Goal: Task Accomplishment & Management: Manage account settings

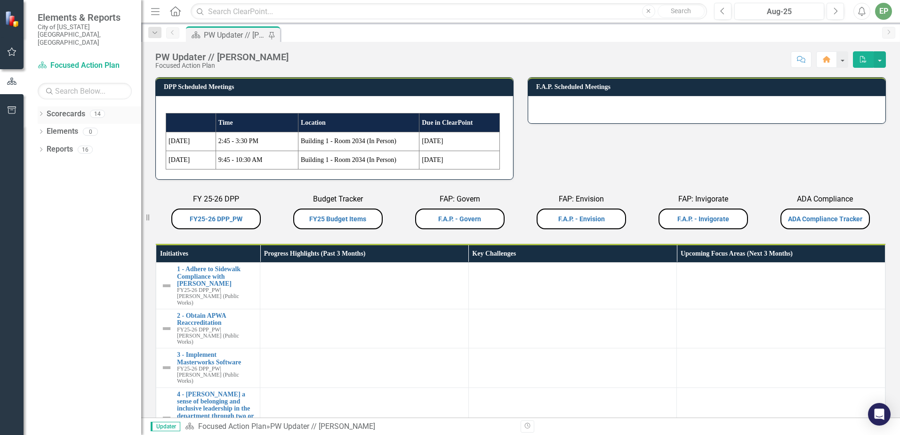
click at [39, 111] on div "Dropdown" at bounding box center [41, 115] width 7 height 8
click at [46, 128] on icon "Dropdown" at bounding box center [45, 131] width 7 height 6
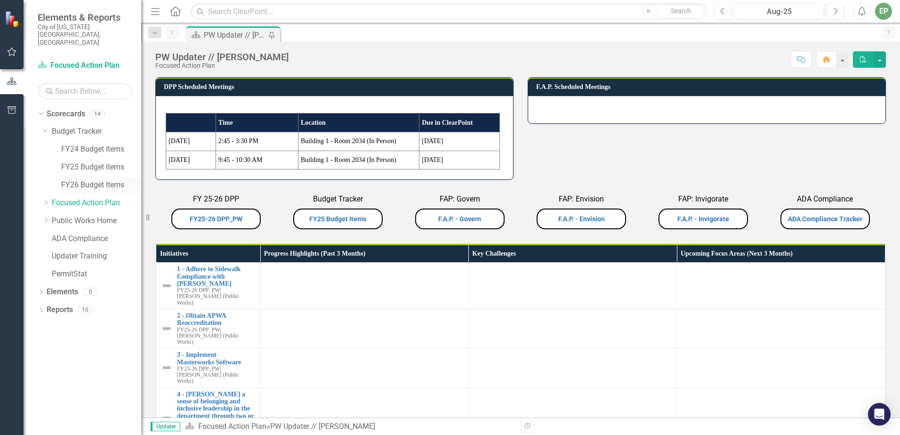
click at [95, 180] on link "FY26 Budget Items" at bounding box center [101, 185] width 80 height 11
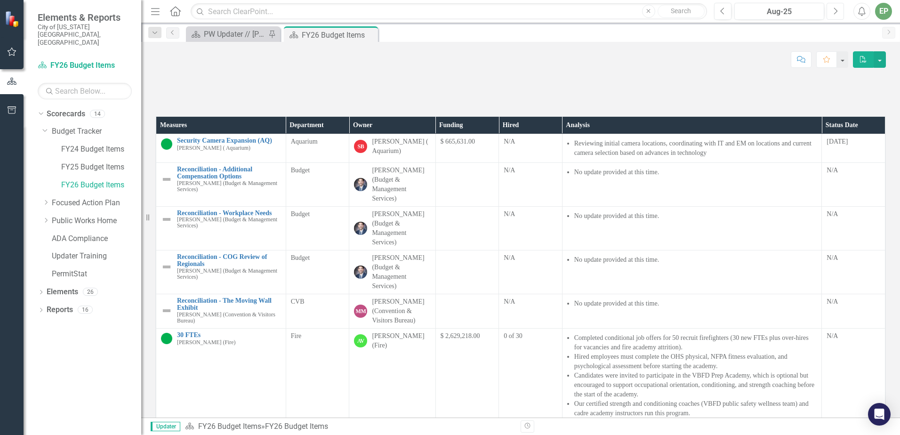
click at [836, 10] on icon "Next" at bounding box center [834, 11] width 5 height 8
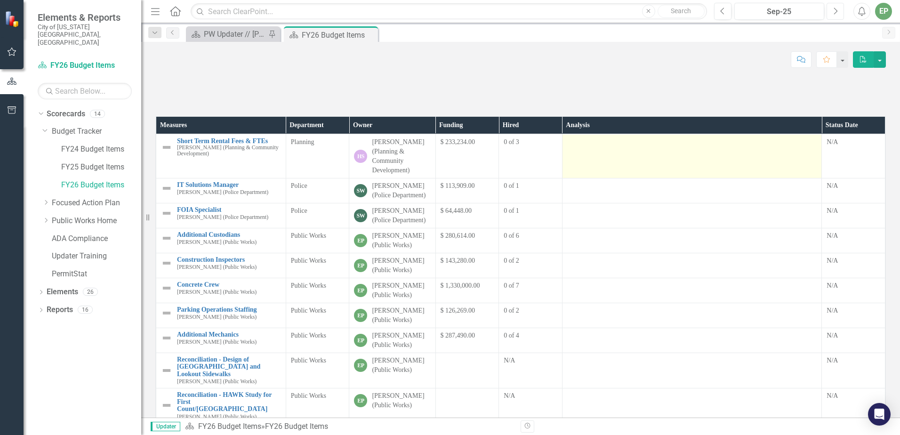
scroll to position [141, 0]
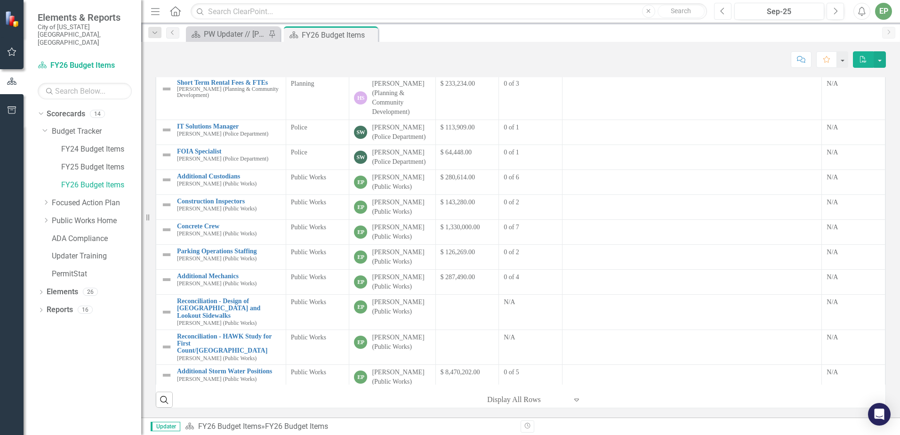
click at [722, 14] on icon "Previous" at bounding box center [722, 11] width 5 height 8
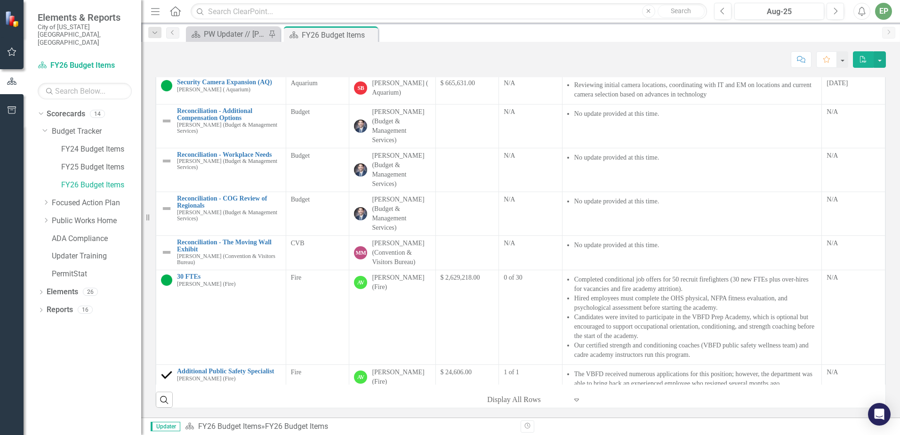
click at [287, 58] on div "Score: N/A Aug-25 Completed Comment Favorite PDF" at bounding box center [520, 59] width 730 height 16
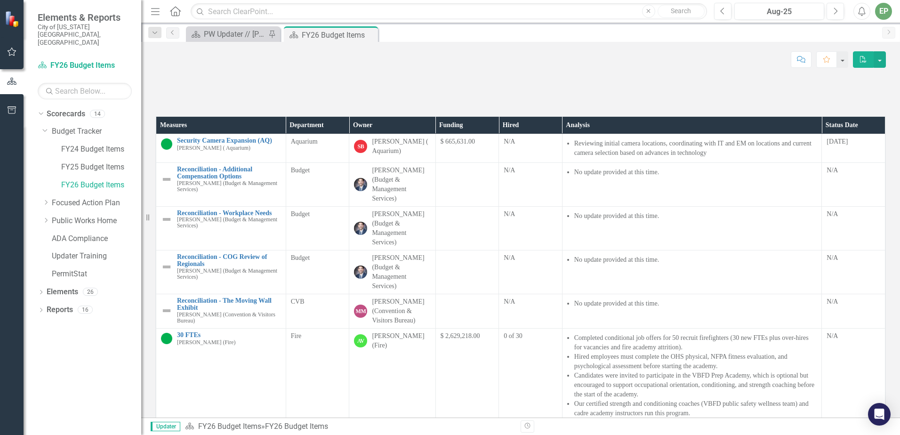
click at [306, 134] on th "Department" at bounding box center [318, 125] width 64 height 17
click at [306, 134] on th "Department Sort Ascending" at bounding box center [318, 125] width 64 height 17
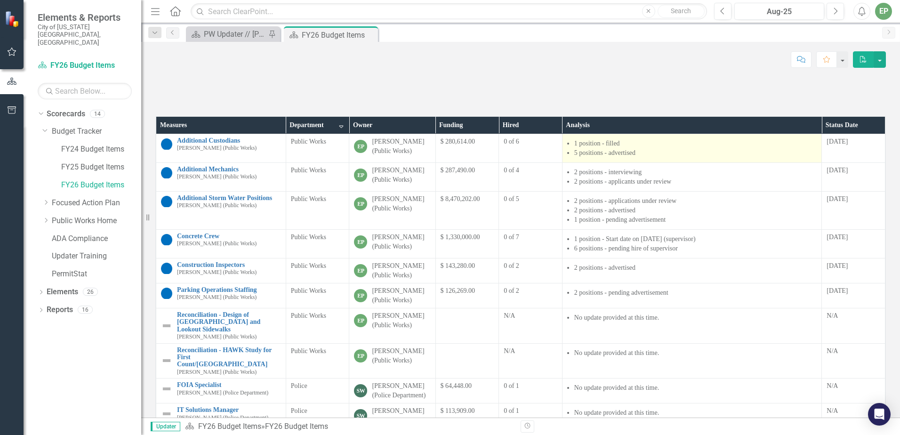
click at [634, 158] on li "5 positions - advertised" at bounding box center [695, 152] width 243 height 9
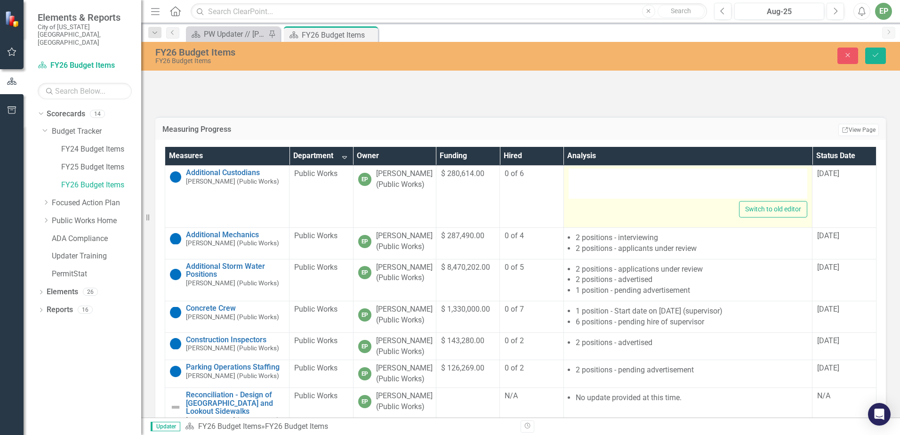
type textarea "<ul> <li>1 position - filled</li> <li>5 positions - advertised</li> </ul>"
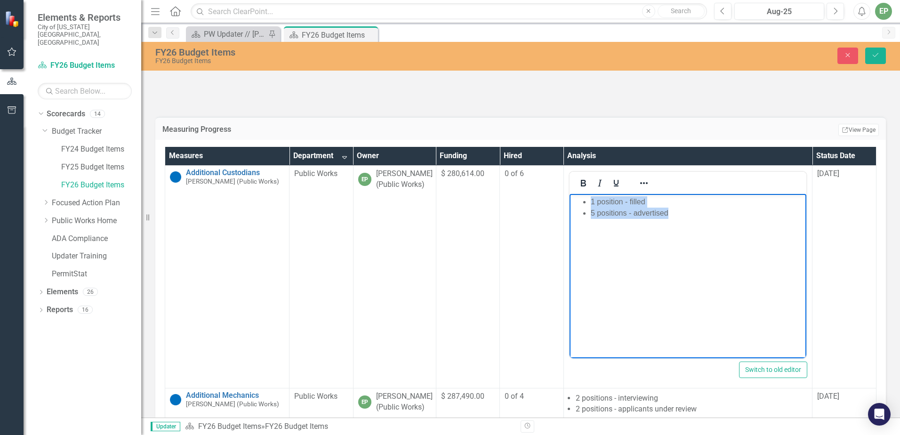
drag, startPoint x: 726, startPoint y: 218, endPoint x: 1090, endPoint y: 470, distance: 442.9
click at [569, 194] on html "1 position - filled 5 positions - advertised" at bounding box center [687, 264] width 237 height 141
copy ul "1 position - filled 5 positions - advertised"
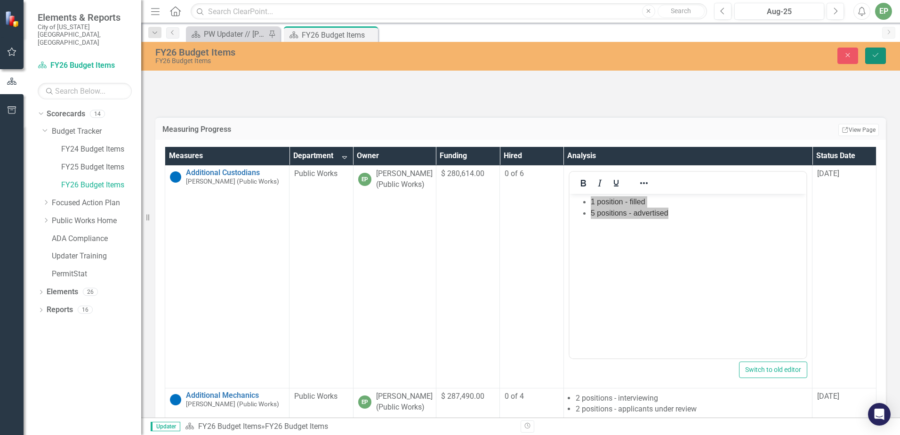
click at [869, 54] on button "Save" at bounding box center [875, 56] width 21 height 16
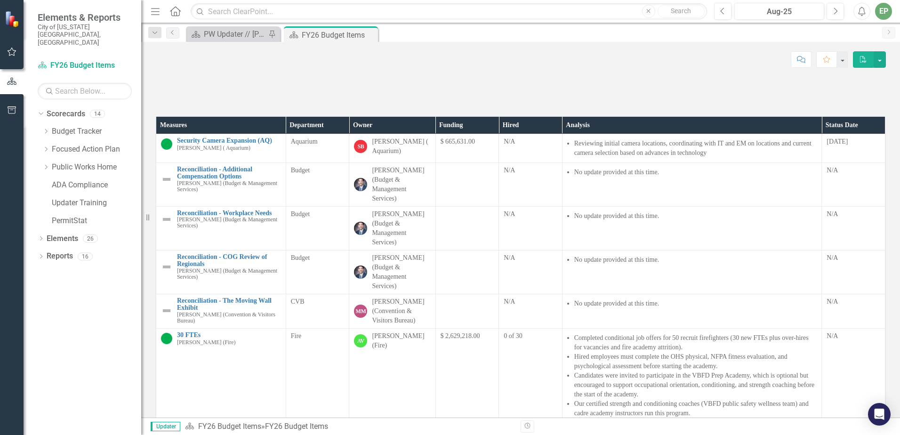
click at [307, 134] on th "Department" at bounding box center [318, 125] width 64 height 17
click at [326, 134] on th "Department Sort Ascending" at bounding box center [318, 125] width 64 height 17
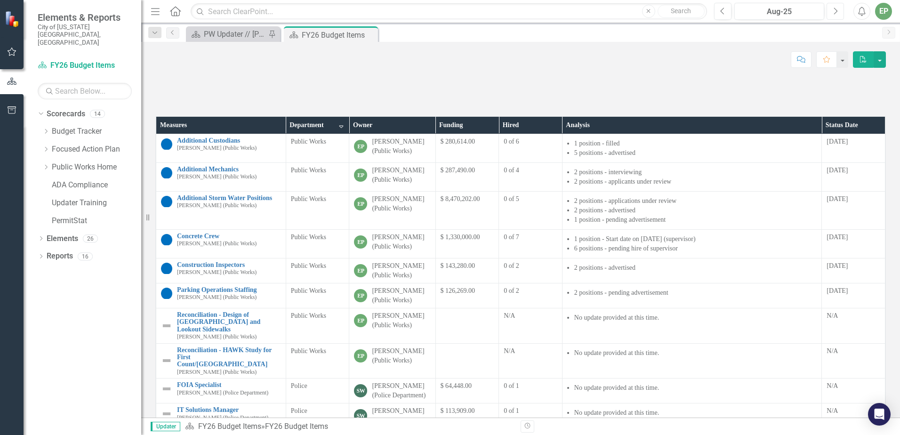
click at [837, 9] on icon "Next" at bounding box center [834, 11] width 5 height 8
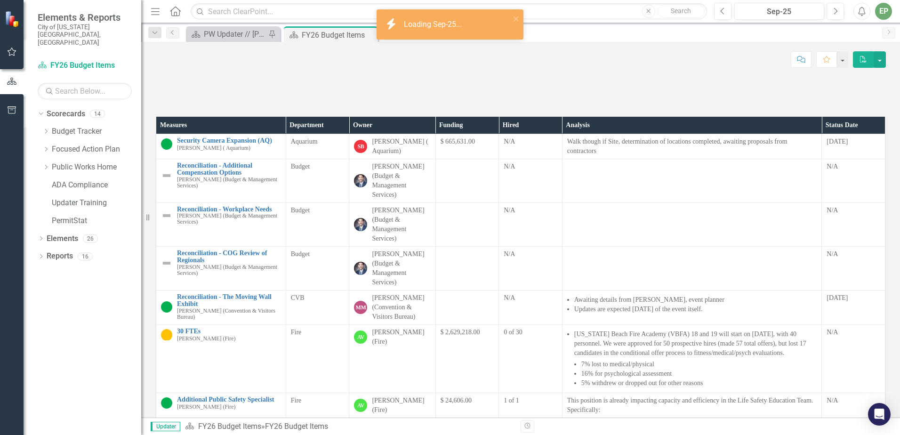
click at [322, 134] on th "Department" at bounding box center [318, 125] width 64 height 17
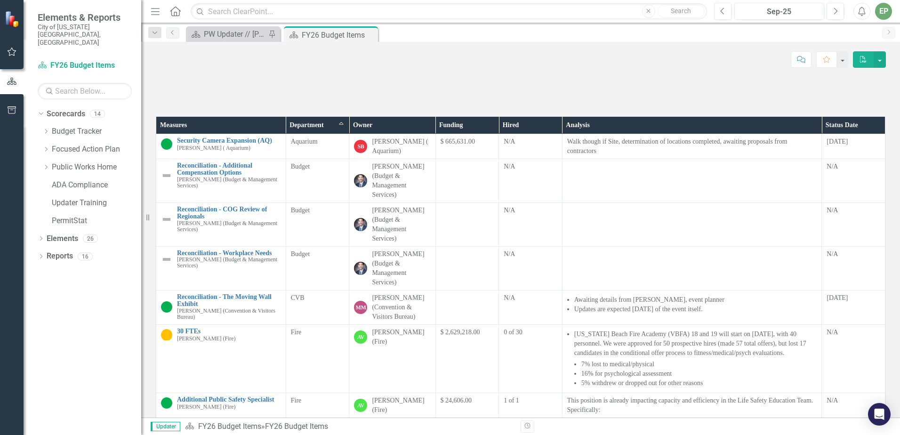
click at [322, 134] on th "Department Sort Ascending" at bounding box center [318, 125] width 64 height 17
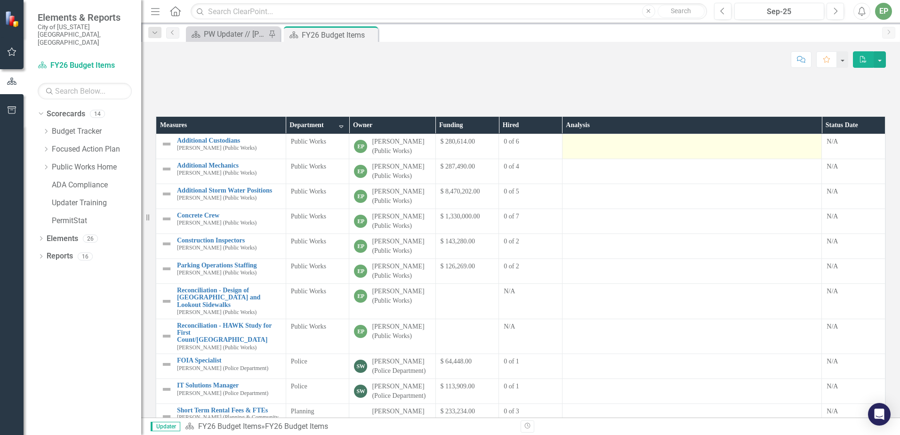
click at [619, 148] on div at bounding box center [692, 142] width 250 height 11
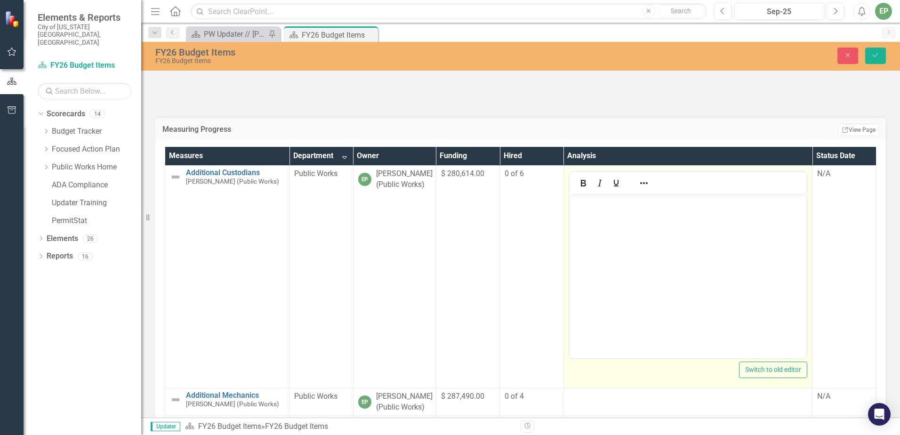
click at [605, 249] on body "Rich Text Area. Press ALT-0 for help." at bounding box center [687, 264] width 237 height 141
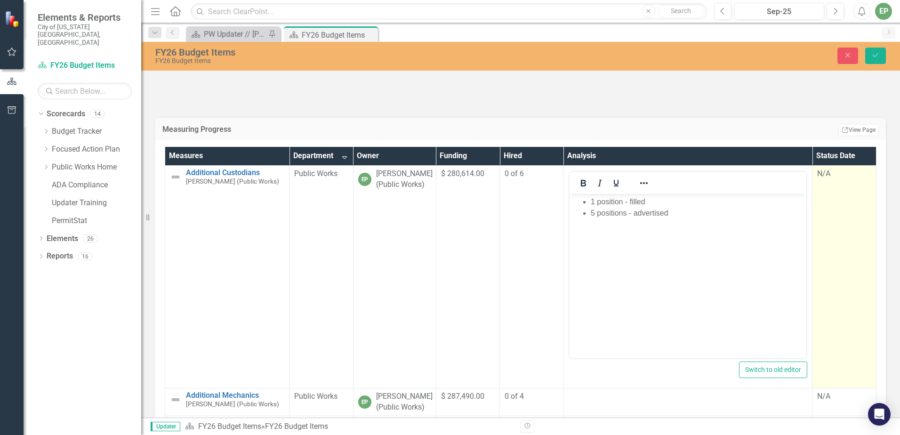
click at [817, 179] on div "N/A" at bounding box center [844, 173] width 54 height 11
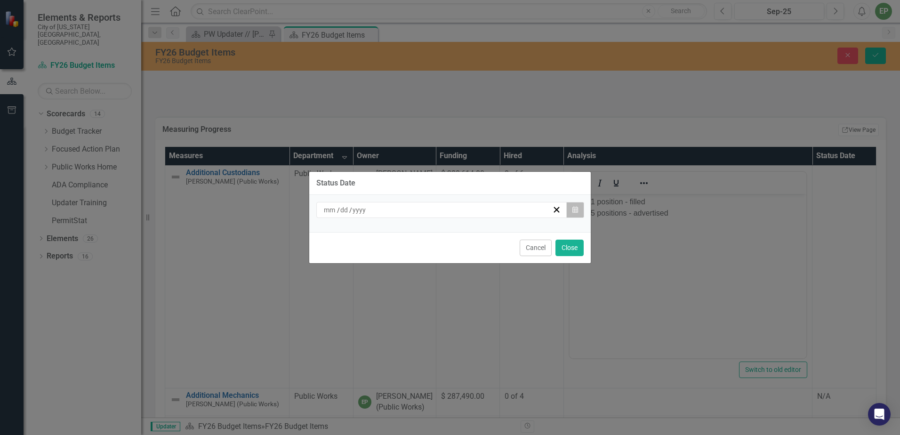
click at [569, 214] on button "Calendar" at bounding box center [575, 210] width 18 height 16
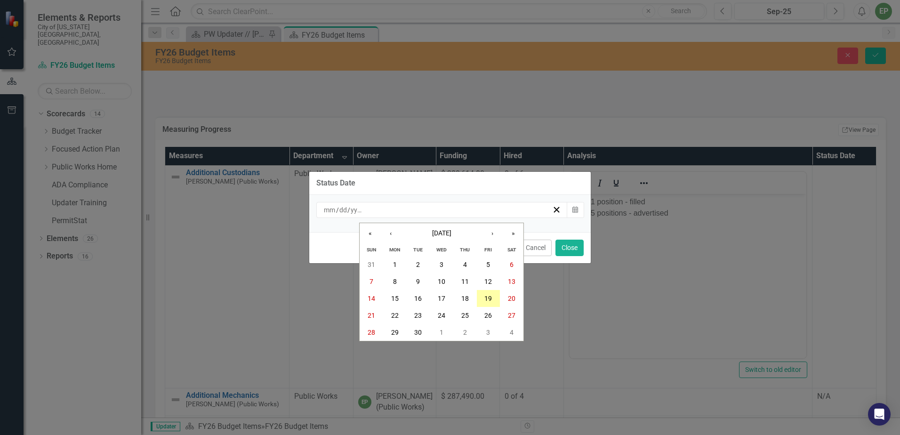
click at [487, 296] on abbr "19" at bounding box center [488, 299] width 8 height 8
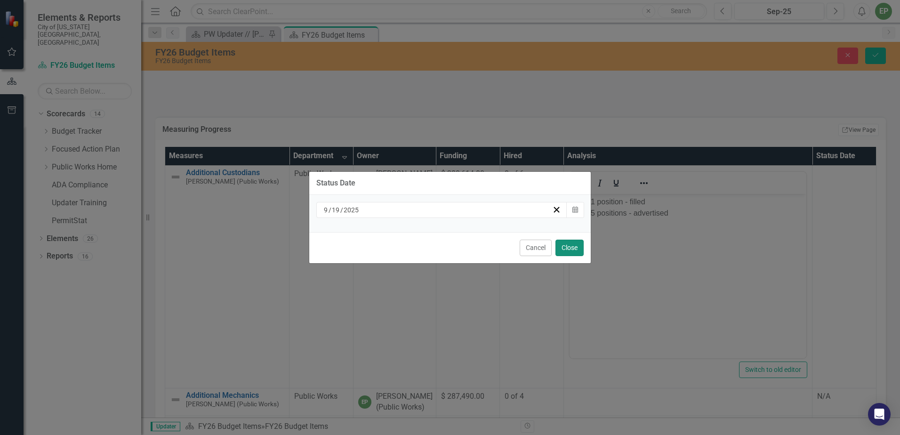
click at [571, 255] on button "Close" at bounding box center [569, 248] width 28 height 16
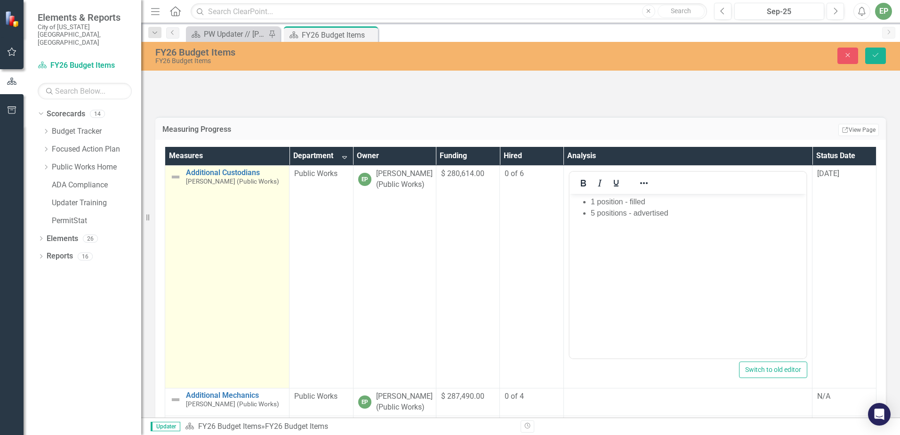
click at [176, 183] on img at bounding box center [175, 176] width 11 height 11
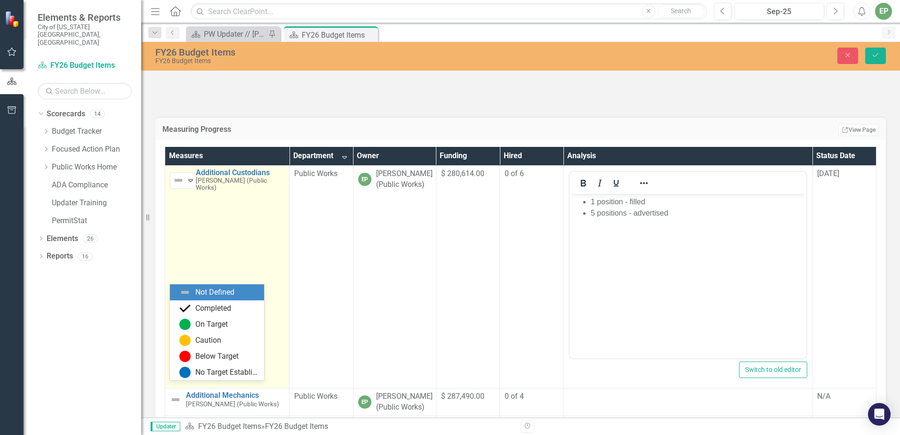
click at [176, 186] on img at bounding box center [178, 180] width 11 height 11
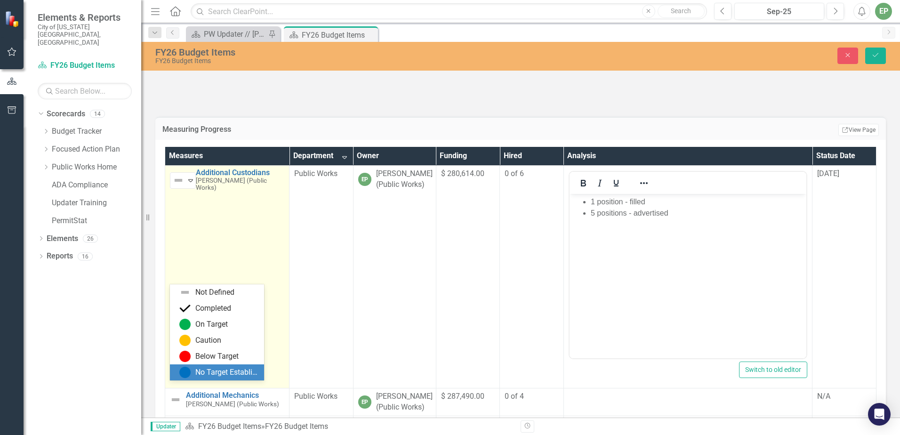
click at [211, 375] on div "No Target Established" at bounding box center [226, 372] width 63 height 11
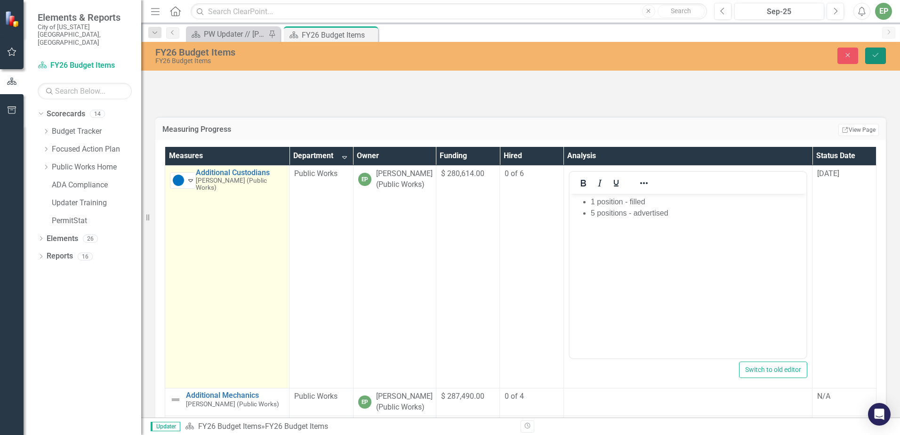
click at [871, 60] on button "Save" at bounding box center [875, 56] width 21 height 16
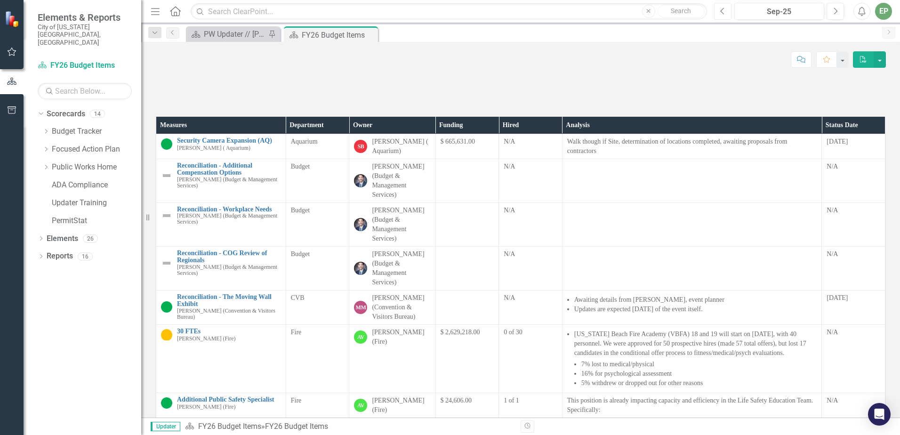
click at [723, 12] on icon "Previous" at bounding box center [722, 11] width 5 height 8
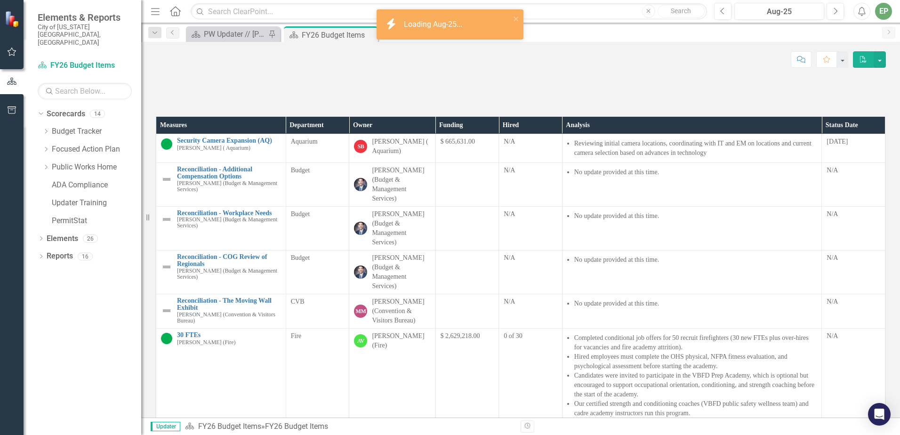
click at [318, 134] on th "Department" at bounding box center [318, 125] width 64 height 17
click at [318, 134] on th "Department Sort Ascending" at bounding box center [318, 125] width 64 height 17
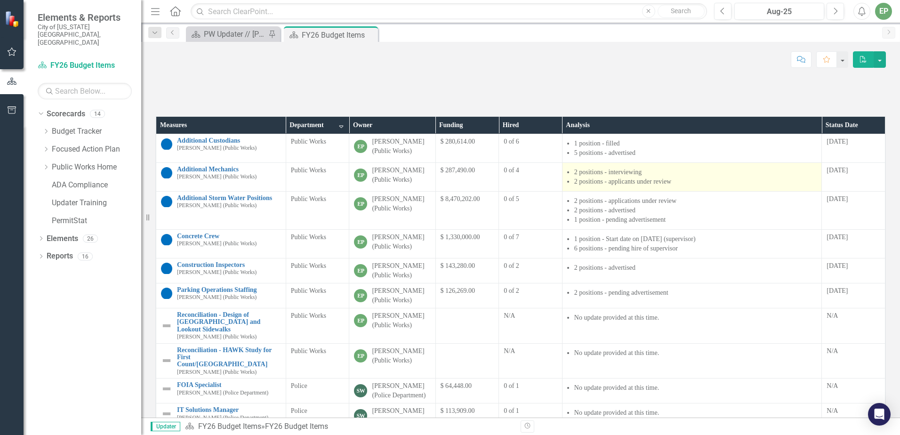
click at [690, 186] on li "2 positions - applicants under review" at bounding box center [695, 181] width 243 height 9
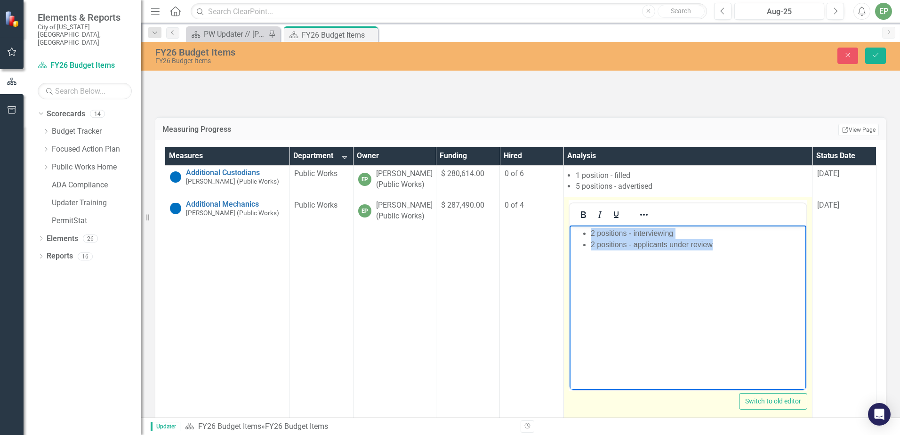
drag, startPoint x: 735, startPoint y: 243, endPoint x: 567, endPoint y: 236, distance: 168.6
click at [569, 236] on html "2 positions - interviewing 2 positions - applicants under review" at bounding box center [687, 295] width 237 height 141
copy ul "2 positions - interviewing 2 positions - applicants under review"
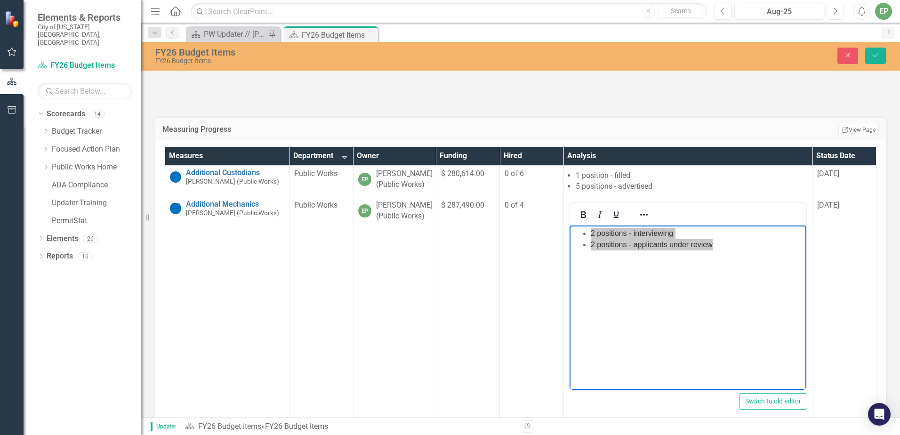
click at [829, 8] on button "Next" at bounding box center [834, 11] width 17 height 17
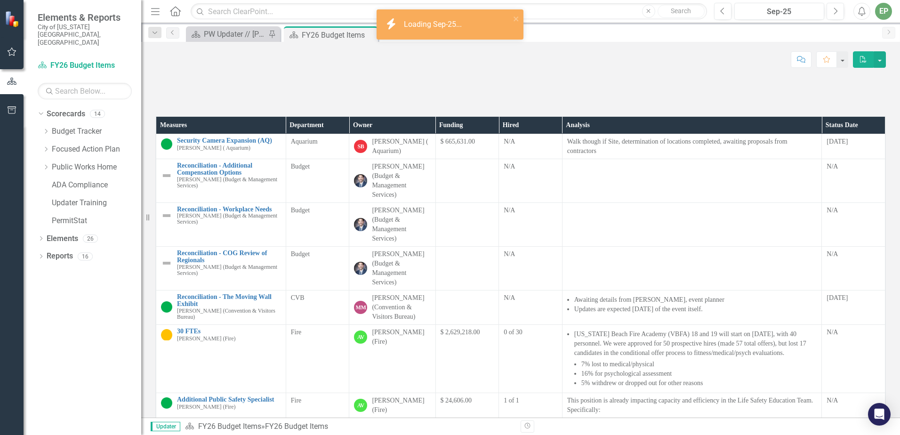
click at [324, 134] on th "Department" at bounding box center [318, 125] width 64 height 17
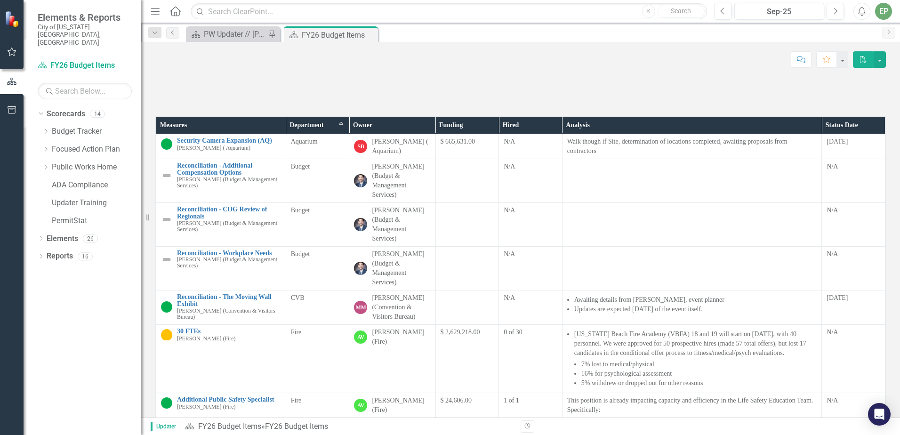
click at [337, 134] on th "Department Sort Ascending" at bounding box center [318, 125] width 64 height 17
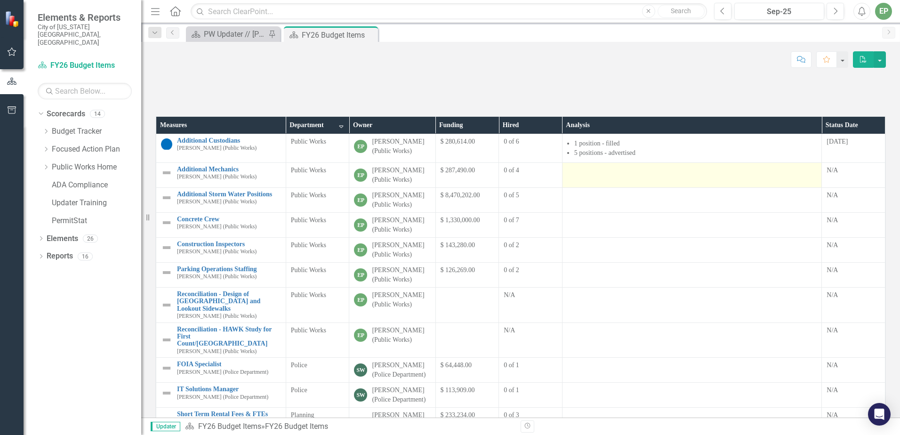
click at [624, 177] on div at bounding box center [692, 171] width 250 height 11
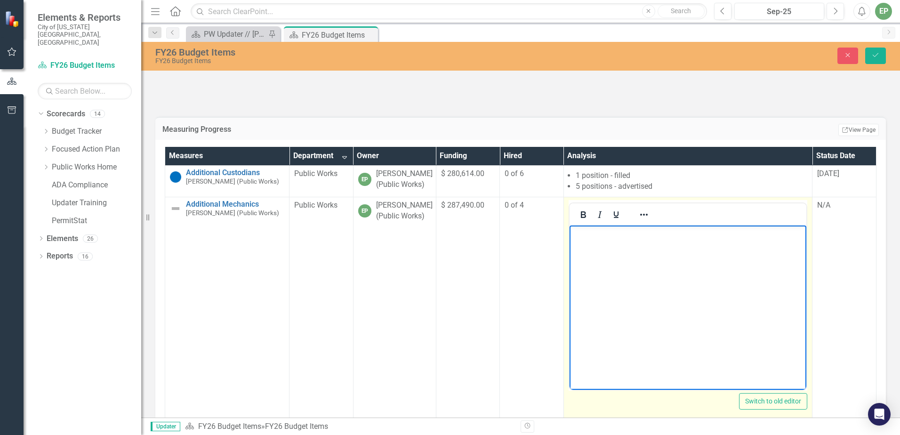
click at [629, 228] on p "Rich Text Area. Press ALT-0 for help." at bounding box center [687, 232] width 232 height 11
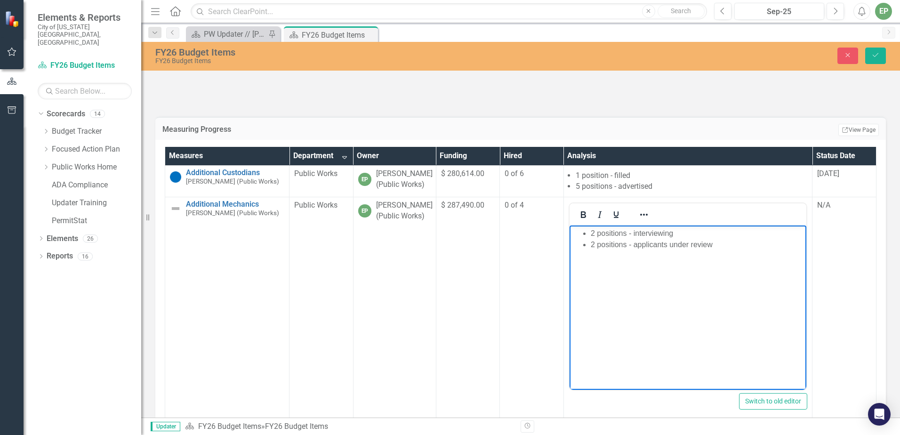
click at [632, 238] on li "2 positions - interviewing" at bounding box center [697, 232] width 214 height 11
click at [594, 230] on li "2 positions - interviewing" at bounding box center [697, 232] width 214 height 11
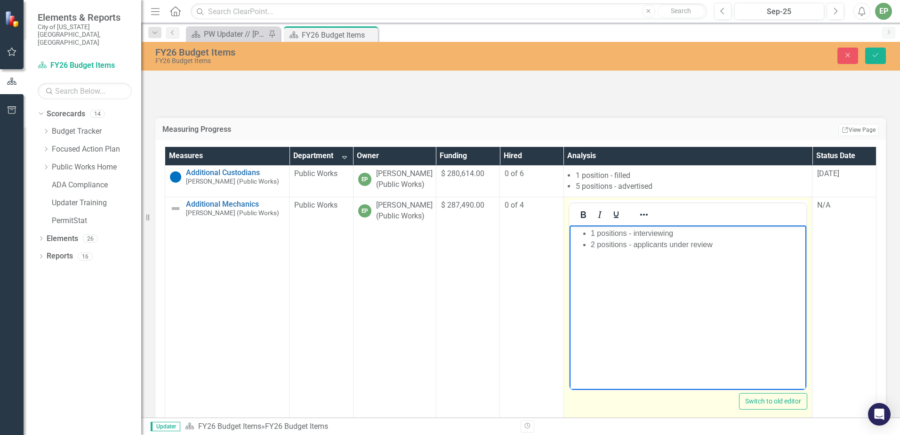
drag, startPoint x: 624, startPoint y: 230, endPoint x: 1376, endPoint y: 554, distance: 818.4
click at [624, 230] on li "1 positions - interviewing" at bounding box center [697, 232] width 214 height 11
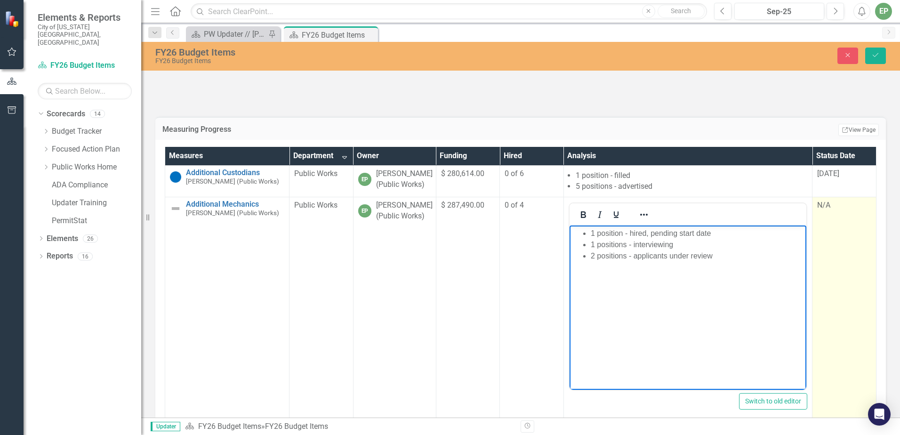
click at [817, 211] on div "N/A" at bounding box center [844, 205] width 54 height 11
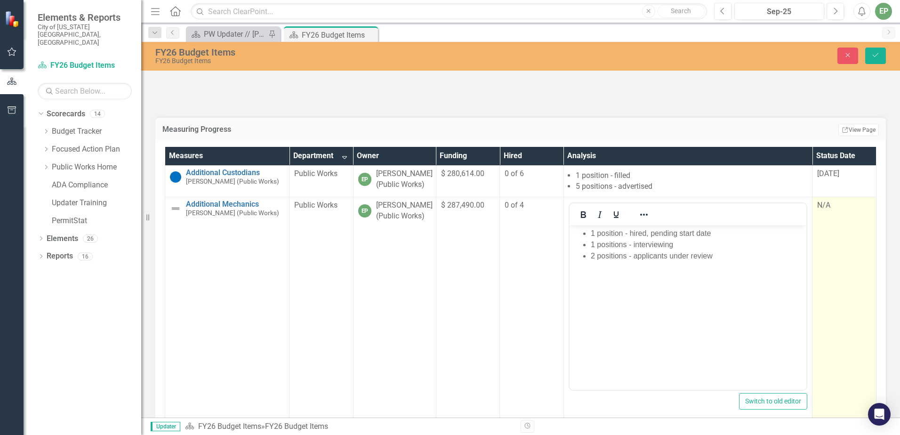
click at [817, 211] on div "N/A" at bounding box center [844, 205] width 54 height 11
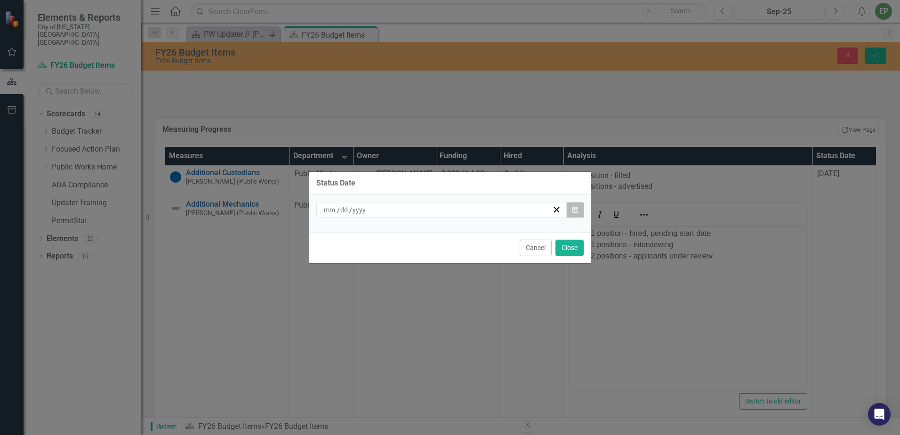
click at [574, 204] on button "Calendar" at bounding box center [575, 210] width 18 height 16
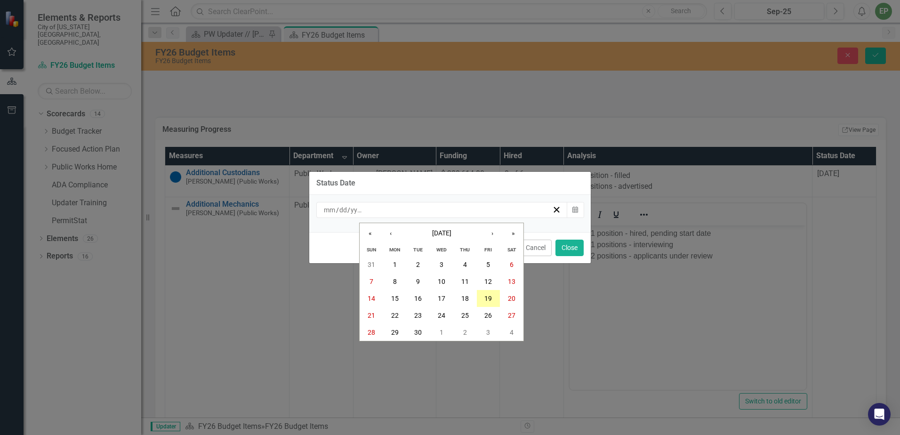
click at [492, 295] on abbr "19" at bounding box center [488, 299] width 8 height 8
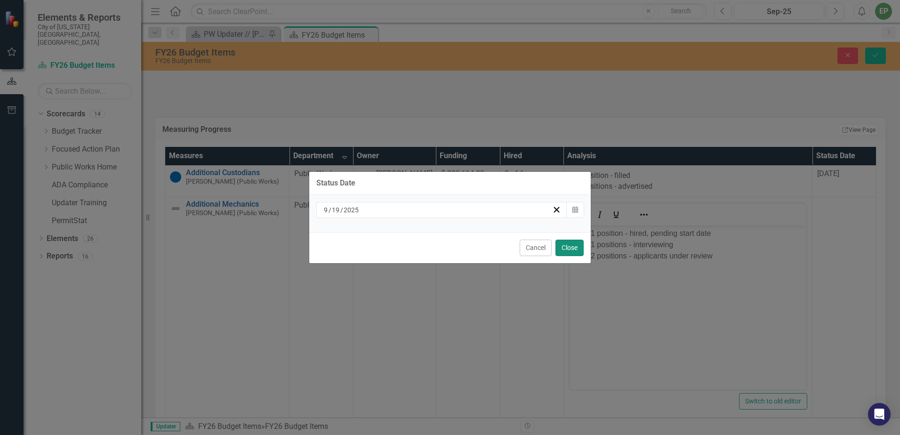
click at [563, 245] on button "Close" at bounding box center [569, 248] width 28 height 16
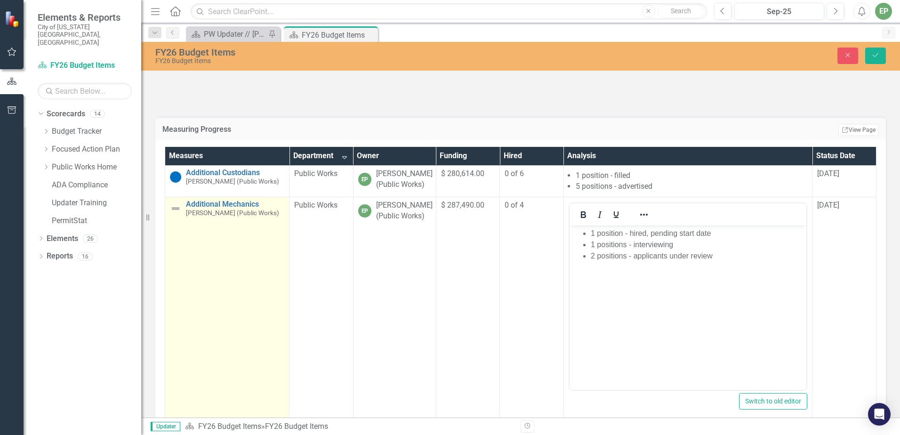
click at [176, 214] on img at bounding box center [175, 208] width 11 height 11
click at [189, 214] on icon at bounding box center [190, 212] width 5 height 3
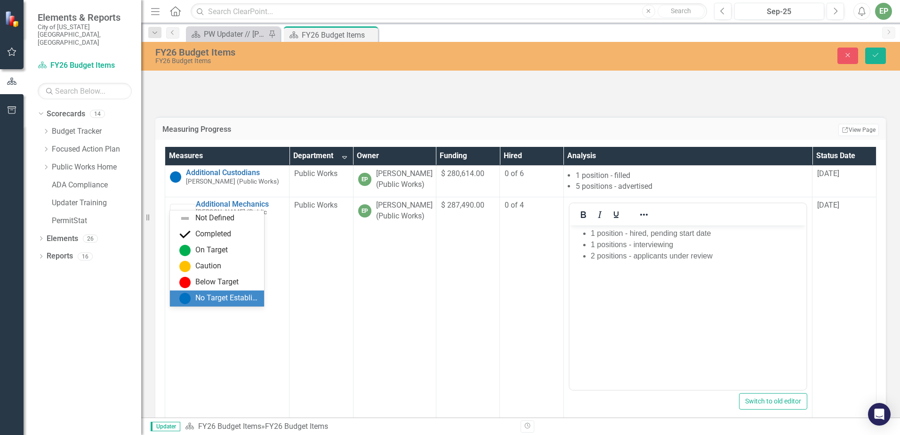
click at [197, 299] on div "No Target Established" at bounding box center [226, 298] width 63 height 11
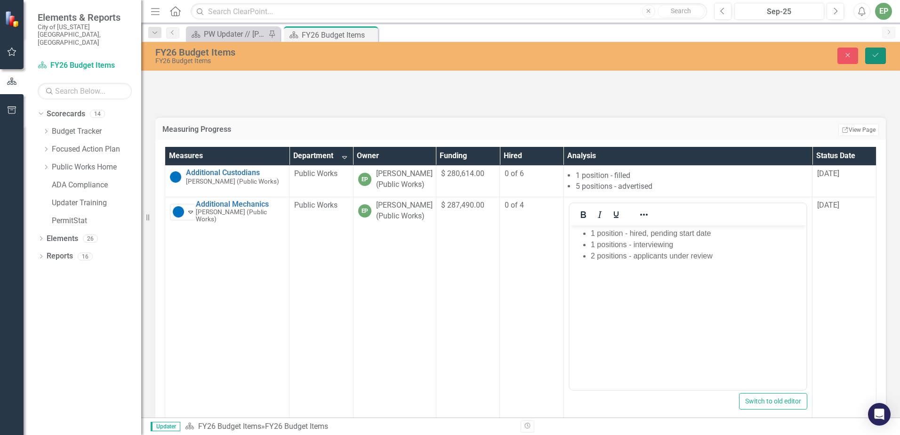
click at [868, 56] on button "Save" at bounding box center [875, 56] width 21 height 16
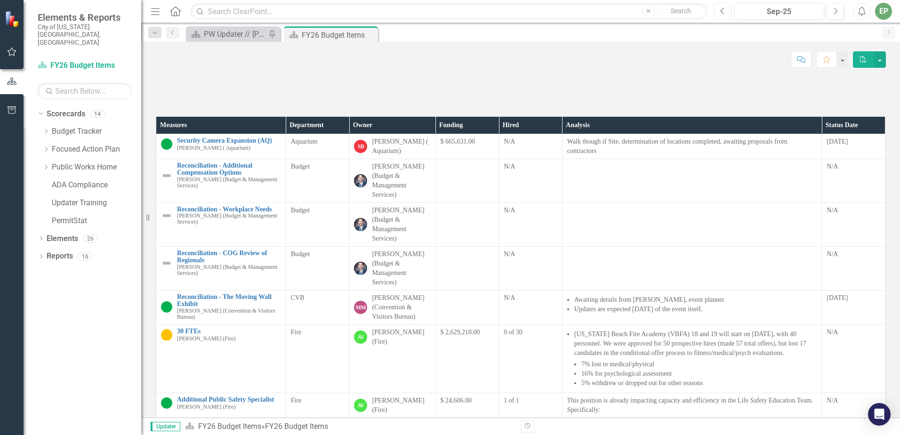
click at [724, 11] on icon "Previous" at bounding box center [722, 11] width 5 height 8
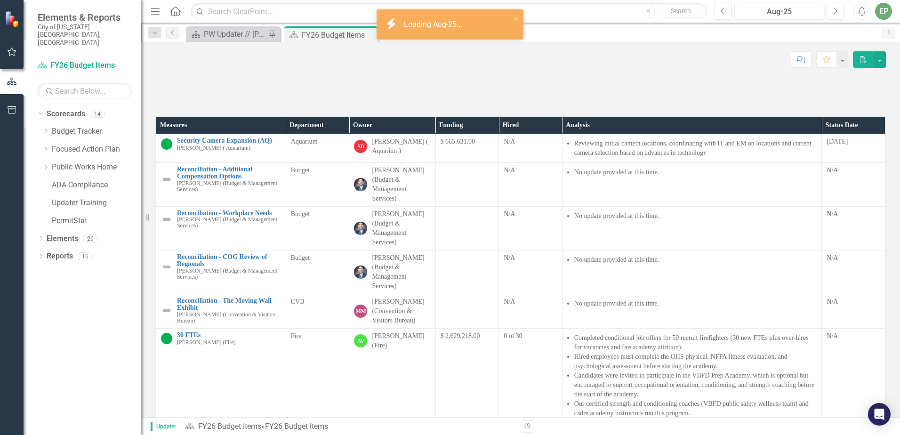
click at [329, 134] on th "Department" at bounding box center [318, 125] width 64 height 17
click at [340, 134] on th "Department Sort Ascending" at bounding box center [318, 125] width 64 height 17
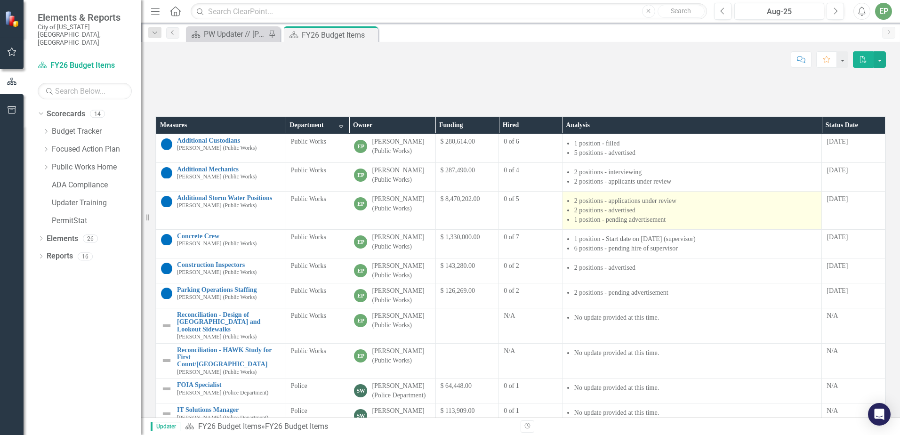
click at [744, 215] on li "2 positions - advertised" at bounding box center [695, 210] width 243 height 9
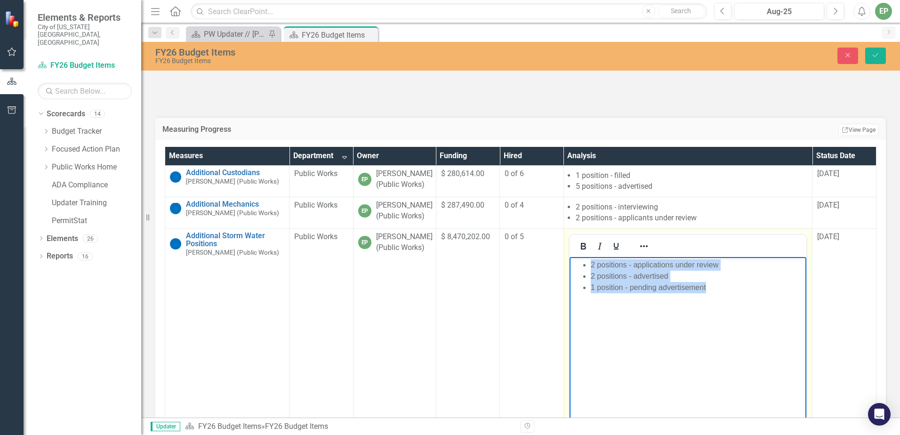
drag, startPoint x: 727, startPoint y: 287, endPoint x: 1119, endPoint y: 615, distance: 511.7
click at [569, 256] on html "2 positions - applications under review 2 positions - advertised 1 position - p…" at bounding box center [687, 326] width 237 height 141
copy ul "2 positions - applications under review 2 positions - advertised 1 position - p…"
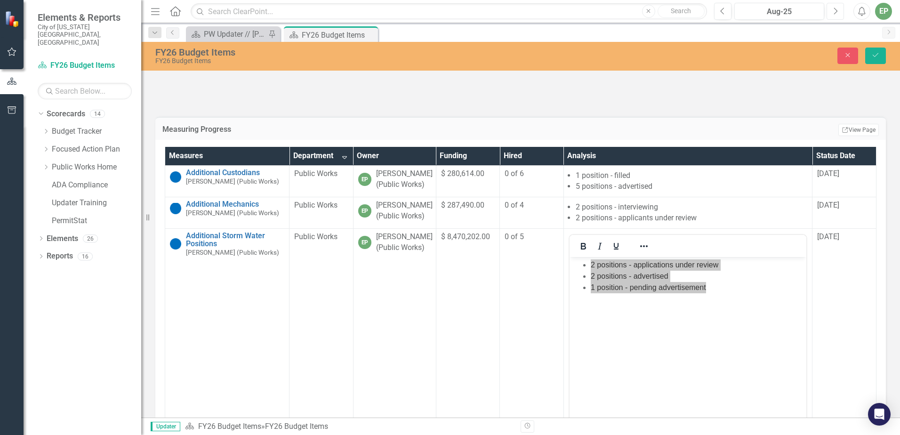
click at [835, 12] on icon "Next" at bounding box center [834, 11] width 5 height 8
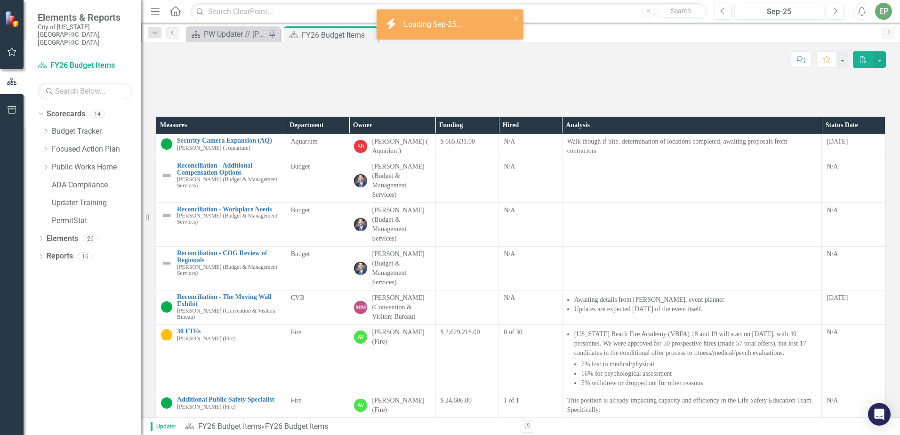
click at [333, 134] on th "Department" at bounding box center [318, 125] width 64 height 17
click at [342, 134] on th "Department Sort Ascending" at bounding box center [318, 125] width 64 height 17
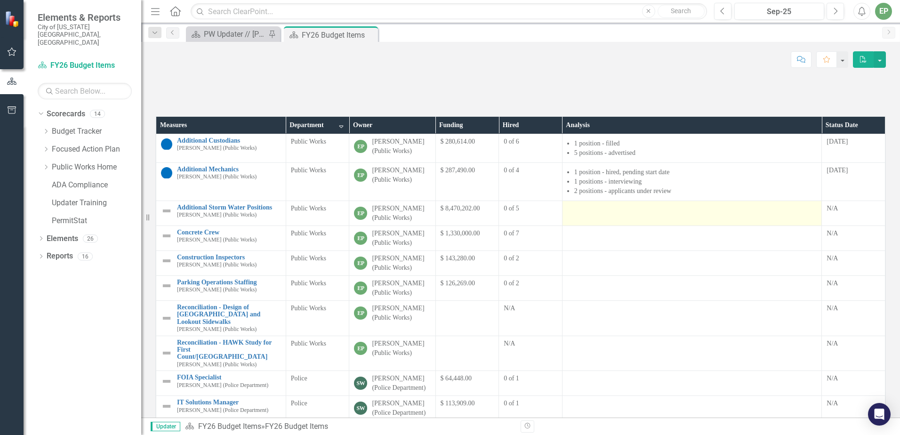
click at [672, 215] on div at bounding box center [692, 209] width 250 height 11
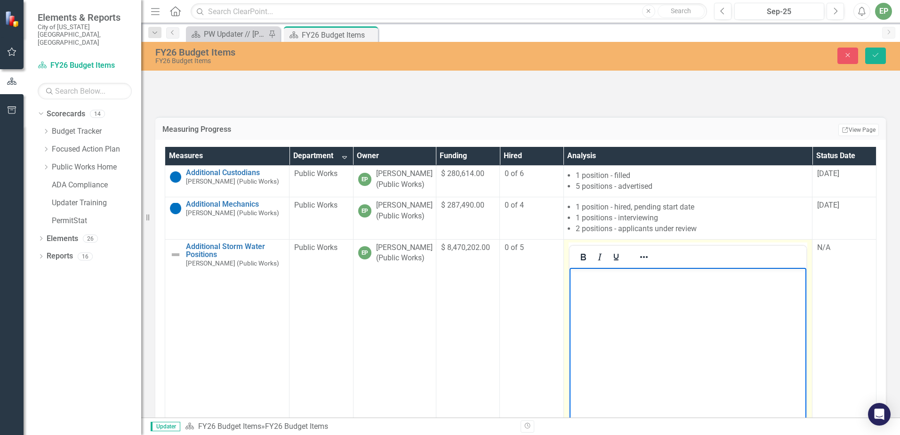
click at [643, 297] on body "Rich Text Area. Press ALT-0 for help." at bounding box center [687, 337] width 237 height 141
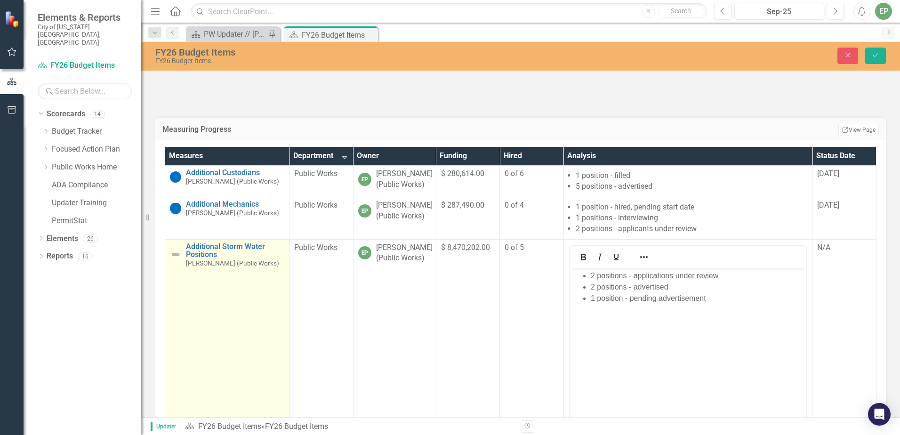
click at [176, 260] on img at bounding box center [175, 254] width 11 height 11
click at [182, 264] on img at bounding box center [178, 257] width 11 height 11
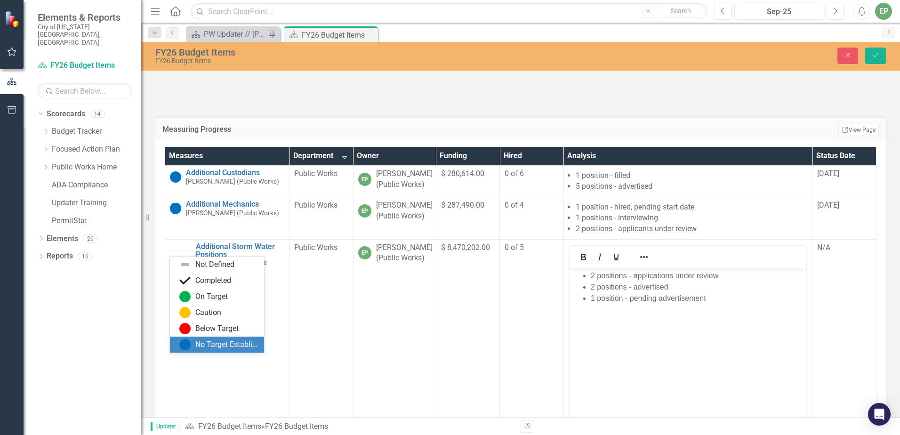
click at [194, 337] on div "No Target Established" at bounding box center [217, 344] width 94 height 16
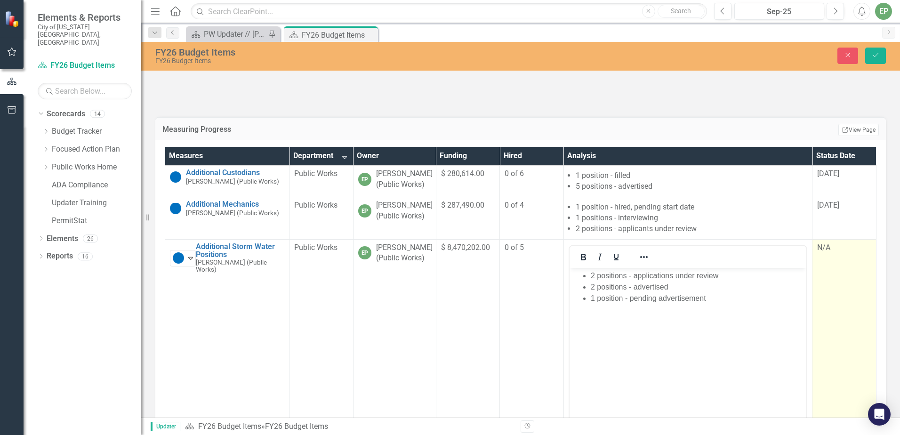
click at [831, 253] on div "N/A" at bounding box center [844, 247] width 54 height 11
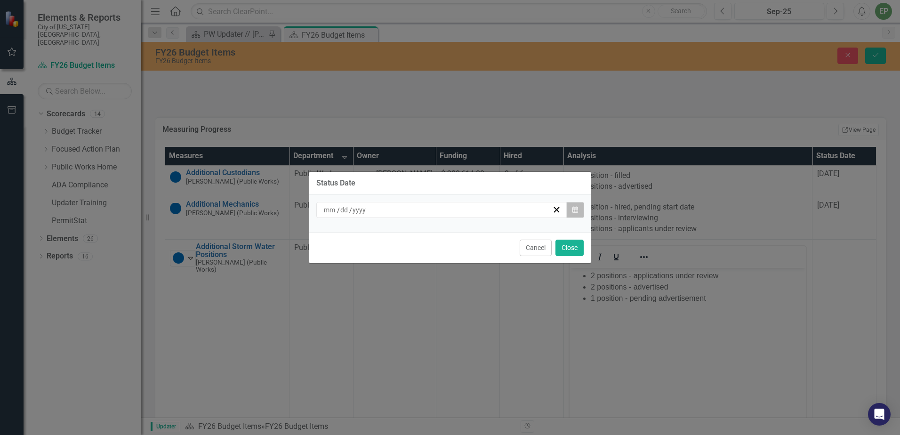
click at [577, 207] on icon "Calendar" at bounding box center [575, 210] width 6 height 7
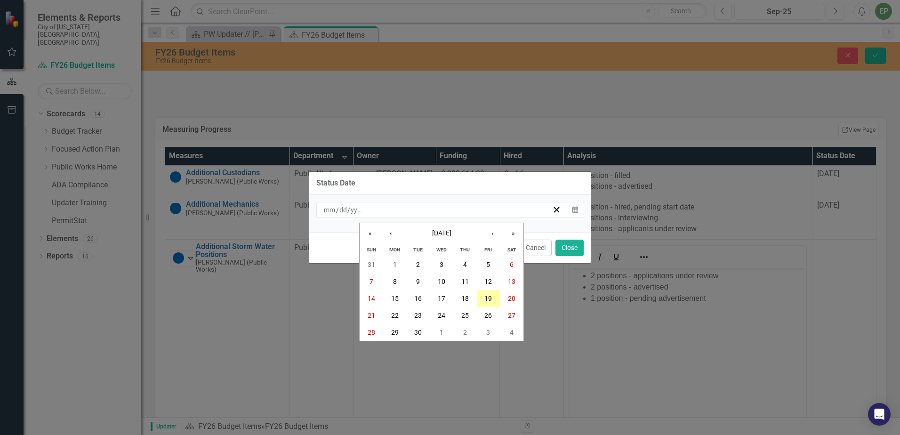
click at [483, 296] on button "19" at bounding box center [489, 298] width 24 height 17
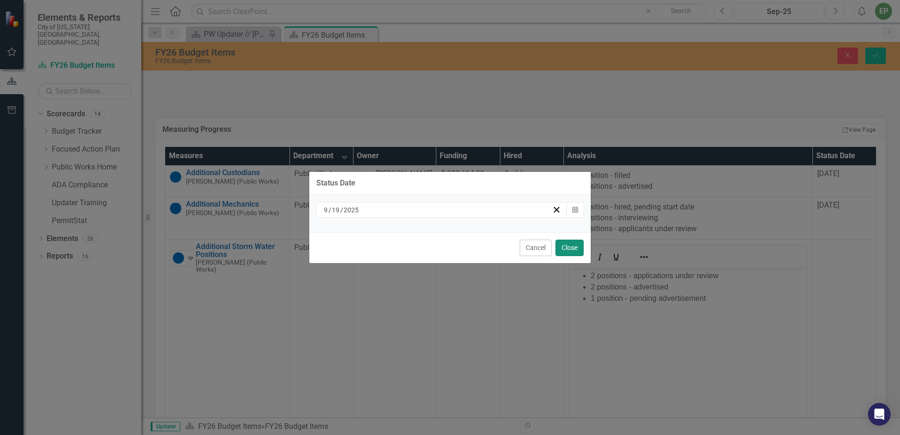
click at [565, 246] on button "Close" at bounding box center [569, 248] width 28 height 16
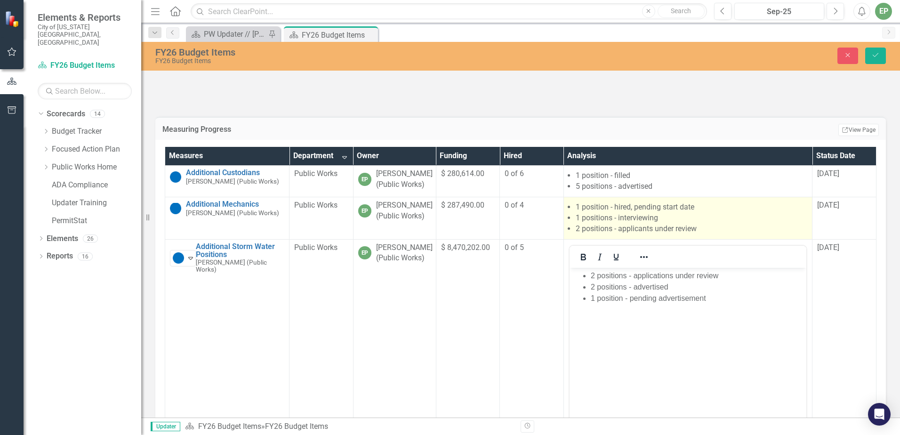
scroll to position [47, 0]
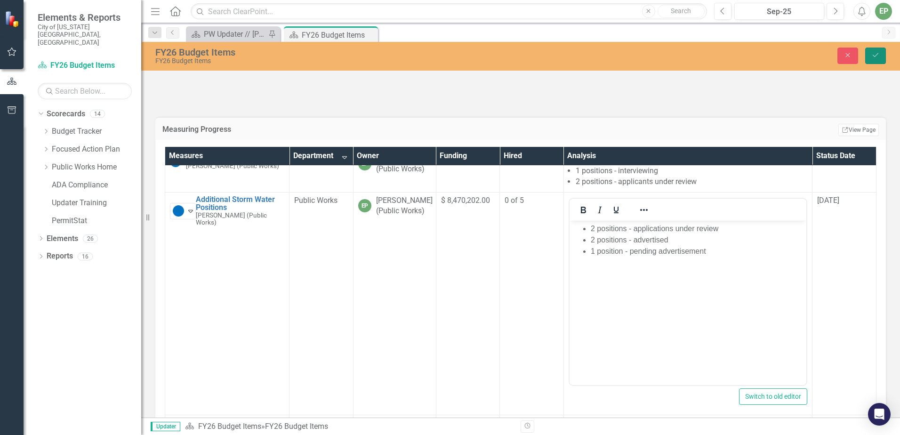
click at [874, 58] on icon "Save" at bounding box center [875, 55] width 8 height 7
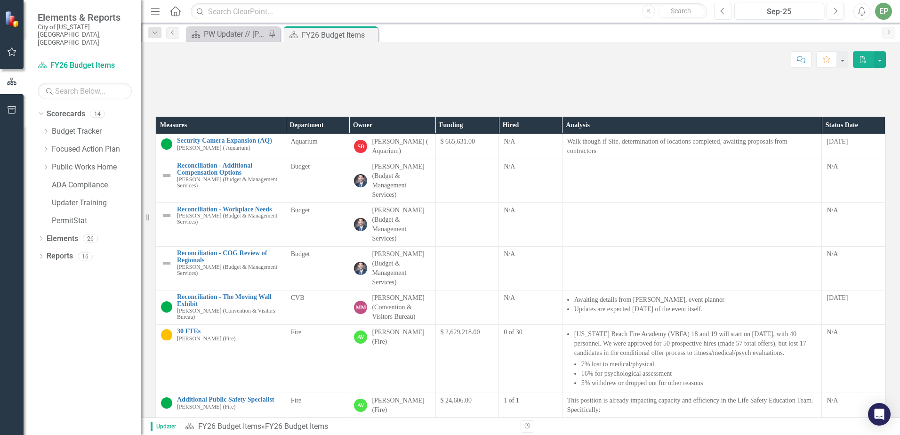
click at [725, 11] on button "Previous" at bounding box center [722, 11] width 17 height 17
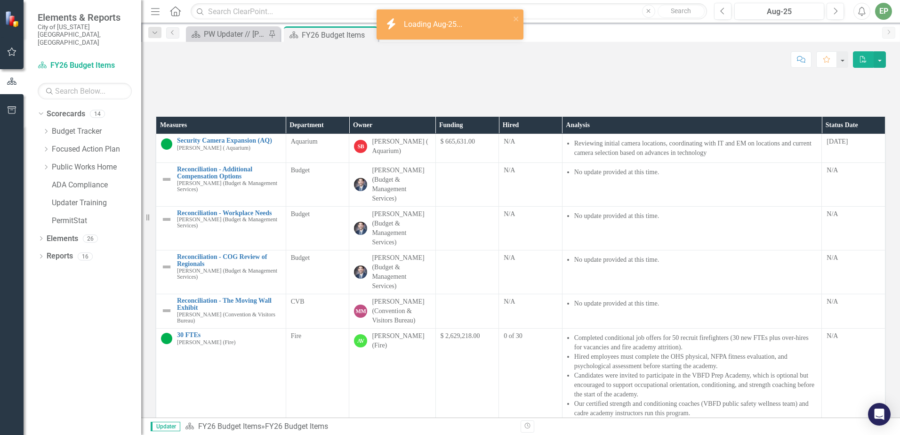
click at [332, 134] on th "Department" at bounding box center [318, 125] width 64 height 17
click at [338, 134] on th "Department Sort Ascending" at bounding box center [318, 125] width 64 height 17
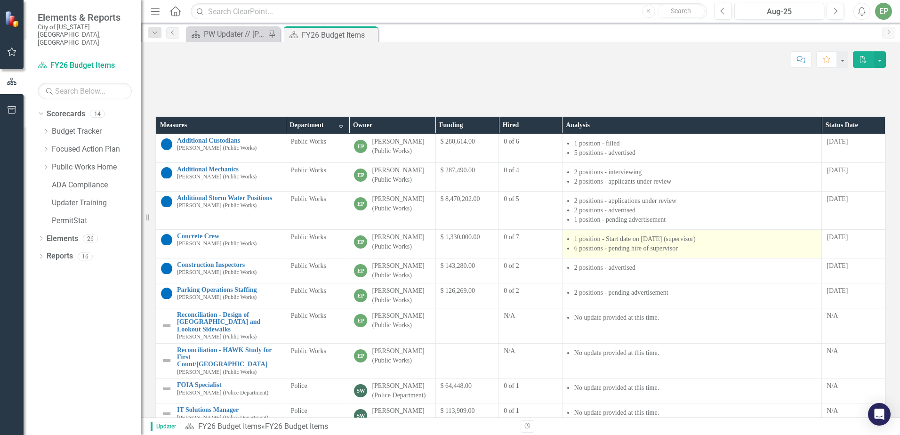
click at [663, 253] on li "6 positions - pending hire of supervisor" at bounding box center [695, 248] width 243 height 9
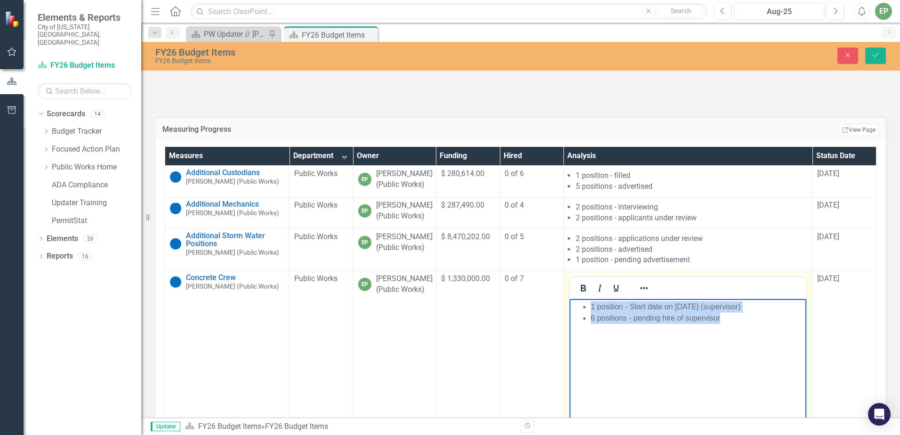
drag, startPoint x: 738, startPoint y: 323, endPoint x: 453, endPoint y: 161, distance: 327.9
click at [569, 299] on html "1 position - Start date on [DATE] (supervisor) 6 positions - pending hire of su…" at bounding box center [687, 369] width 237 height 141
copy ul "1 position - Start date on [DATE] (supervisor) 6 positions - pending hire of su…"
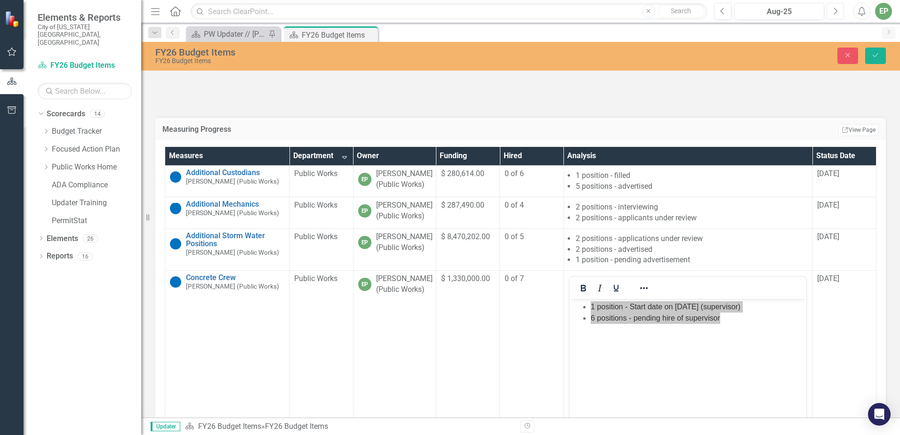
click at [837, 12] on icon "Next" at bounding box center [834, 11] width 5 height 8
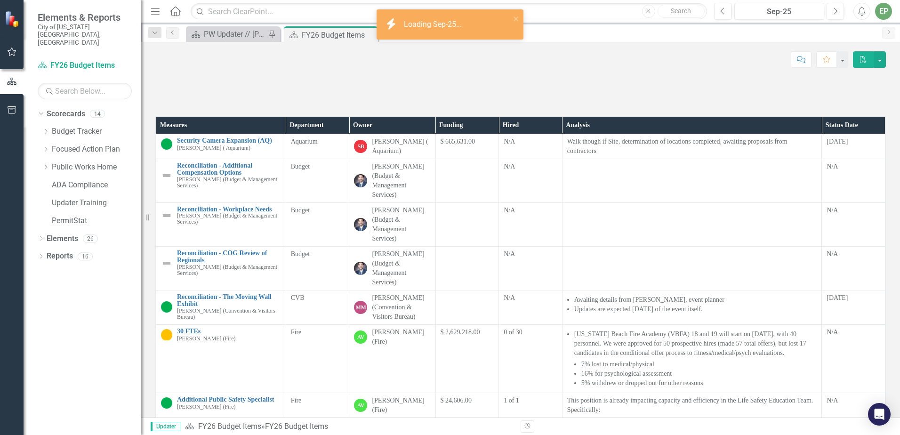
click at [324, 134] on th "Department" at bounding box center [318, 125] width 64 height 17
click at [338, 134] on th "Department Sort Ascending" at bounding box center [318, 125] width 64 height 17
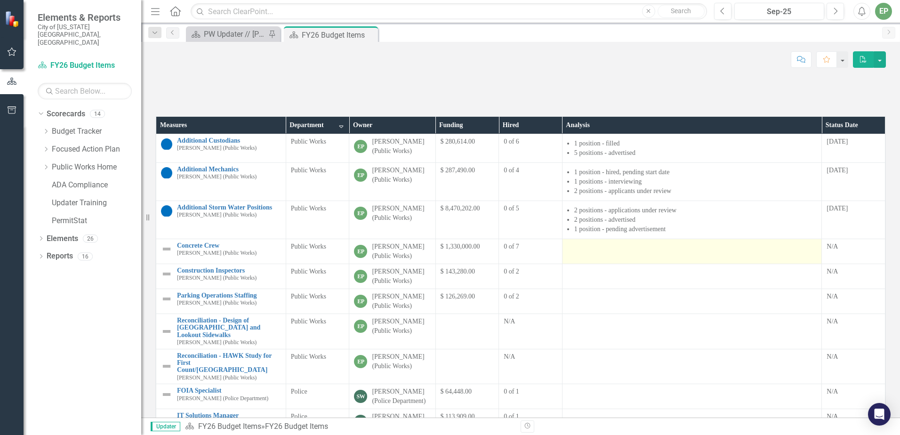
click at [595, 253] on div at bounding box center [692, 247] width 250 height 11
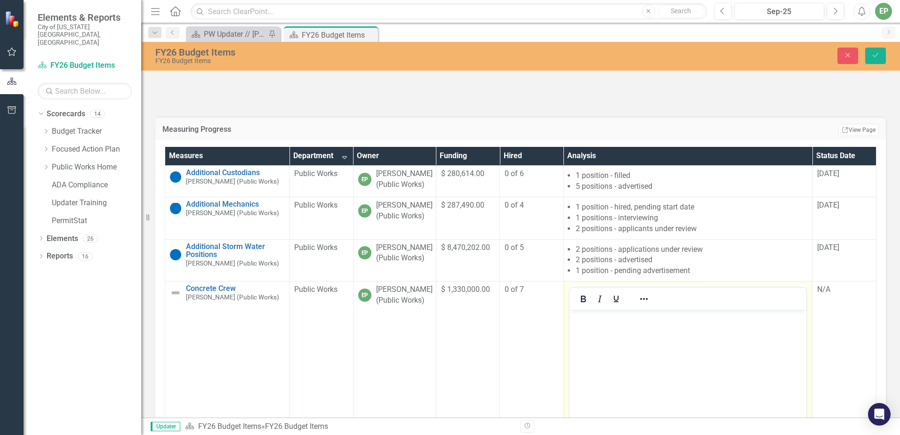
scroll to position [141, 0]
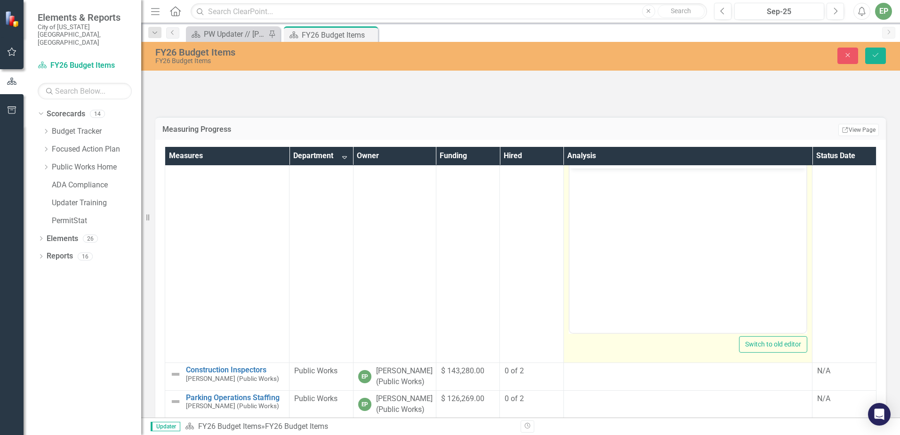
click at [608, 209] on body "Rich Text Area. Press ALT-0 for help." at bounding box center [687, 238] width 237 height 141
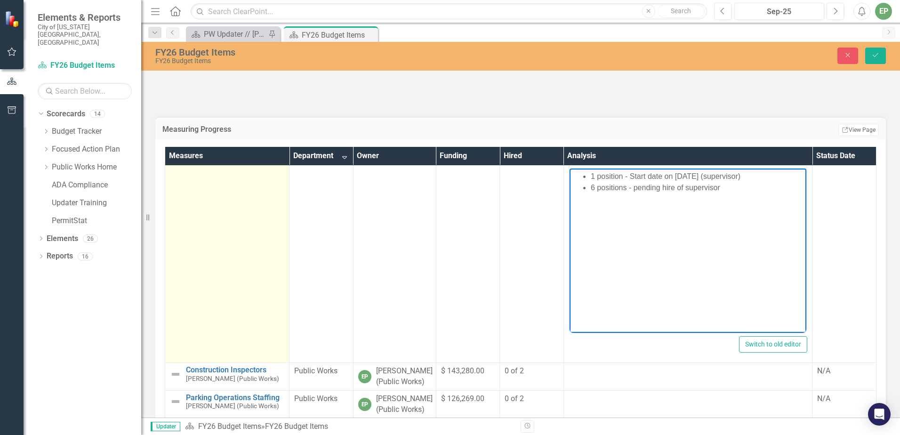
scroll to position [47, 0]
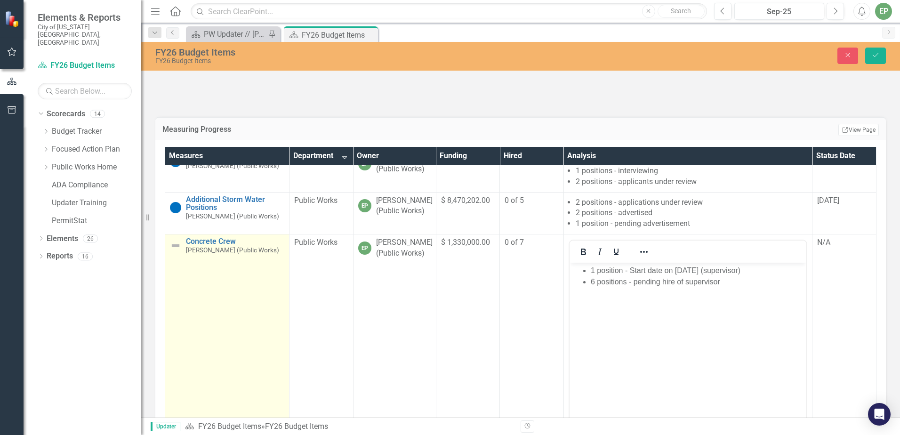
click at [197, 254] on small "[PERSON_NAME] (Public Works)" at bounding box center [232, 250] width 93 height 7
click at [181, 255] on img at bounding box center [178, 248] width 11 height 11
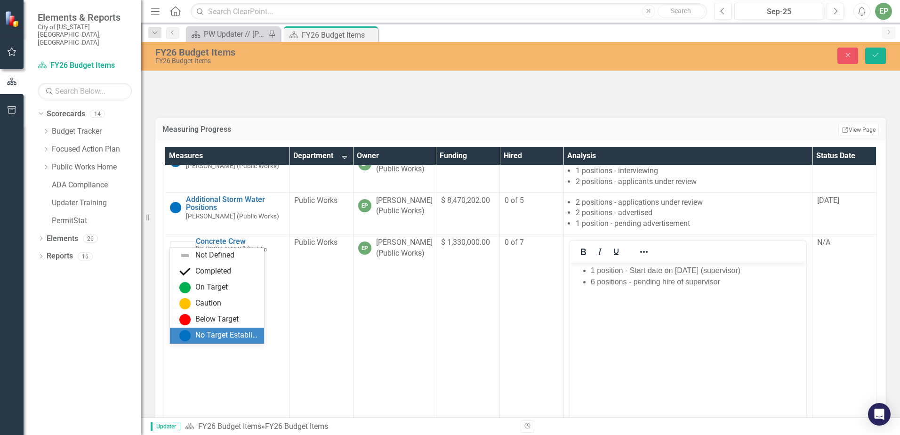
click at [195, 333] on div "No Target Established" at bounding box center [226, 335] width 63 height 11
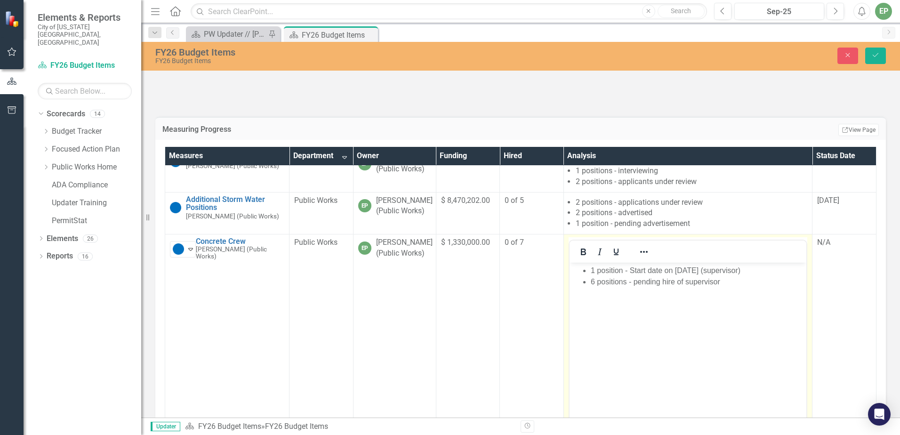
click at [794, 341] on div at bounding box center [687, 332] width 239 height 191
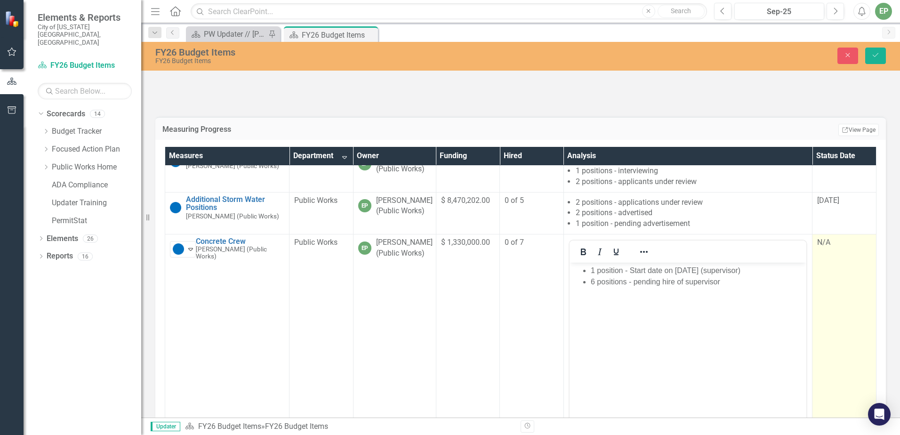
click at [817, 248] on div "N/A" at bounding box center [844, 242] width 54 height 11
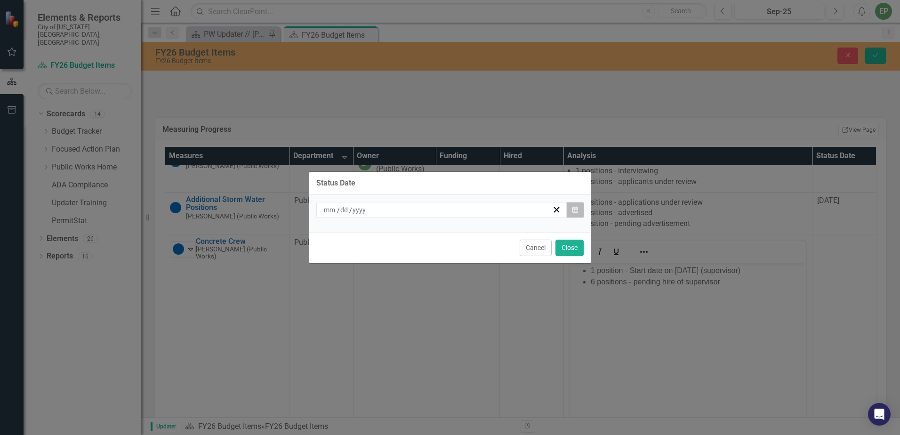
click at [579, 208] on button "Calendar" at bounding box center [575, 210] width 18 height 16
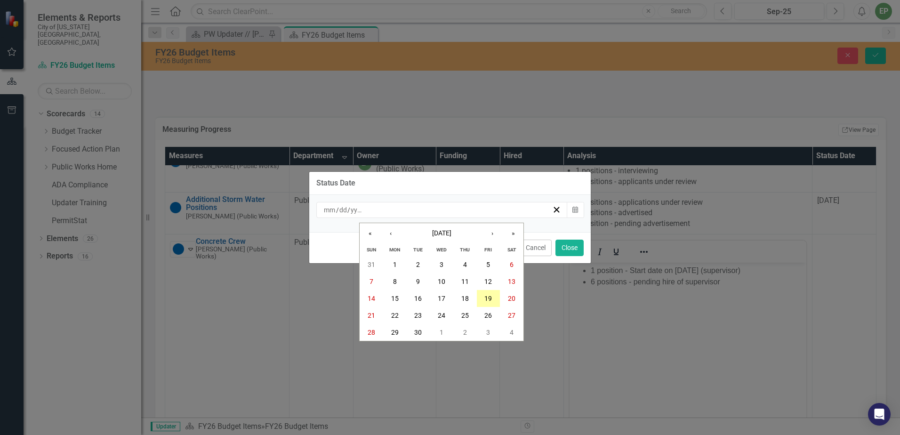
click at [484, 298] on button "19" at bounding box center [489, 298] width 24 height 17
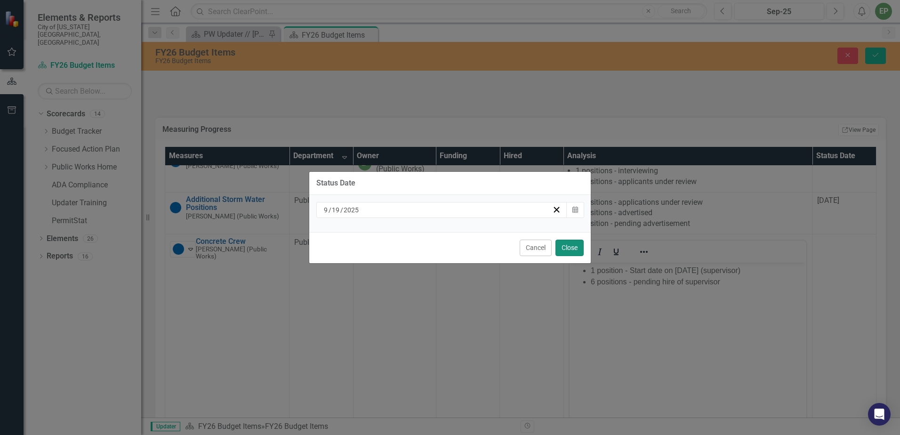
click at [574, 247] on button "Close" at bounding box center [569, 248] width 28 height 16
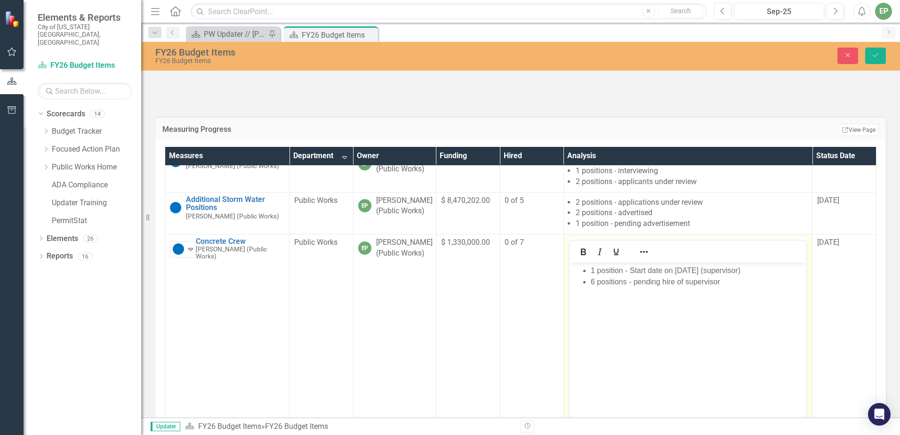
click at [624, 281] on li "6 positions - pending hire of supervisor" at bounding box center [697, 281] width 214 height 11
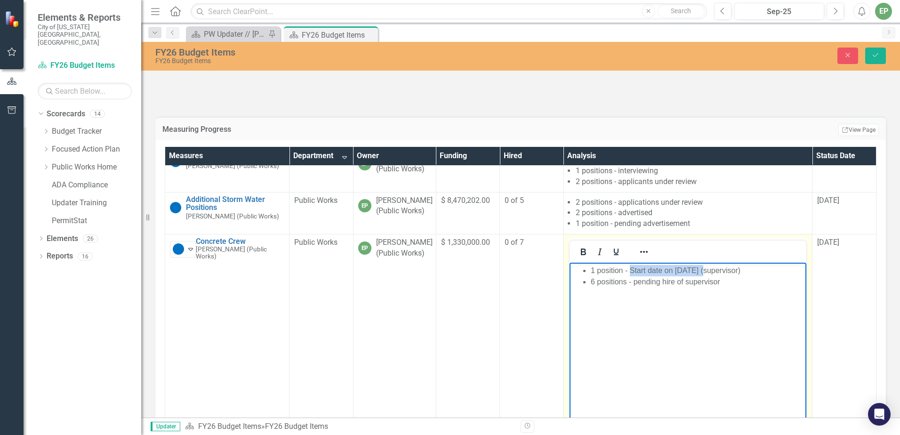
drag, startPoint x: 629, startPoint y: 270, endPoint x: 703, endPoint y: 270, distance: 73.9
click at [703, 270] on li "1 position - Start date on [DATE] (supervisor)" at bounding box center [697, 270] width 214 height 11
click at [621, 266] on li "1 position - Hired (supervisor)" at bounding box center [697, 270] width 214 height 11
click at [772, 268] on li "1 position (Supervisor) - Hired (supervisor)" at bounding box center [697, 270] width 214 height 11
click at [690, 281] on li "6 positions - pending hire of supervisor" at bounding box center [697, 281] width 214 height 11
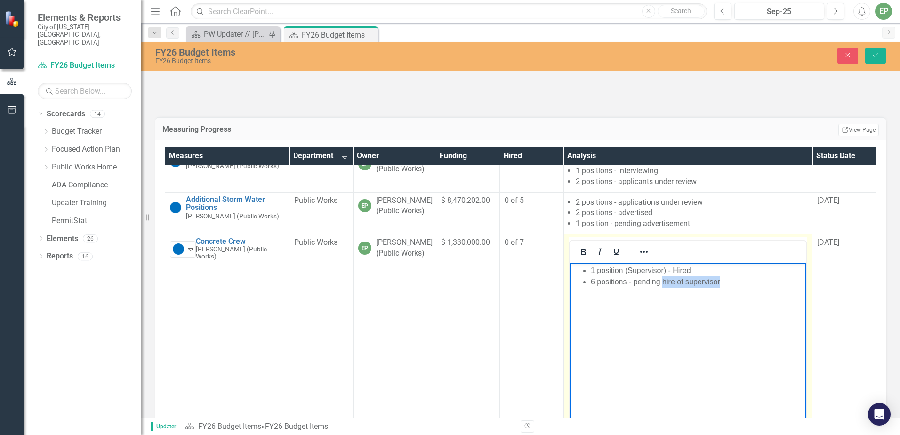
drag, startPoint x: 742, startPoint y: 281, endPoint x: 662, endPoint y: 282, distance: 79.5
click at [662, 282] on li "6 positions - pending hire of supervisor" at bounding box center [697, 281] width 214 height 11
click at [870, 50] on button "Save" at bounding box center [875, 56] width 21 height 16
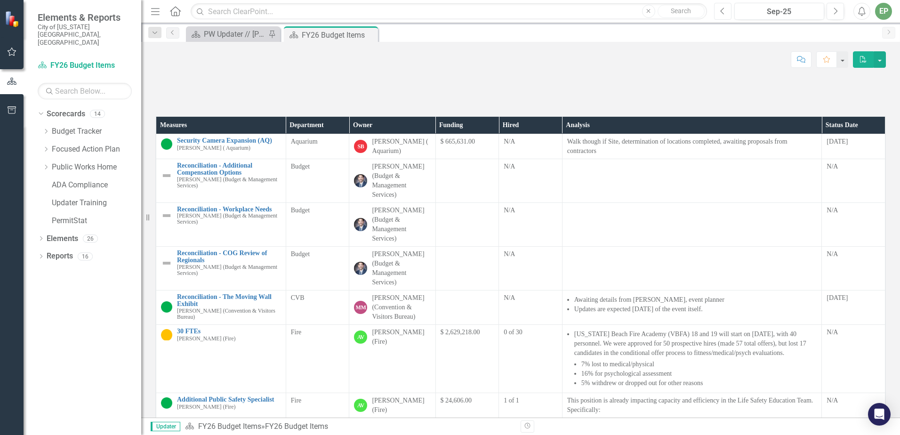
click at [714, 10] on button "Previous" at bounding box center [722, 11] width 17 height 17
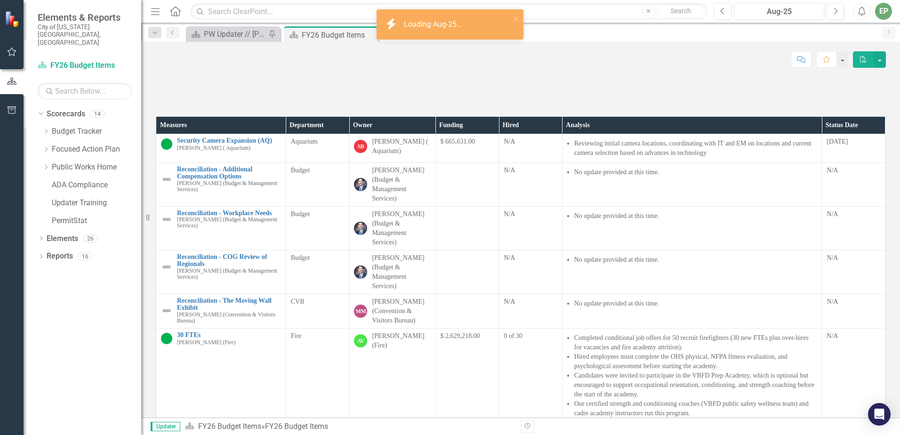
click at [334, 134] on th "Department" at bounding box center [318, 125] width 64 height 17
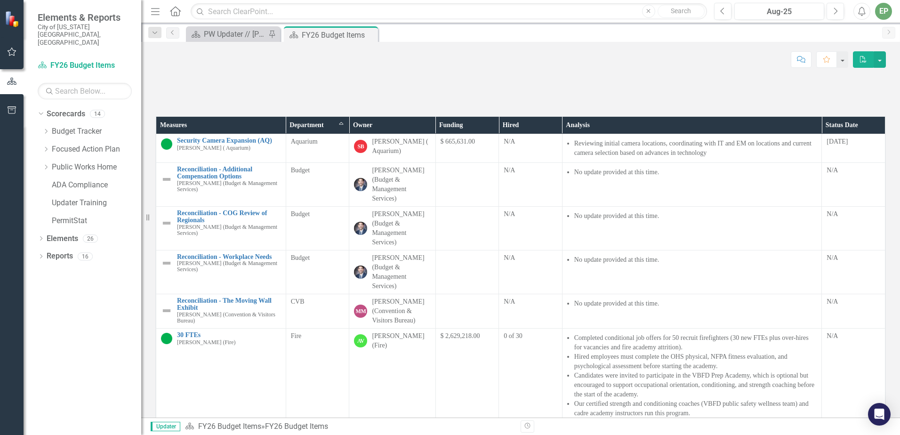
click at [335, 134] on th "Department Sort Ascending" at bounding box center [318, 125] width 64 height 17
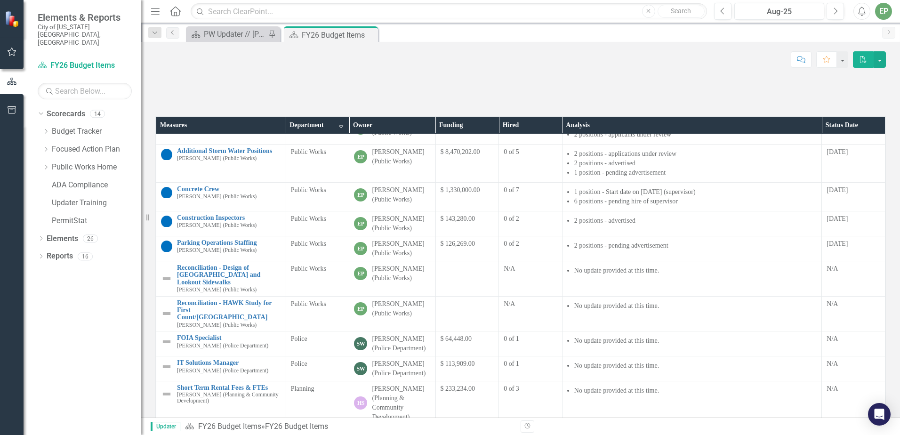
scroll to position [94, 0]
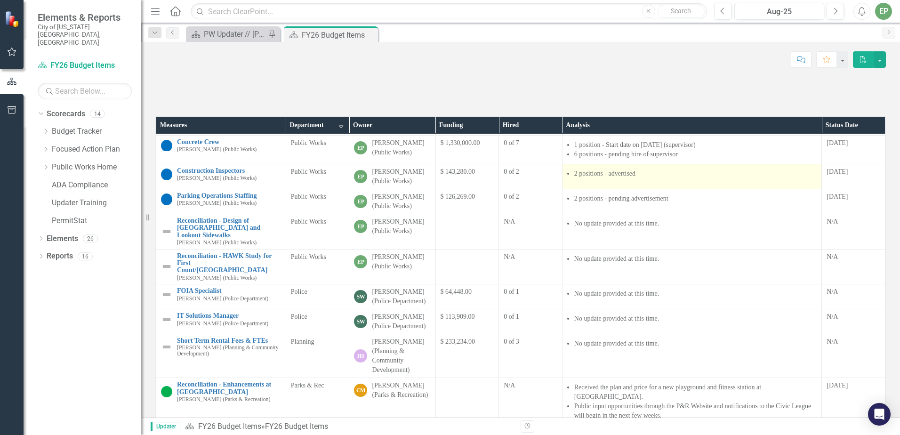
click at [667, 180] on span "2 positions - advertised" at bounding box center [692, 174] width 250 height 11
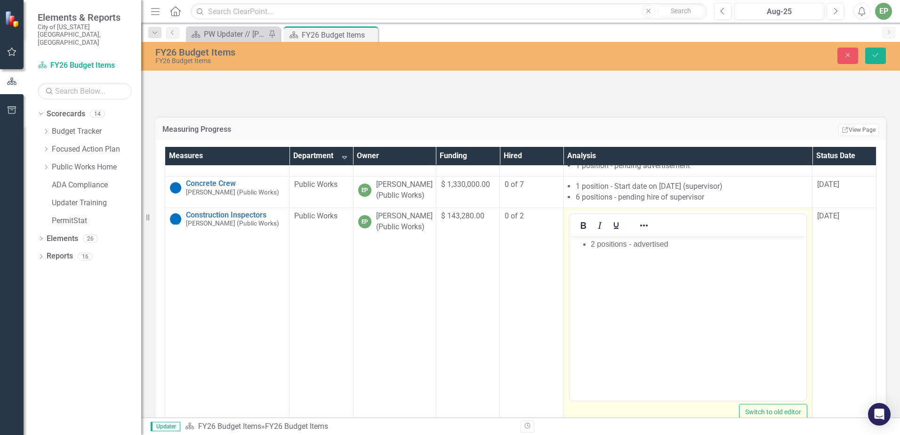
scroll to position [0, 0]
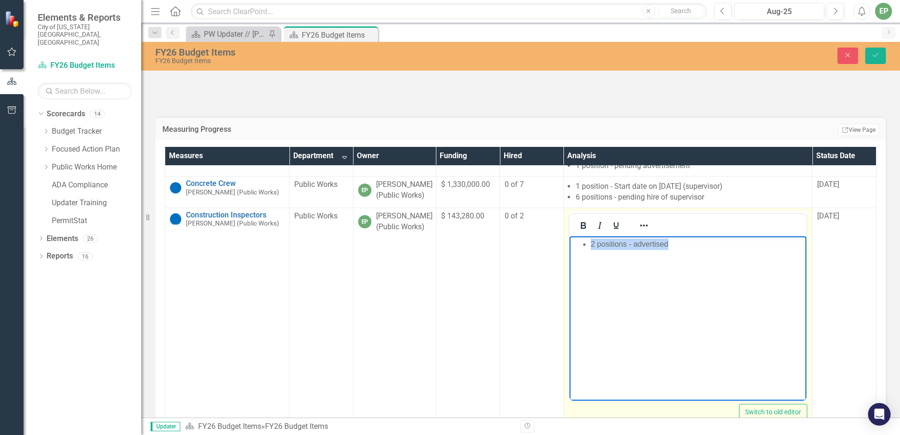
drag, startPoint x: 698, startPoint y: 255, endPoint x: 419, endPoint y: 233, distance: 279.4
click at [569, 236] on html "2 positions - advertised" at bounding box center [687, 306] width 237 height 141
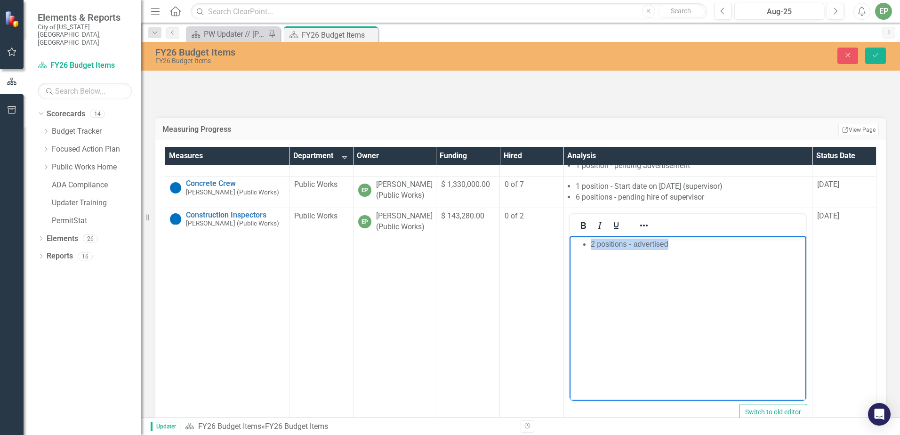
copy li "2 positions - advertised"
click at [841, 18] on button "Next" at bounding box center [834, 11] width 17 height 17
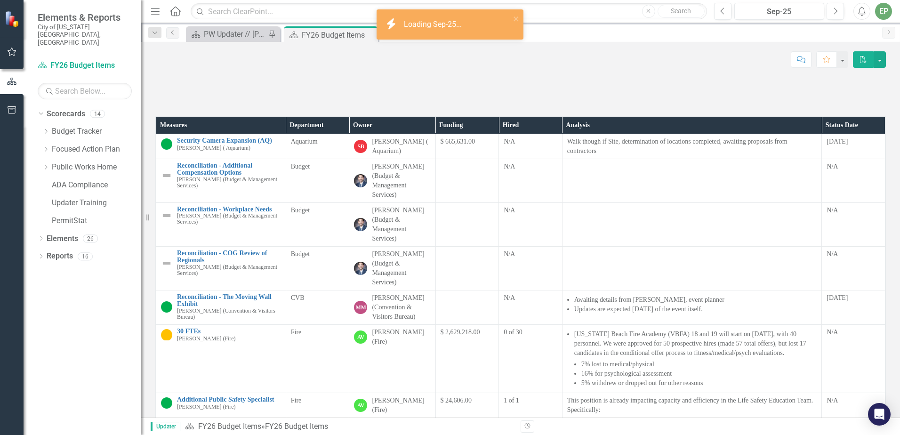
click at [325, 134] on th "Department" at bounding box center [318, 125] width 64 height 17
click at [338, 134] on th "Department Sort Ascending" at bounding box center [318, 125] width 64 height 17
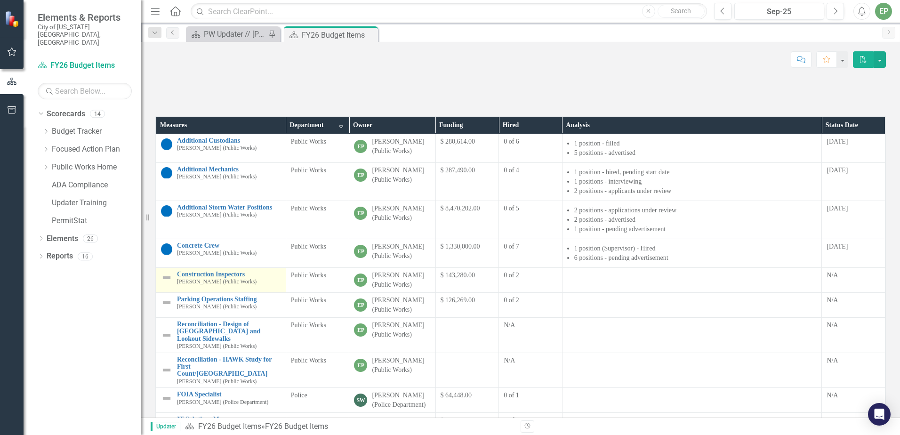
click at [240, 285] on small "[PERSON_NAME] (Public Works)" at bounding box center [217, 282] width 80 height 6
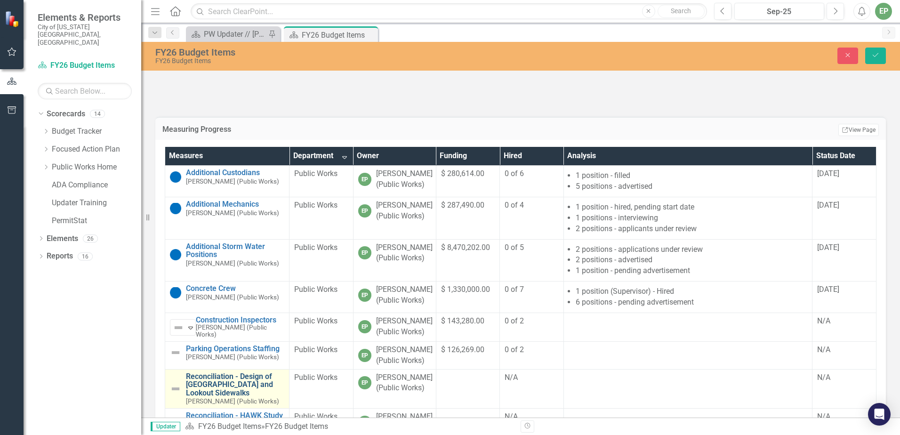
scroll to position [141, 0]
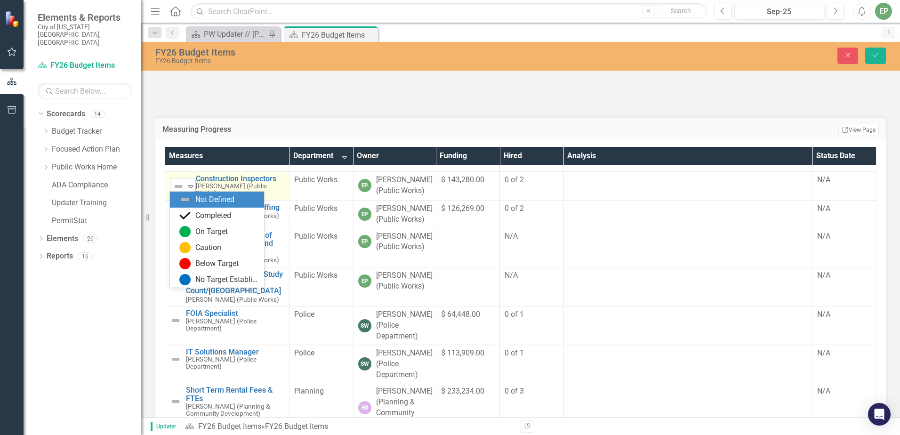
click at [177, 192] on img at bounding box center [178, 186] width 11 height 11
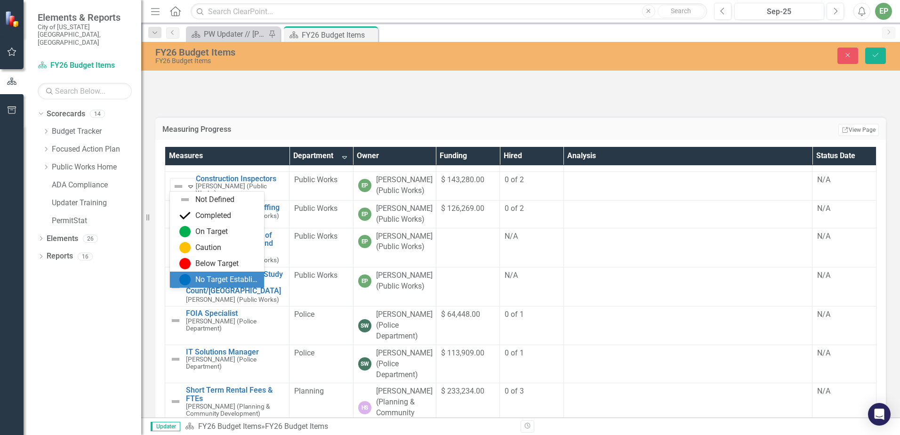
click at [199, 276] on div "No Target Established" at bounding box center [226, 279] width 63 height 11
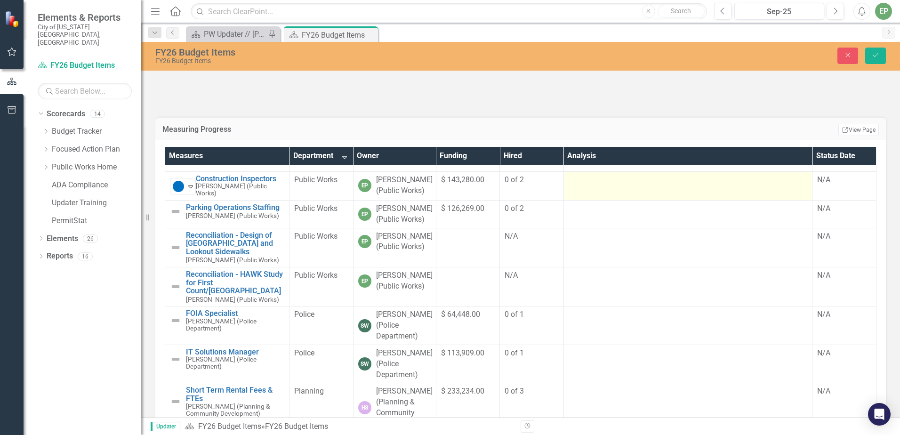
click at [609, 200] on td at bounding box center [687, 185] width 249 height 29
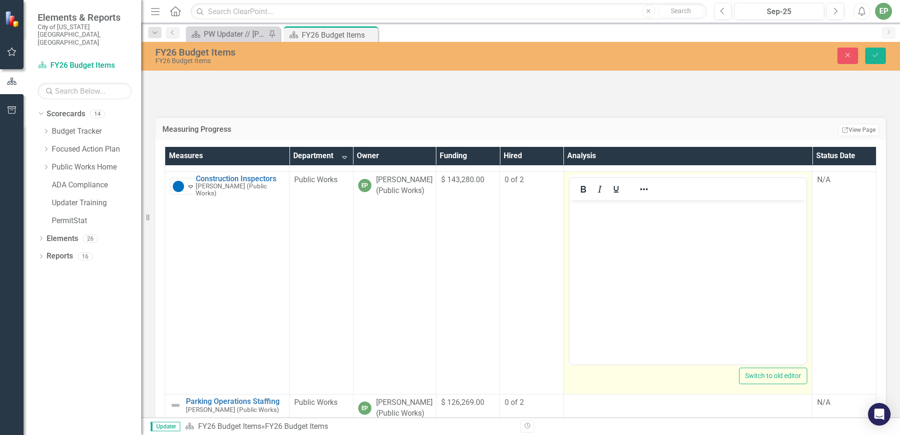
scroll to position [0, 0]
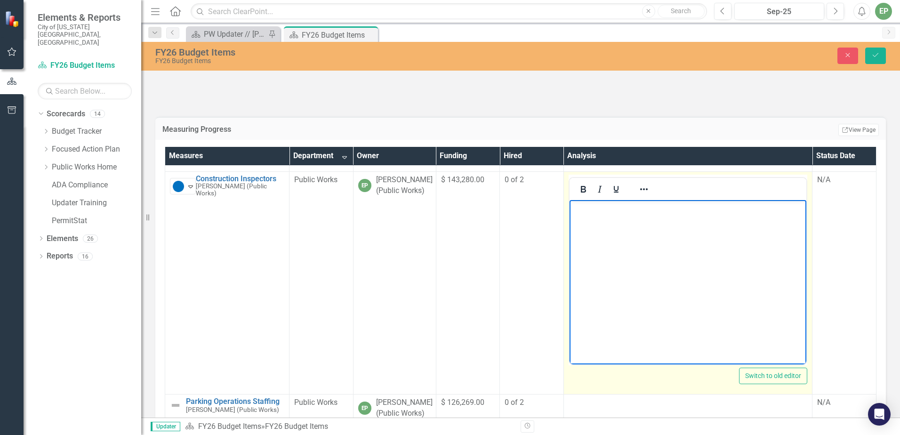
click at [631, 245] on body "Rich Text Area. Press ALT-0 for help." at bounding box center [687, 270] width 237 height 141
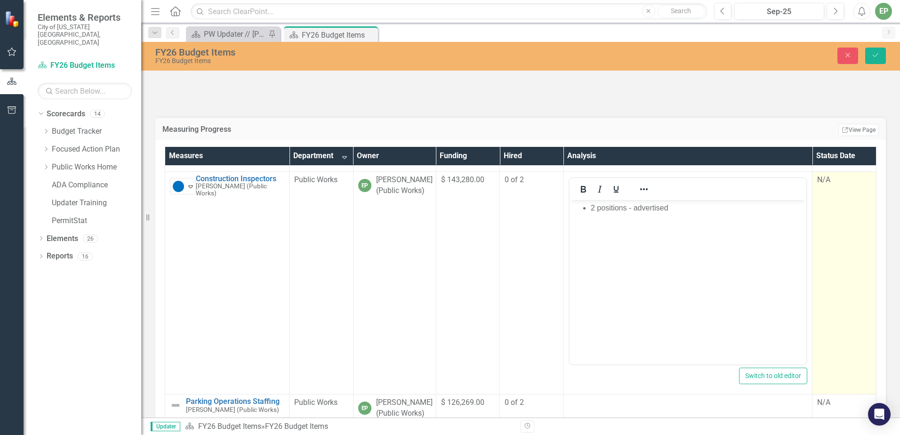
click at [817, 185] on div "N/A" at bounding box center [844, 180] width 54 height 11
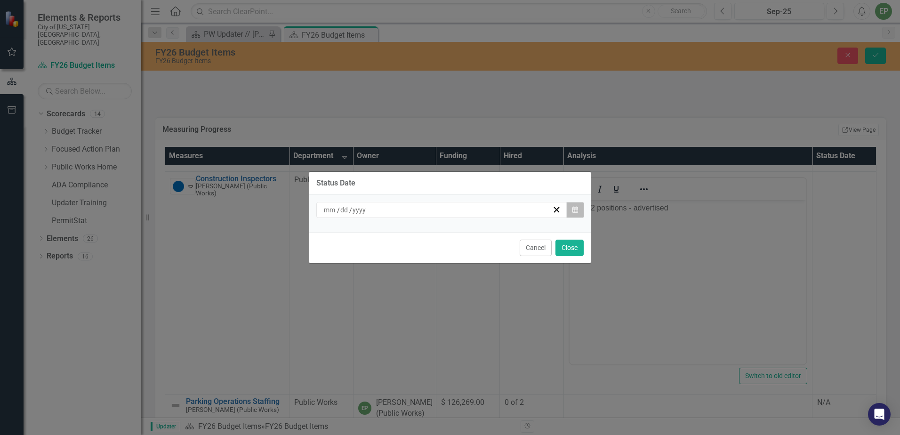
click at [575, 210] on icon "Calendar" at bounding box center [575, 210] width 6 height 7
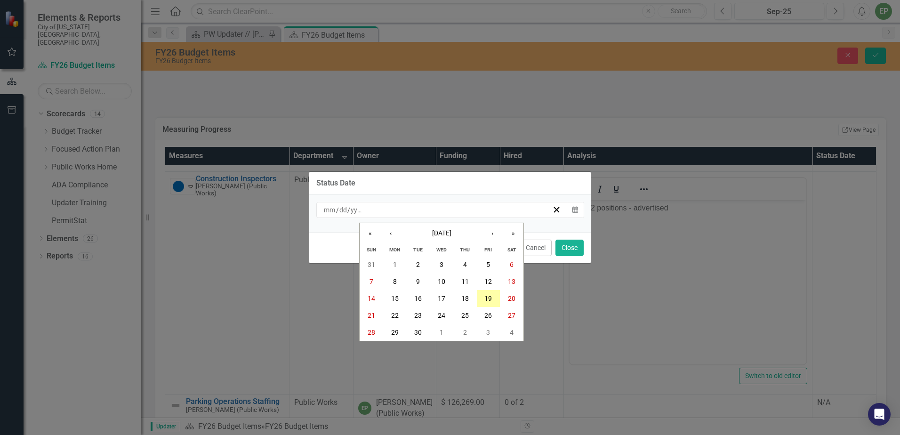
click at [493, 301] on button "19" at bounding box center [489, 298] width 24 height 17
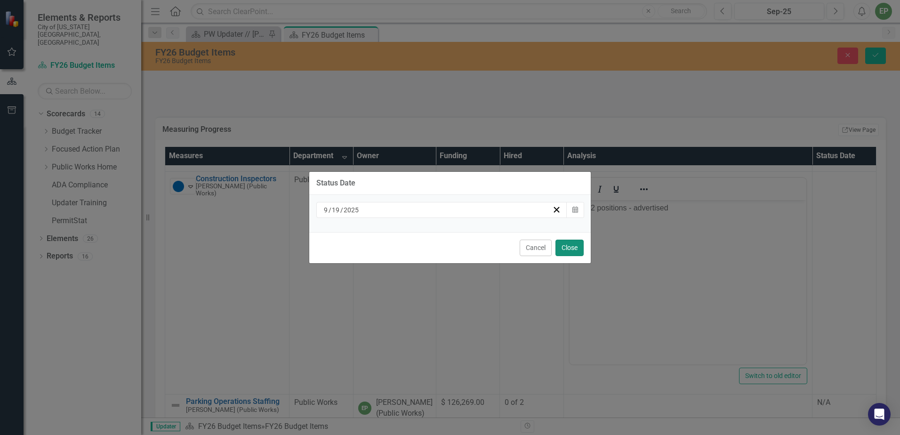
click at [564, 240] on button "Close" at bounding box center [569, 248] width 28 height 16
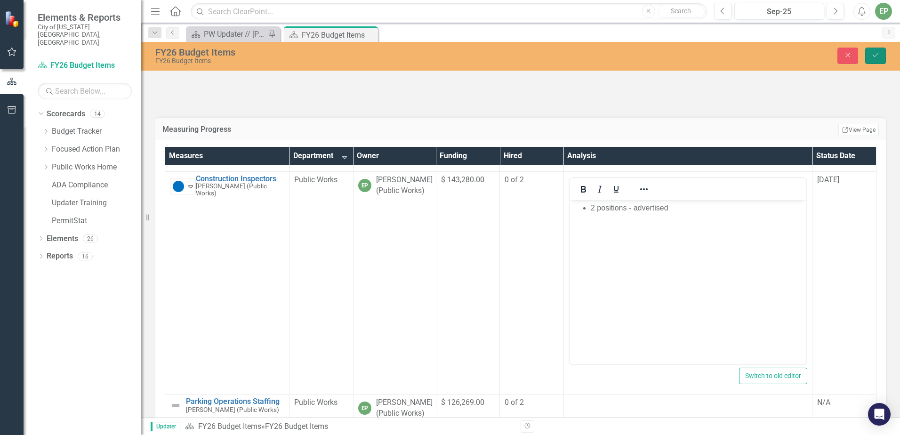
click at [877, 56] on icon "Save" at bounding box center [875, 55] width 8 height 7
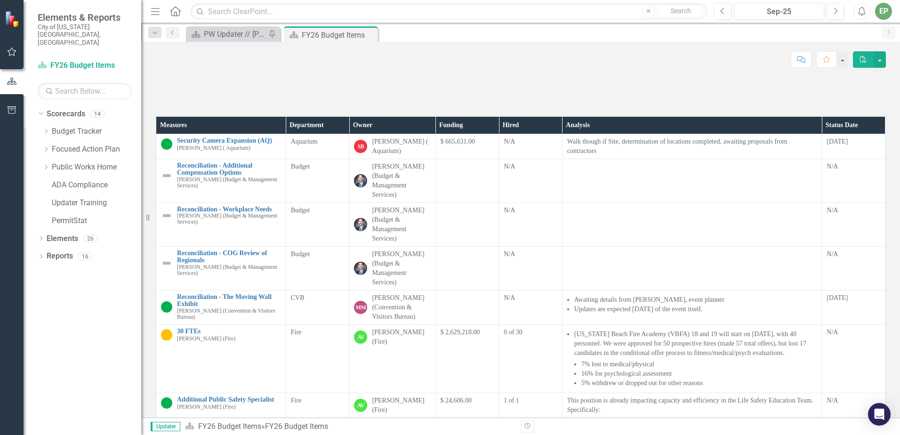
click at [321, 134] on th "Department" at bounding box center [318, 125] width 64 height 17
click at [339, 134] on th "Department Sort Ascending" at bounding box center [318, 125] width 64 height 17
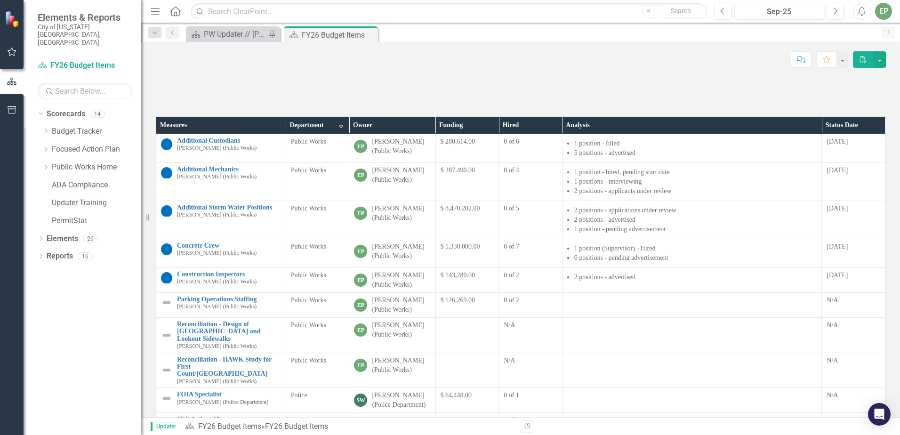
click at [512, 253] on div "0 of 7" at bounding box center [530, 247] width 54 height 11
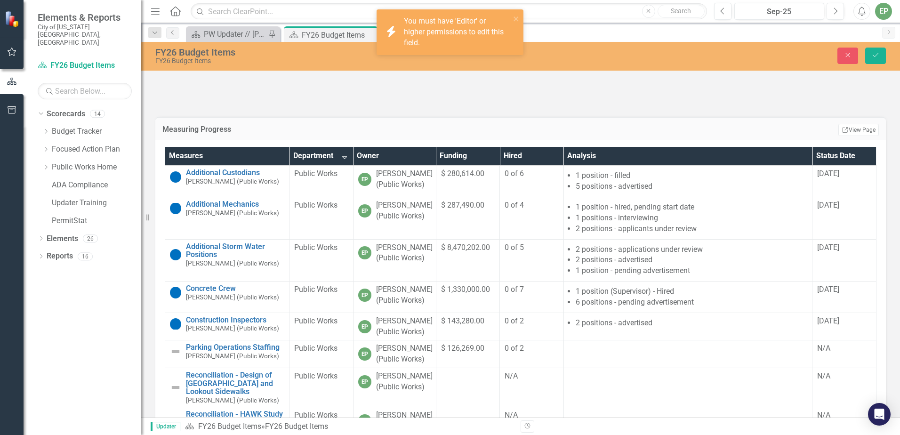
click at [504, 295] on div "0 of 7" at bounding box center [531, 289] width 54 height 11
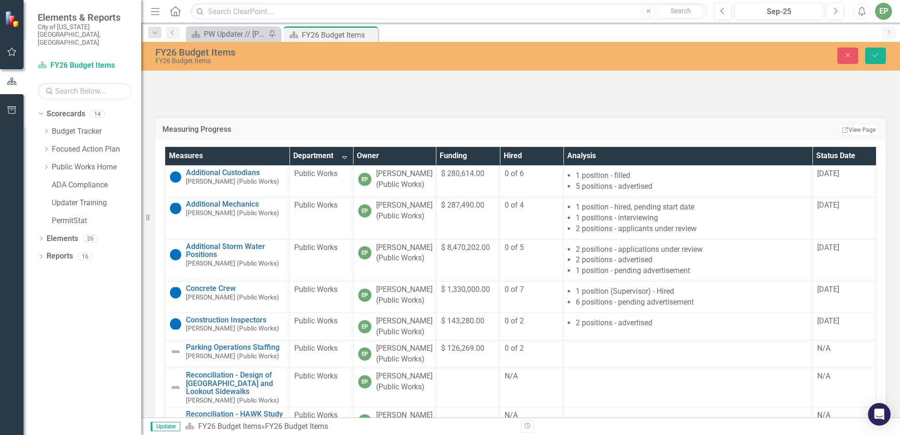
click at [507, 294] on span "0 of 7" at bounding box center [513, 289] width 19 height 9
click at [698, 140] on div "Measuring Progress Edit Report Select Report Link View Page" at bounding box center [520, 128] width 730 height 23
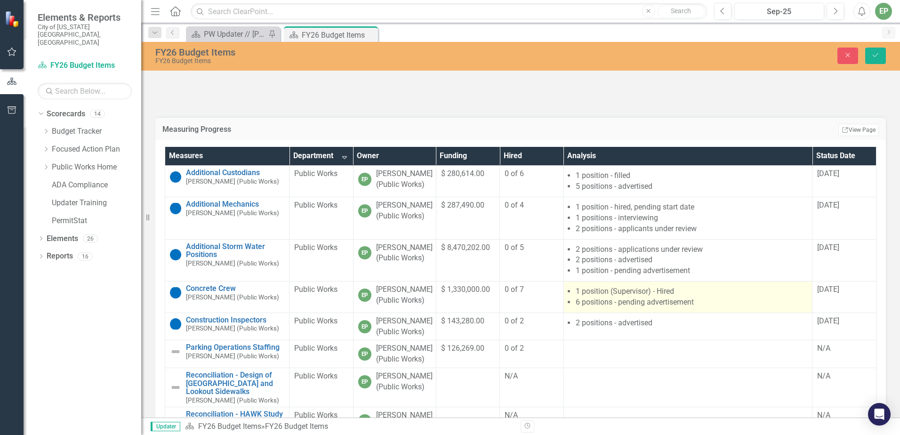
click at [679, 297] on li "1 position (Supervisor) - Hired" at bounding box center [691, 291] width 232 height 11
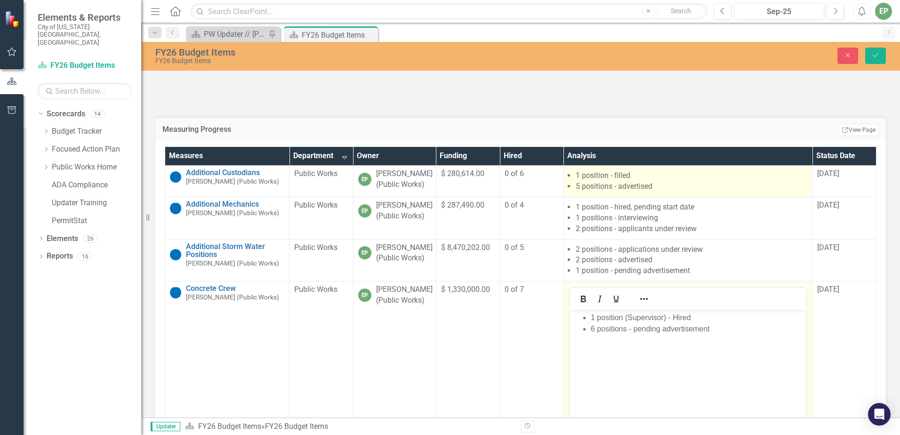
click at [636, 197] on td "1 position - filled 5 positions - advertised" at bounding box center [687, 182] width 249 height 32
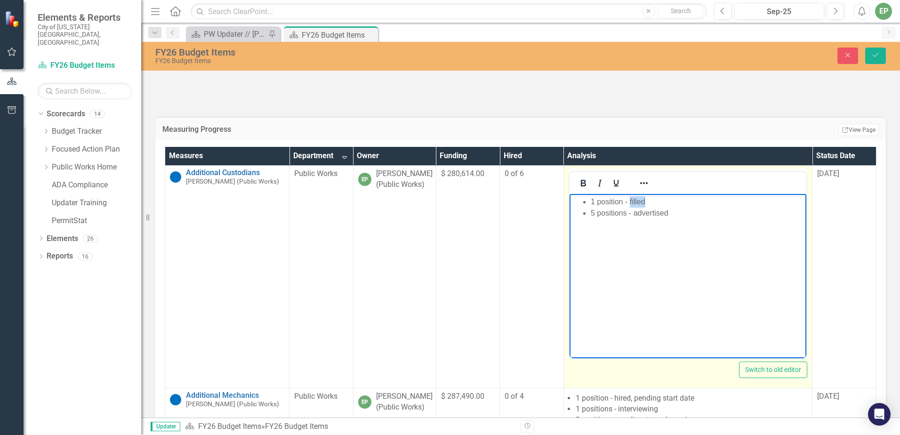
drag, startPoint x: 669, startPoint y: 207, endPoint x: 629, endPoint y: 204, distance: 39.6
click at [629, 204] on li "1 position - filled" at bounding box center [697, 201] width 214 height 11
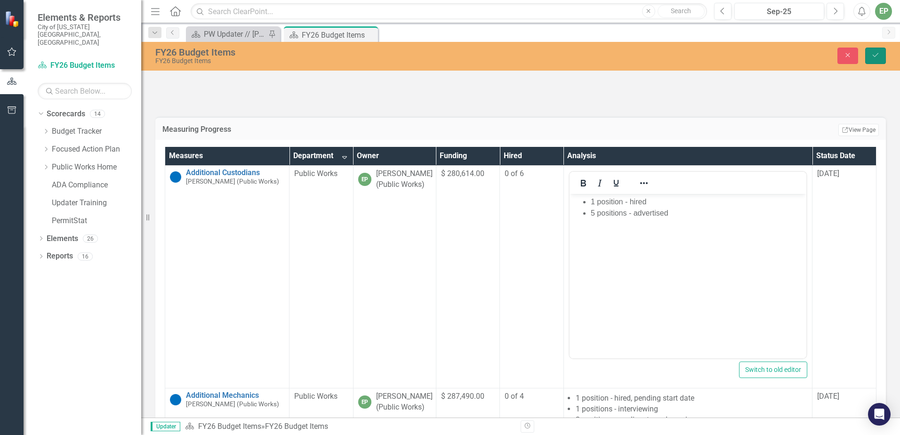
click at [868, 53] on button "Save" at bounding box center [875, 56] width 21 height 16
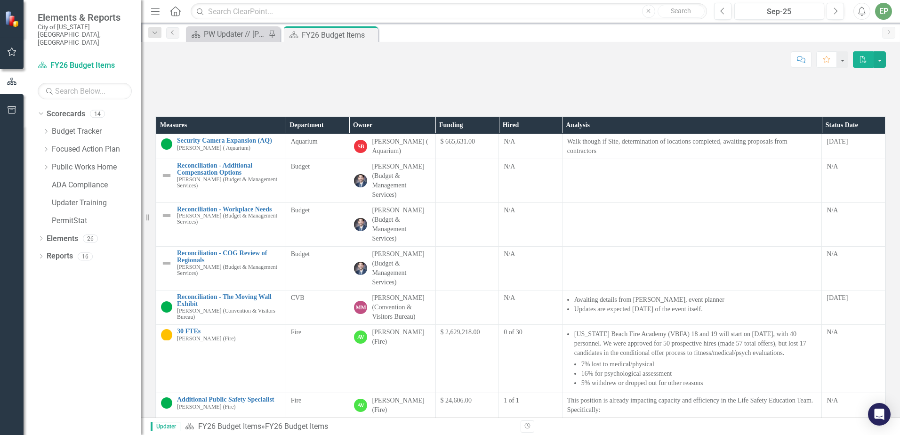
click at [331, 134] on th "Department" at bounding box center [318, 125] width 64 height 17
click at [333, 134] on th "Department Sort Ascending" at bounding box center [318, 125] width 64 height 17
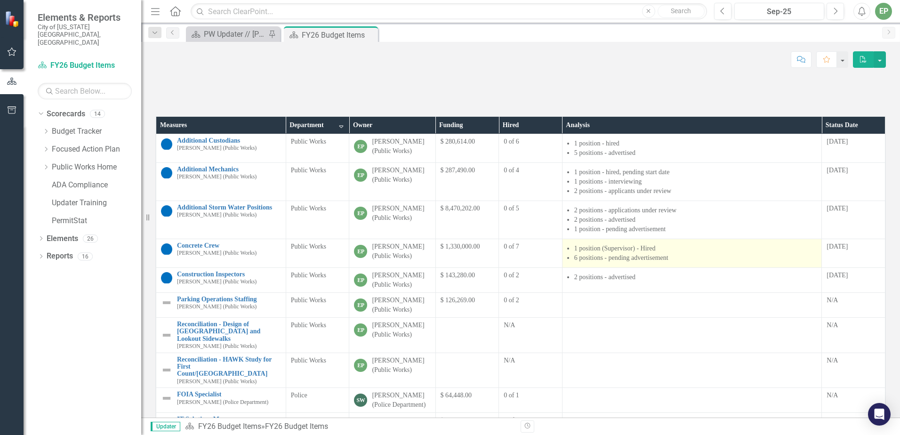
click at [650, 253] on li "1 position (Supervisor) - Hired" at bounding box center [695, 248] width 243 height 9
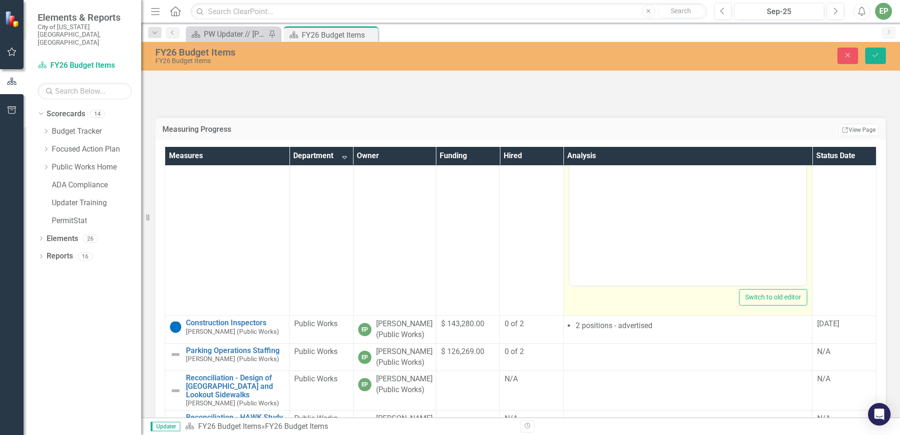
scroll to position [94, 0]
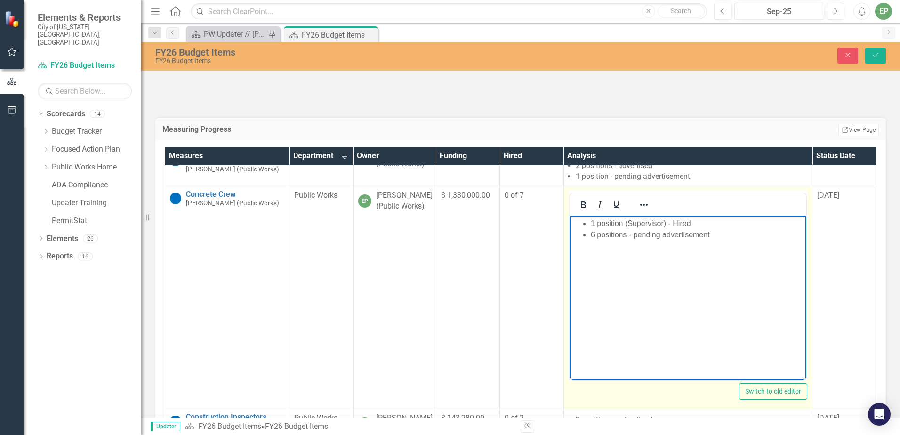
click at [675, 223] on li "1 position (Supervisor) - Hired" at bounding box center [697, 223] width 214 height 11
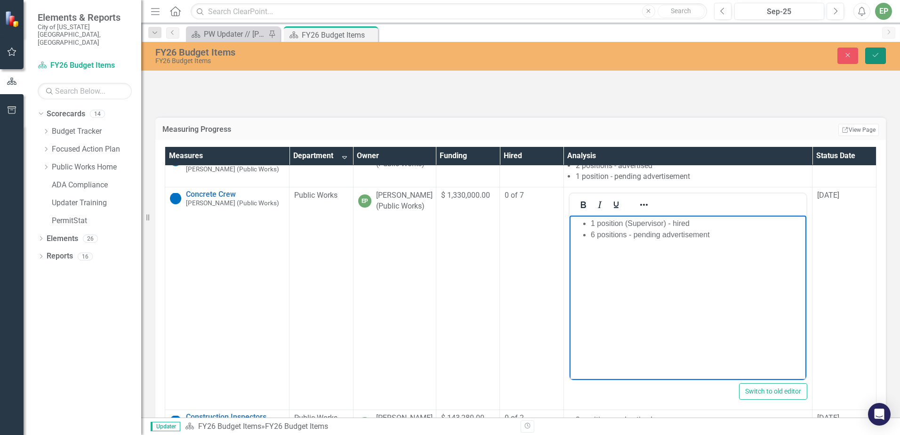
click at [879, 50] on button "Save" at bounding box center [875, 56] width 21 height 16
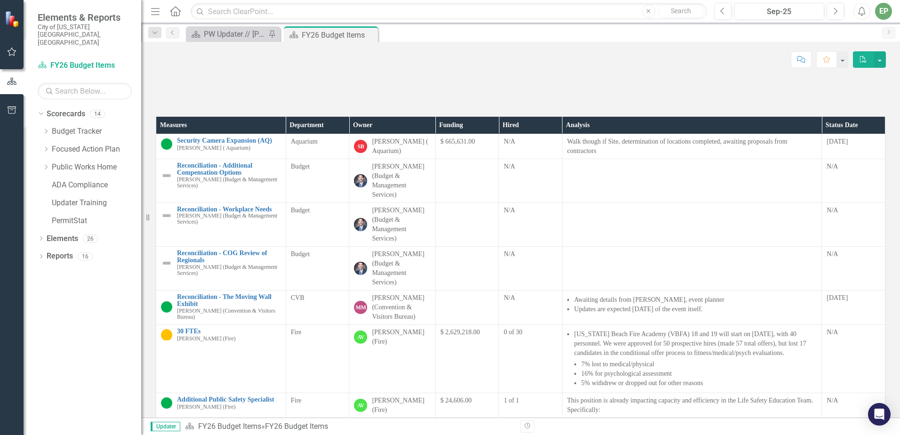
click at [337, 134] on th "Department" at bounding box center [318, 125] width 64 height 17
click at [336, 134] on th "Department Sort Ascending" at bounding box center [318, 125] width 64 height 17
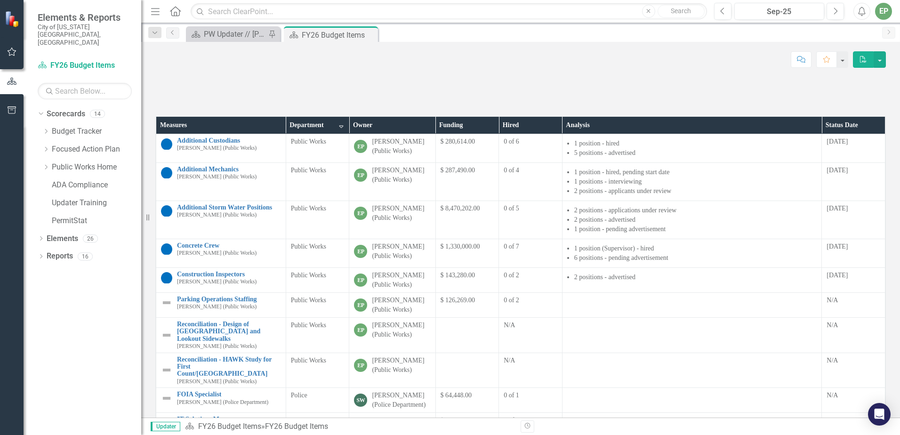
scroll to position [47, 0]
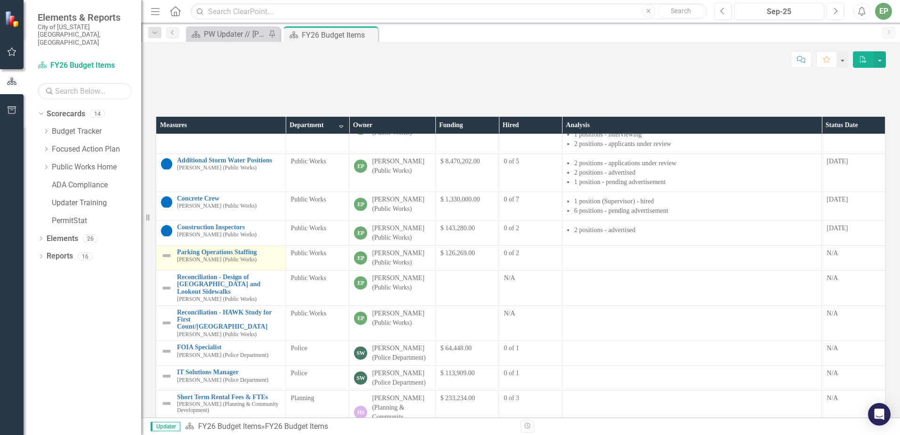
click at [217, 263] on small "[PERSON_NAME] (Public Works)" at bounding box center [217, 259] width 80 height 6
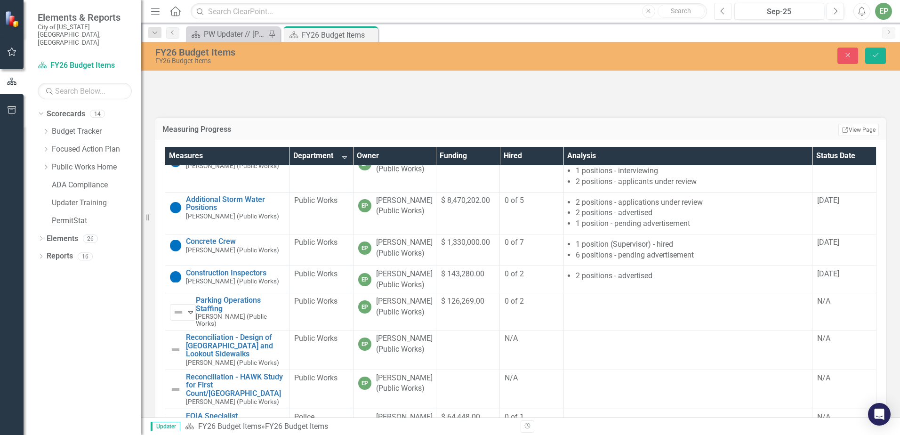
click at [726, 15] on button "Previous" at bounding box center [722, 11] width 17 height 17
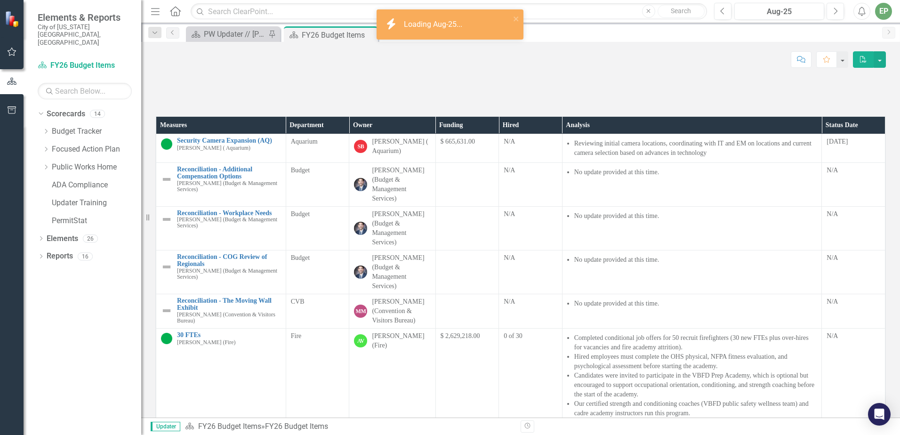
click at [329, 134] on th "Department" at bounding box center [318, 125] width 64 height 17
click at [337, 134] on th "Department Sort Ascending" at bounding box center [318, 125] width 64 height 17
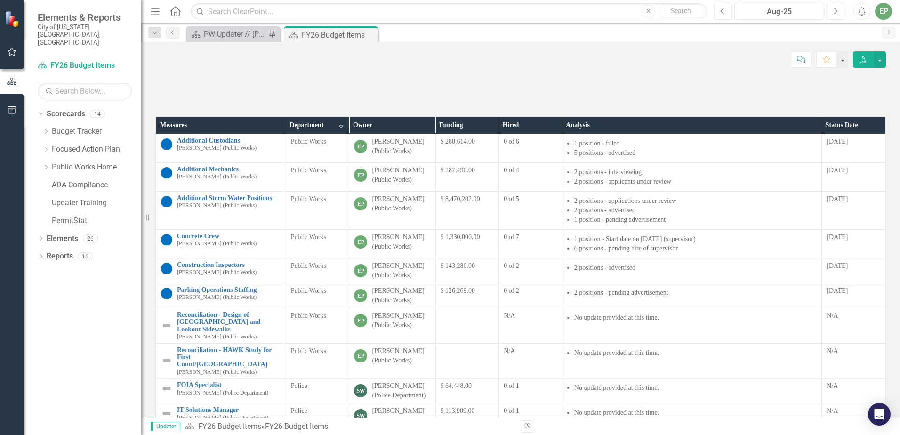
scroll to position [94, 0]
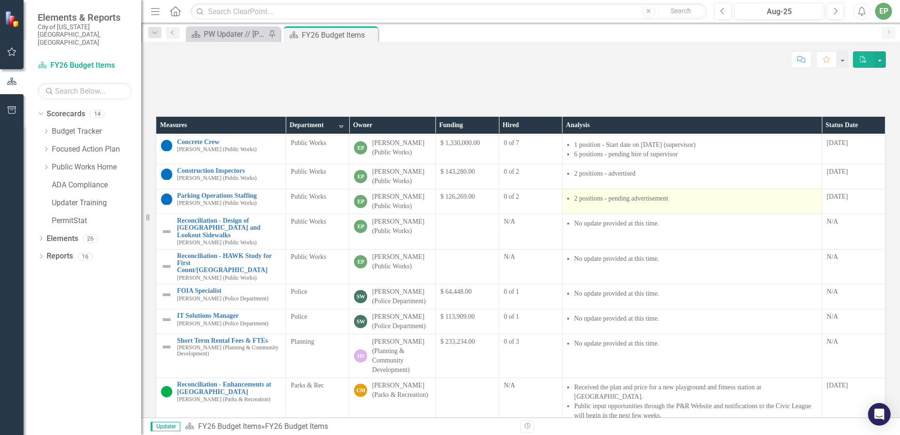
click at [653, 214] on td "2 positions - pending advertisement" at bounding box center [692, 201] width 260 height 25
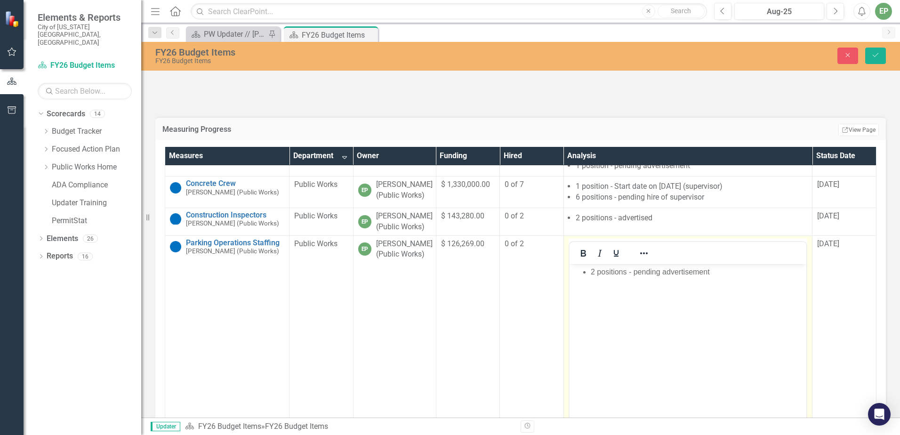
scroll to position [0, 0]
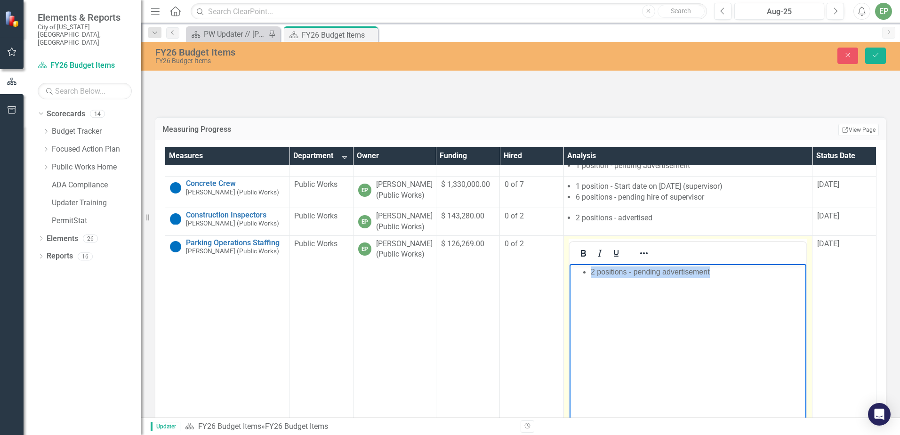
drag, startPoint x: 729, startPoint y: 275, endPoint x: 1006, endPoint y: 644, distance: 460.8
click at [569, 264] on html "2 positions - pending advertisement" at bounding box center [687, 334] width 237 height 141
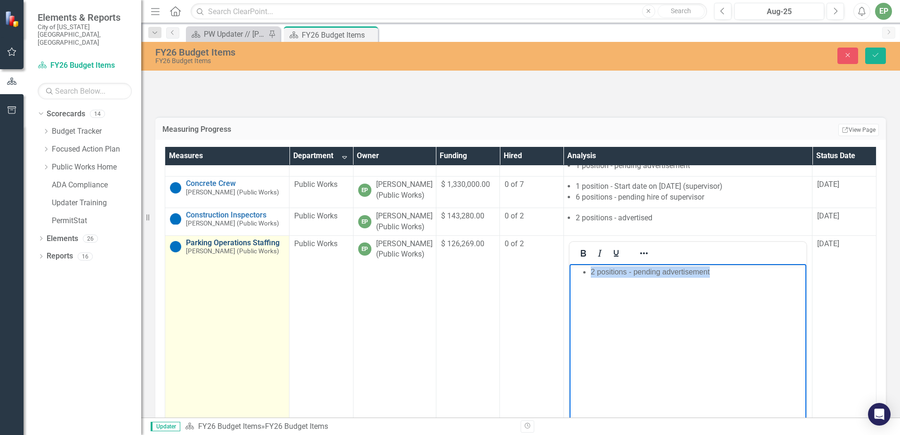
copy li "2 positions - pending advertisement"
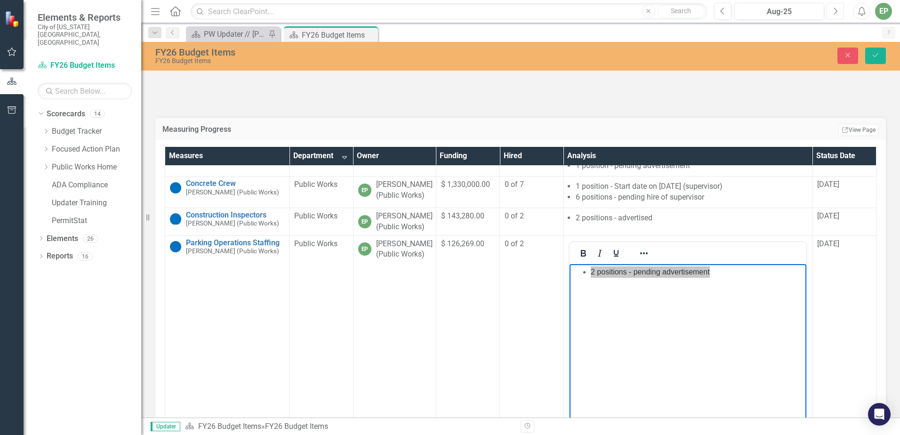
click at [840, 8] on button "Next" at bounding box center [834, 11] width 17 height 17
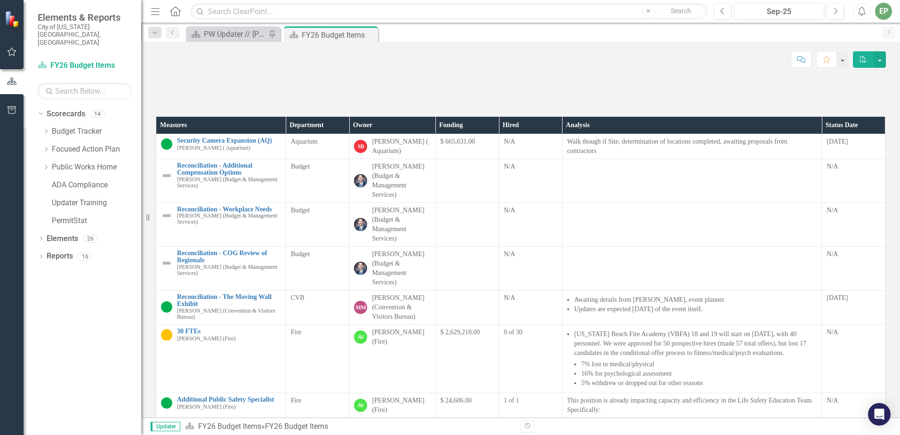
click at [336, 134] on th "Department" at bounding box center [318, 125] width 64 height 17
click at [337, 134] on th "Department Sort Ascending" at bounding box center [318, 125] width 64 height 17
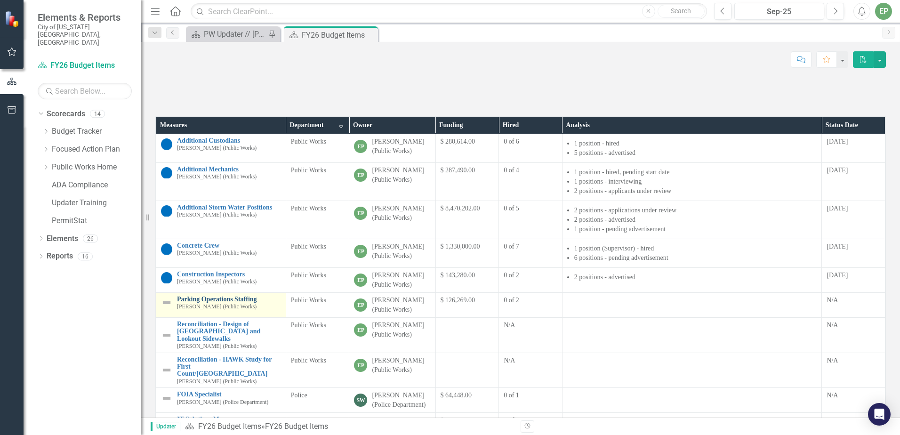
click at [217, 303] on link "Parking Operations Staffing" at bounding box center [229, 299] width 104 height 7
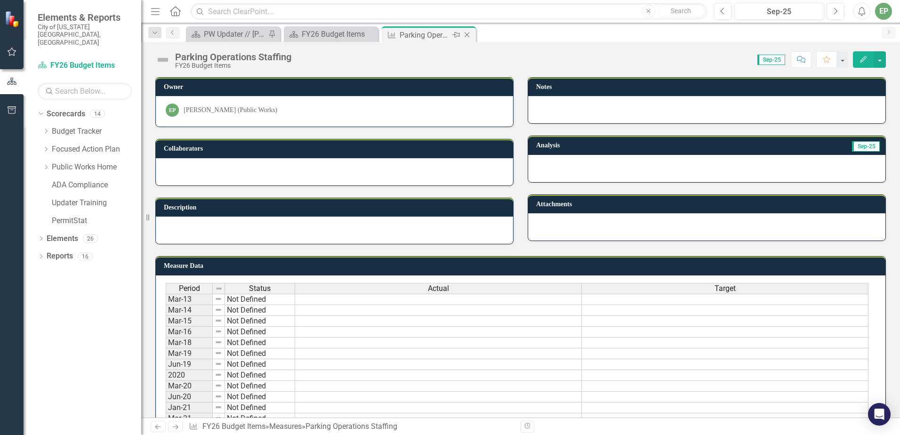
click at [469, 37] on icon at bounding box center [466, 34] width 5 height 5
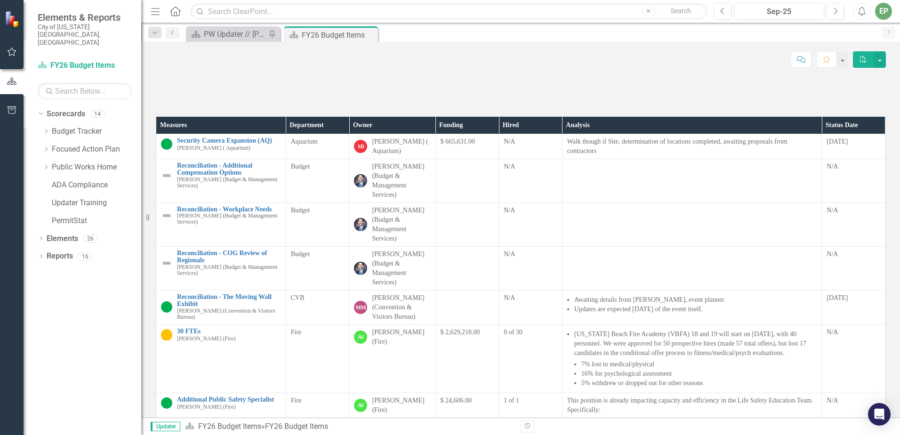
click at [334, 134] on th "Department" at bounding box center [318, 125] width 64 height 17
click at [339, 134] on th "Department Sort Ascending" at bounding box center [318, 125] width 64 height 17
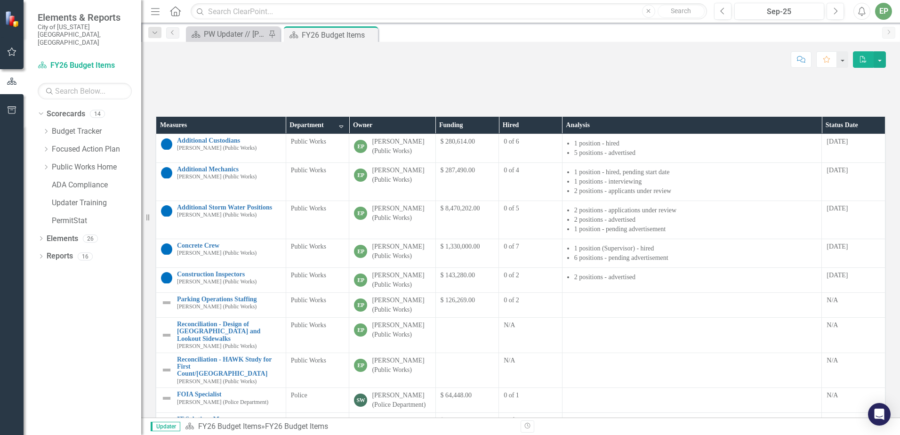
scroll to position [47, 0]
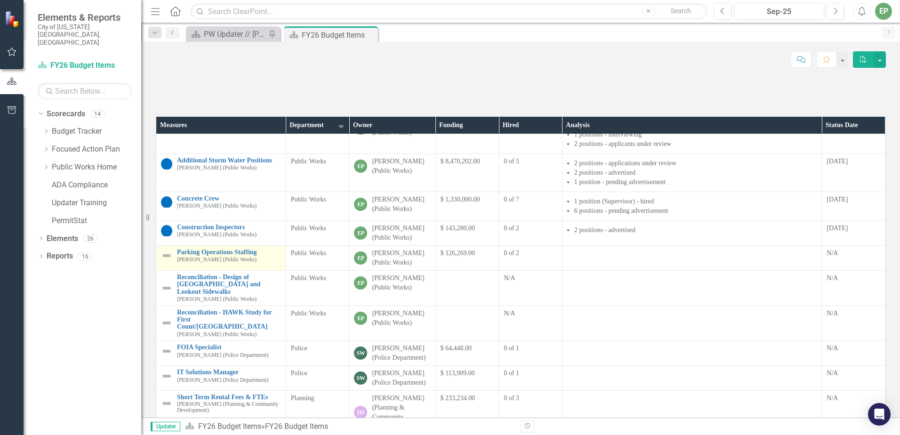
click at [165, 261] on img at bounding box center [166, 255] width 11 height 11
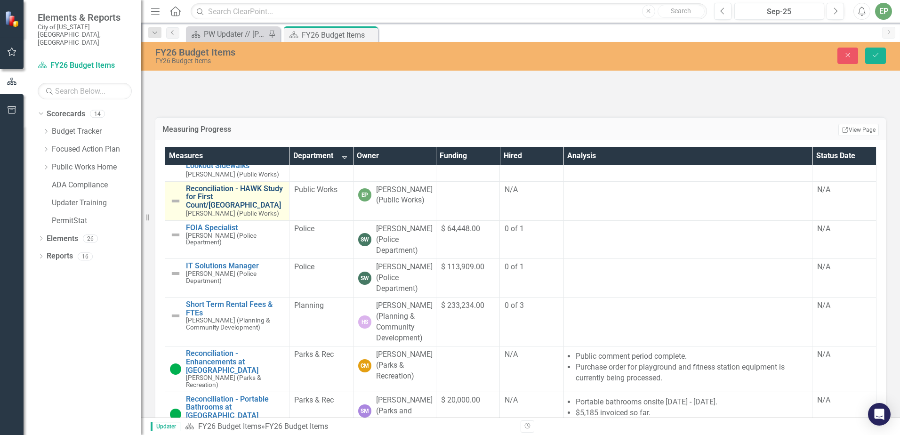
scroll to position [141, 0]
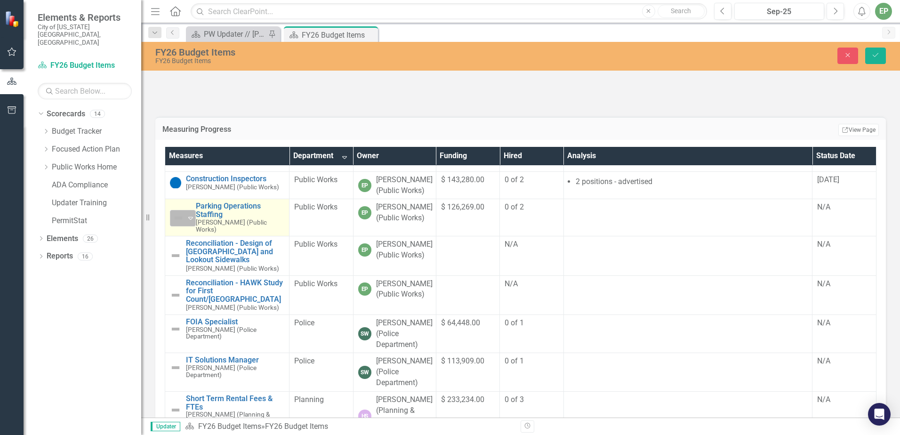
click at [192, 220] on icon at bounding box center [190, 218] width 5 height 3
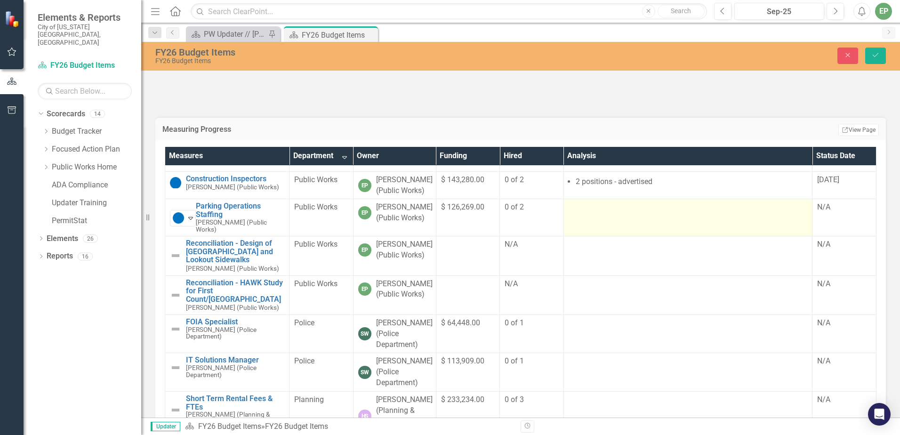
click at [607, 213] on div at bounding box center [687, 207] width 239 height 11
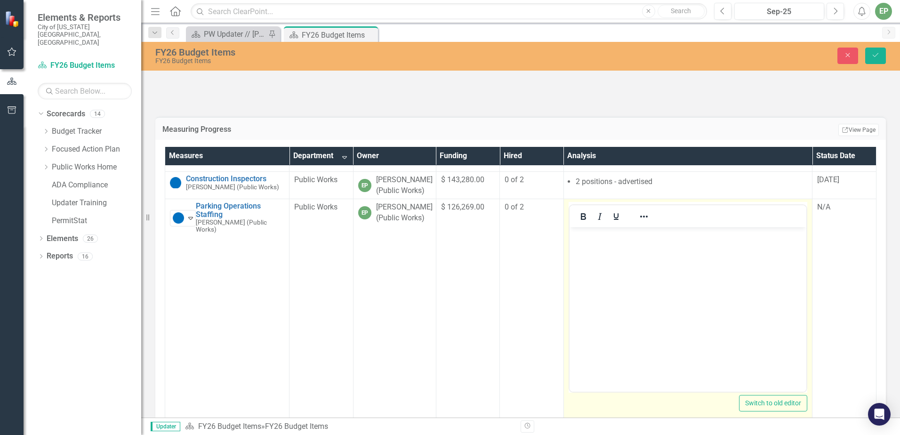
scroll to position [0, 0]
click at [618, 288] on body "Rich Text Area. Press ALT-0 for help." at bounding box center [687, 297] width 237 height 141
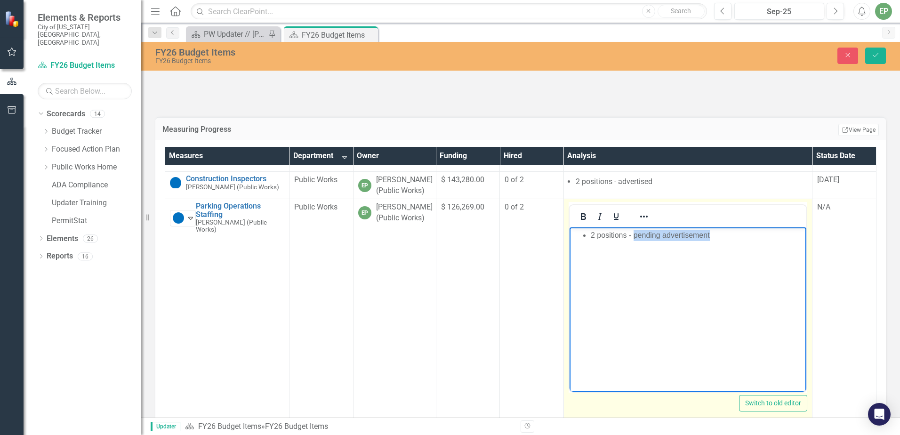
drag, startPoint x: 723, startPoint y: 236, endPoint x: 633, endPoint y: 239, distance: 89.4
click at [633, 239] on li "2 positions - pending advertisement" at bounding box center [697, 235] width 214 height 11
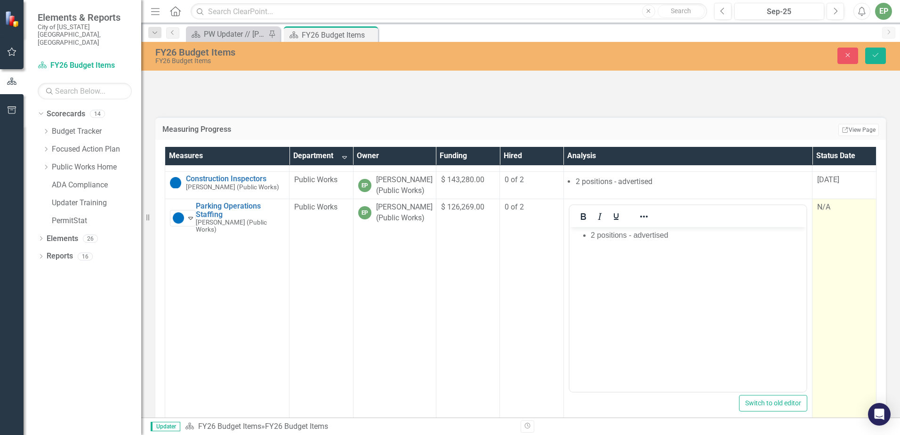
click at [824, 213] on div "N/A" at bounding box center [844, 207] width 54 height 11
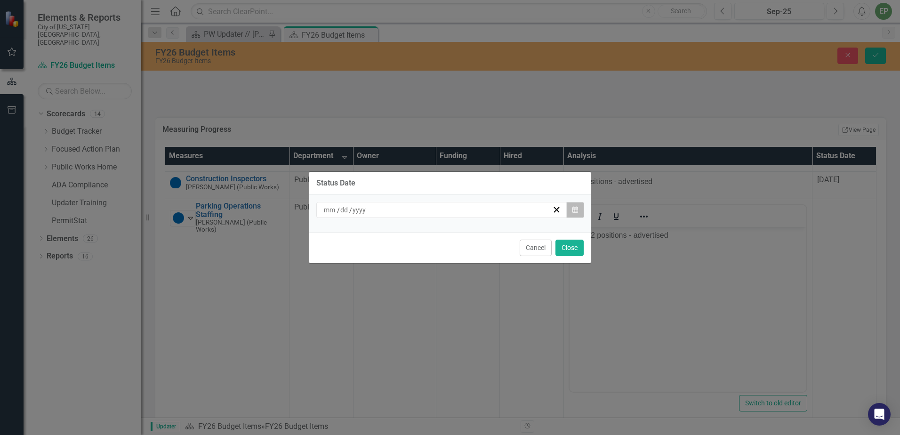
click at [570, 205] on button "Calendar" at bounding box center [575, 210] width 18 height 16
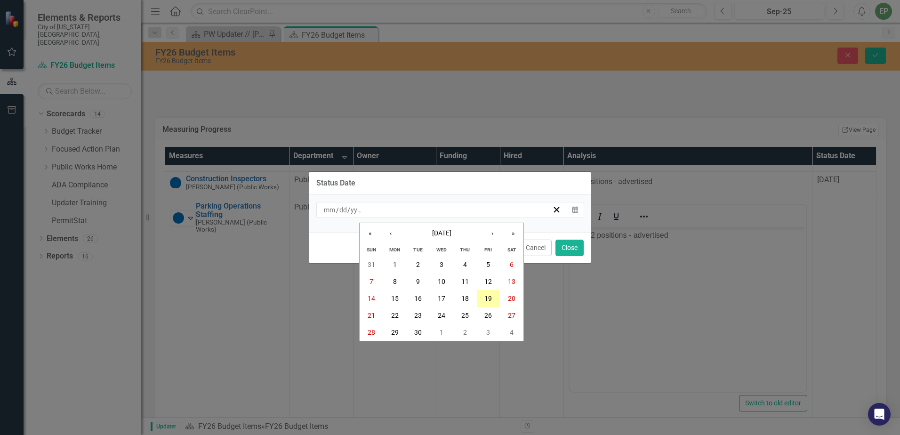
click at [487, 295] on abbr "19" at bounding box center [488, 299] width 8 height 8
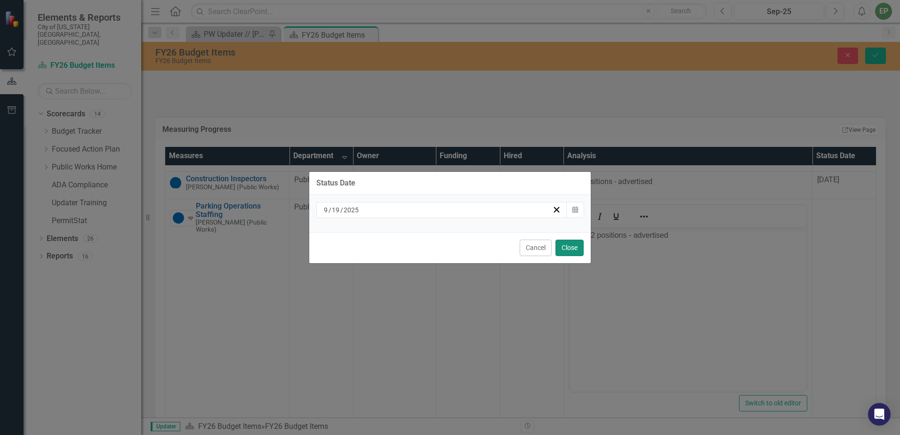
click at [575, 251] on button "Close" at bounding box center [569, 248] width 28 height 16
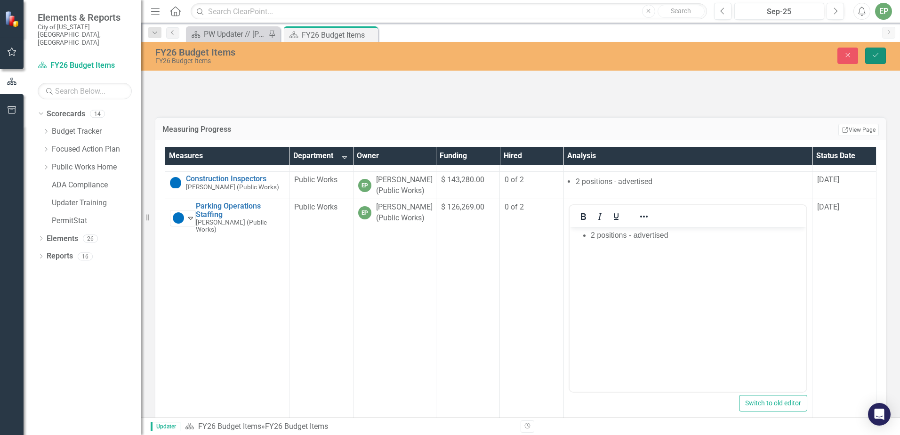
click at [872, 58] on icon "Save" at bounding box center [875, 55] width 8 height 7
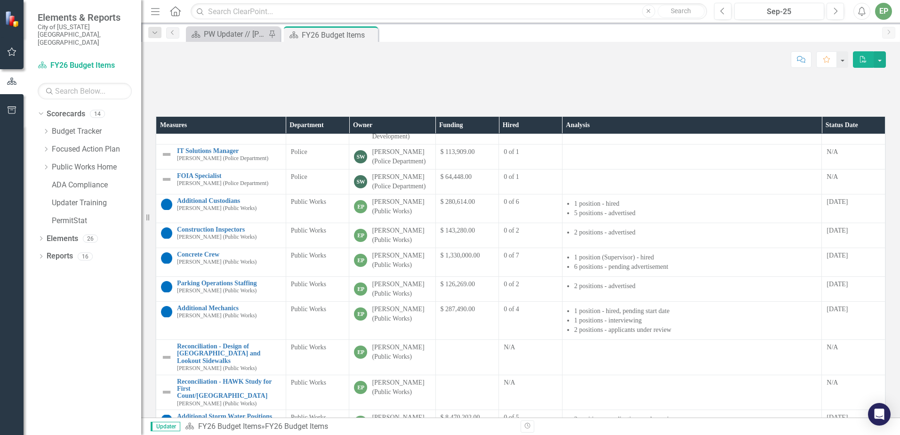
scroll to position [94, 0]
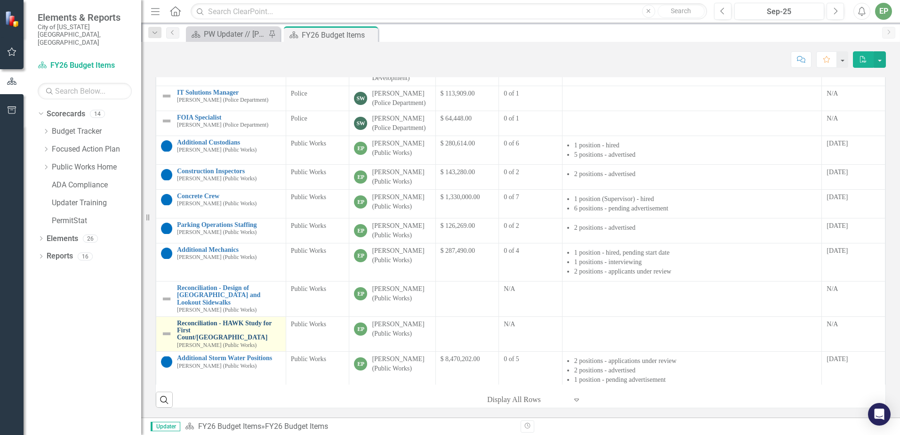
click at [208, 341] on link "Reconciliation - HAWK Study for First Count/[GEOGRAPHIC_DATA]" at bounding box center [229, 330] width 104 height 22
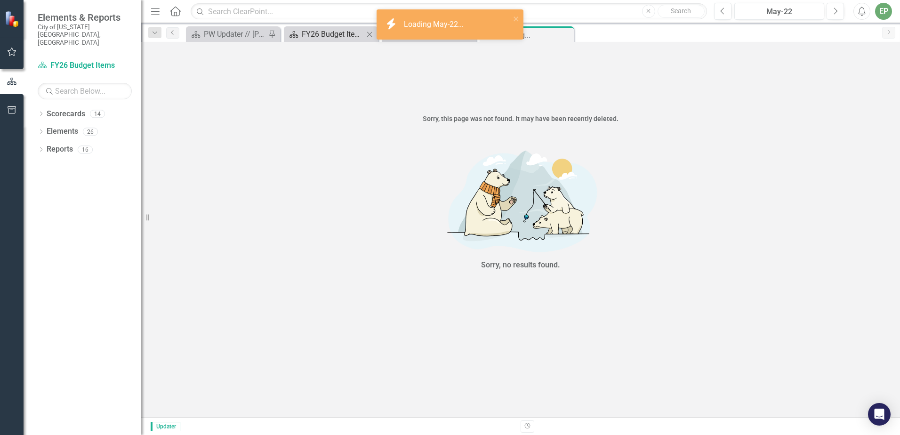
click at [316, 39] on div "FY26 Budget Items" at bounding box center [333, 34] width 62 height 12
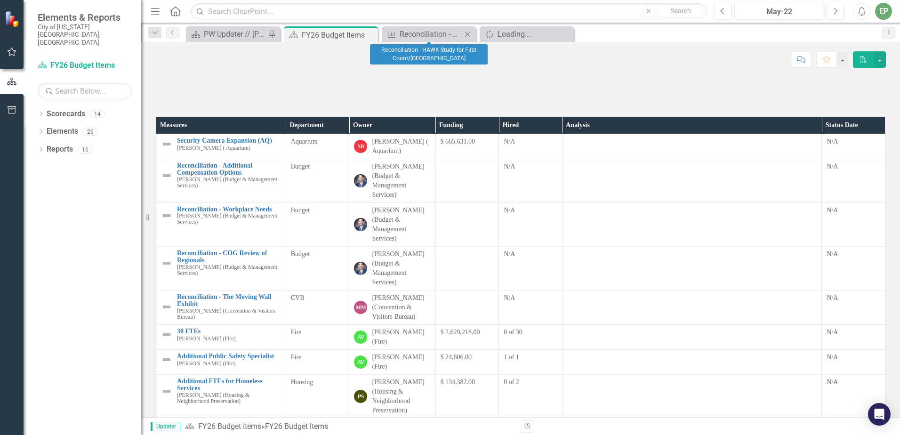
click at [470, 35] on icon "Close" at bounding box center [467, 35] width 9 height 8
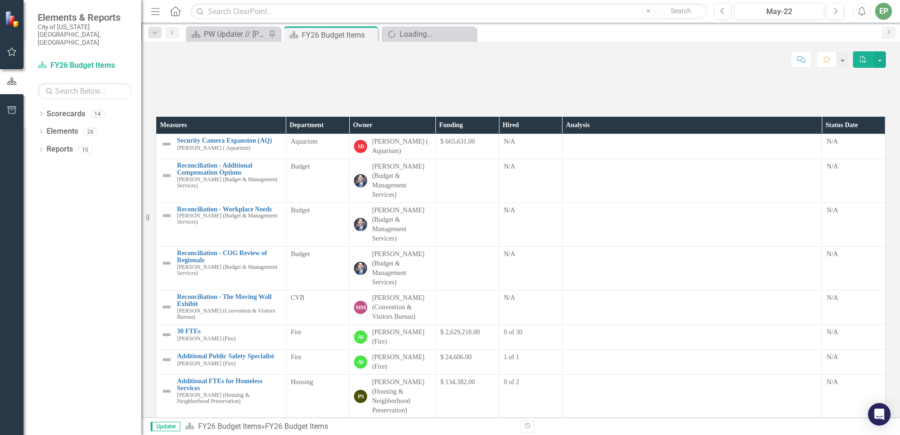
click at [0, 0] on icon "Close" at bounding box center [0, 0] width 0 height 0
click at [804, 11] on div "May-22" at bounding box center [778, 11] width 83 height 11
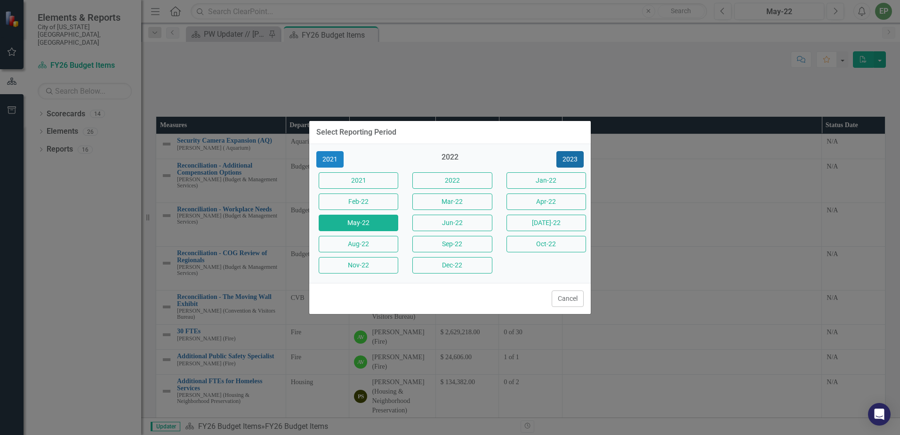
click at [574, 161] on button "2023" at bounding box center [569, 159] width 27 height 16
click at [574, 161] on button "2024" at bounding box center [569, 159] width 27 height 16
click at [574, 161] on button "2025" at bounding box center [569, 159] width 27 height 16
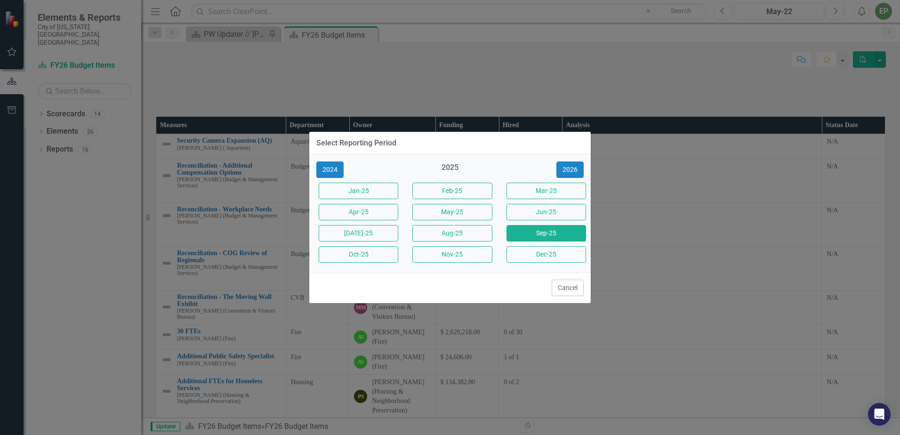
click at [548, 233] on button "Sep-25" at bounding box center [546, 233] width 80 height 16
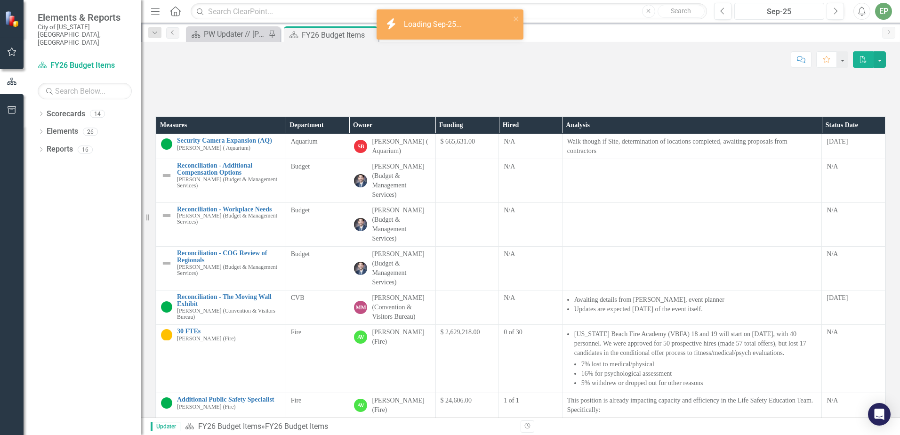
scroll to position [47, 0]
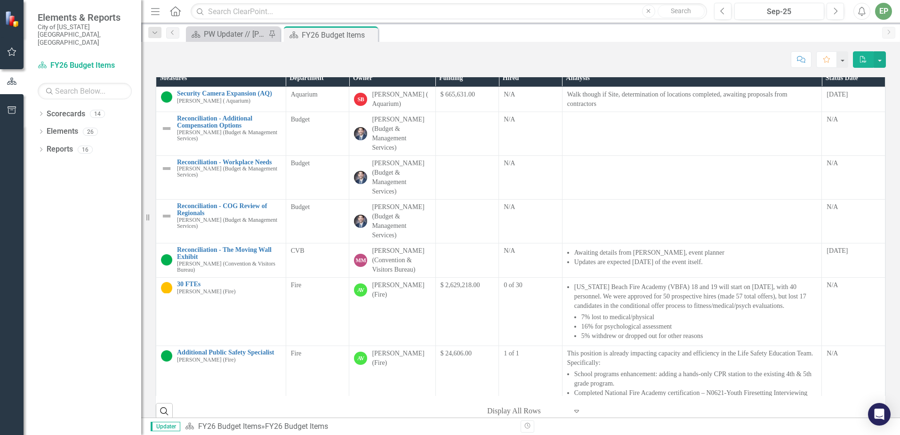
click at [336, 87] on th "Department" at bounding box center [318, 78] width 64 height 17
click at [339, 87] on th "Department Sort Ascending" at bounding box center [318, 78] width 64 height 17
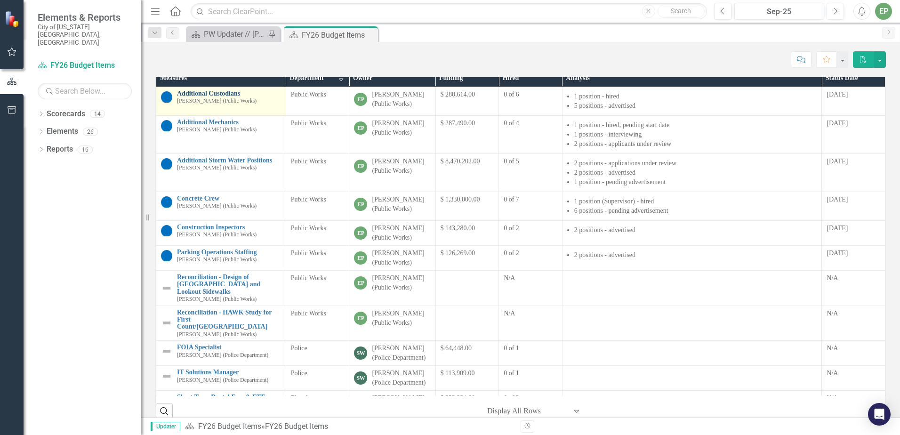
click at [198, 97] on link "Additional Custodians" at bounding box center [229, 93] width 104 height 7
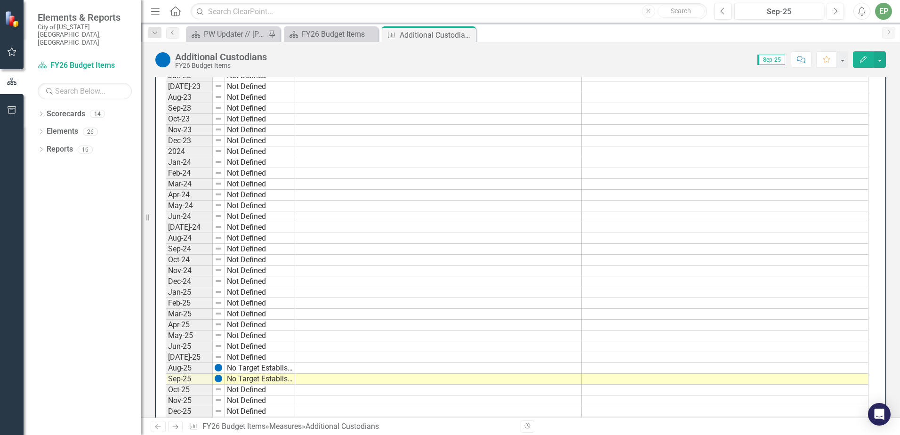
scroll to position [847, 0]
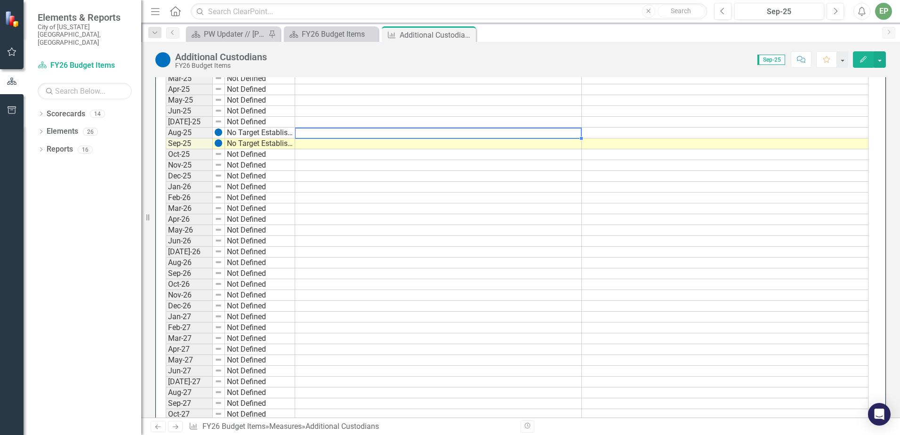
click at [305, 138] on td at bounding box center [438, 133] width 287 height 11
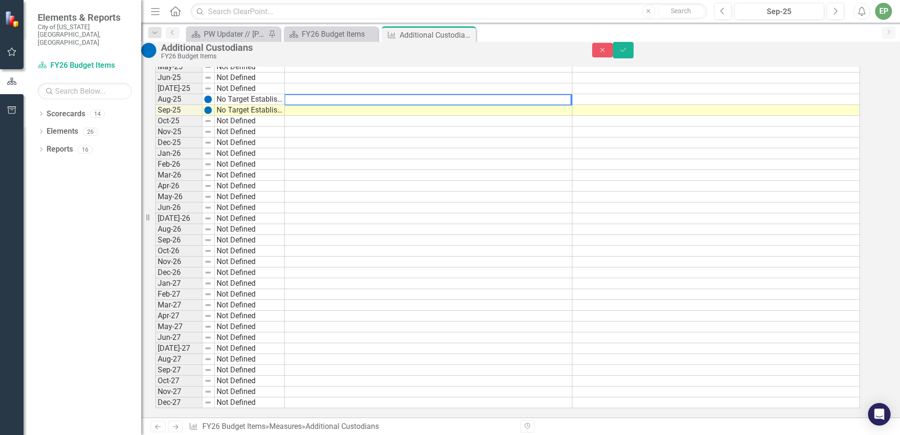
scroll to position [850, 0]
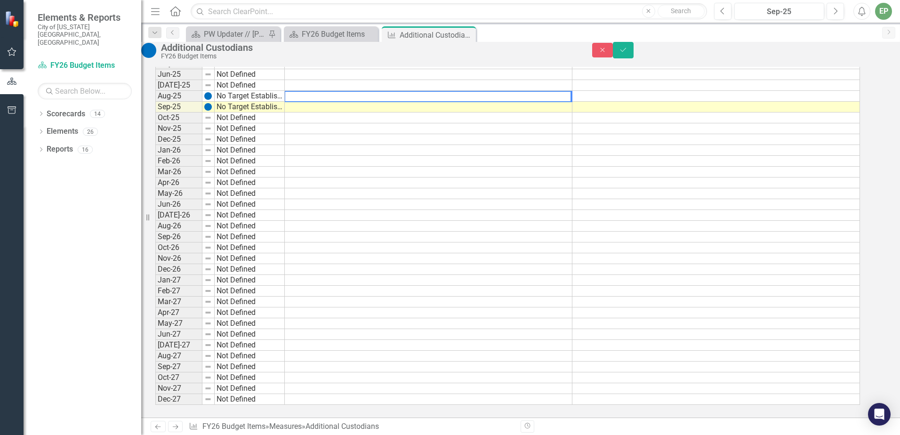
type textarea "1"
type textarea "6"
click at [313, 91] on td at bounding box center [429, 85] width 288 height 11
type textarea "0"
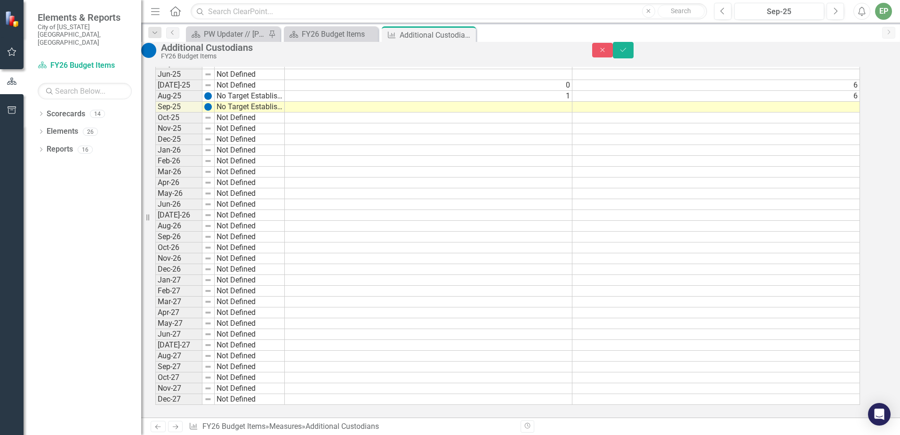
type textarea "6"
click at [319, 123] on td at bounding box center [429, 117] width 288 height 11
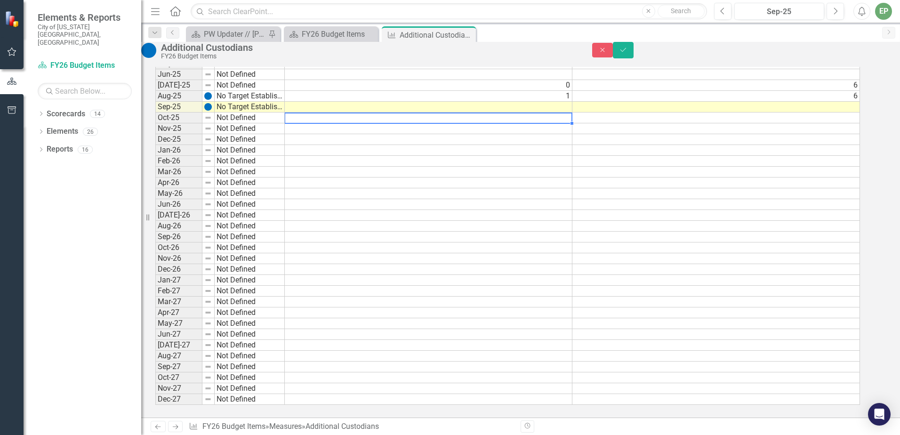
click at [319, 123] on td at bounding box center [429, 117] width 288 height 11
type textarea "1"
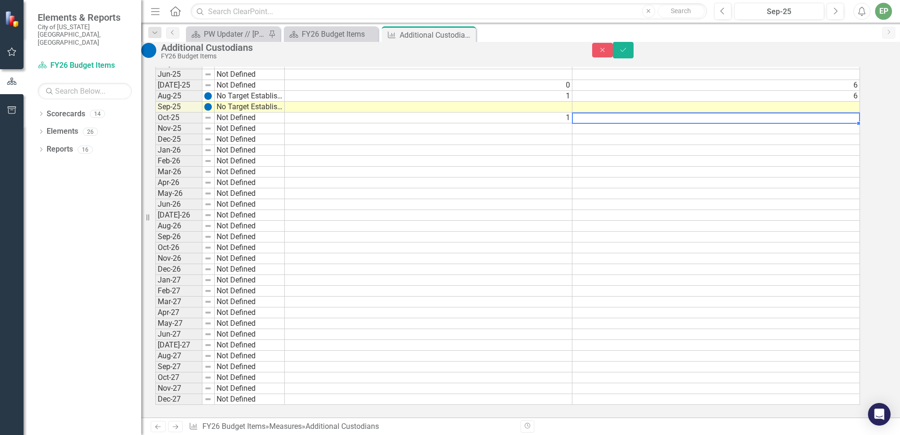
type textarea "6"
type textarea "1"
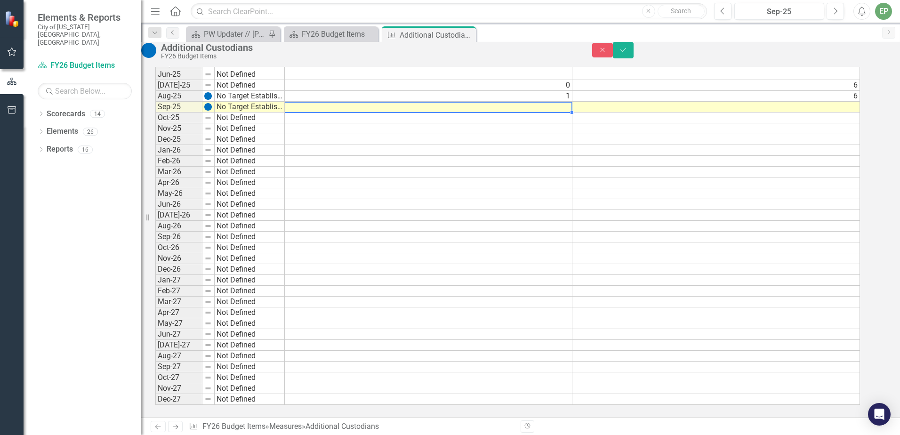
type textarea "1"
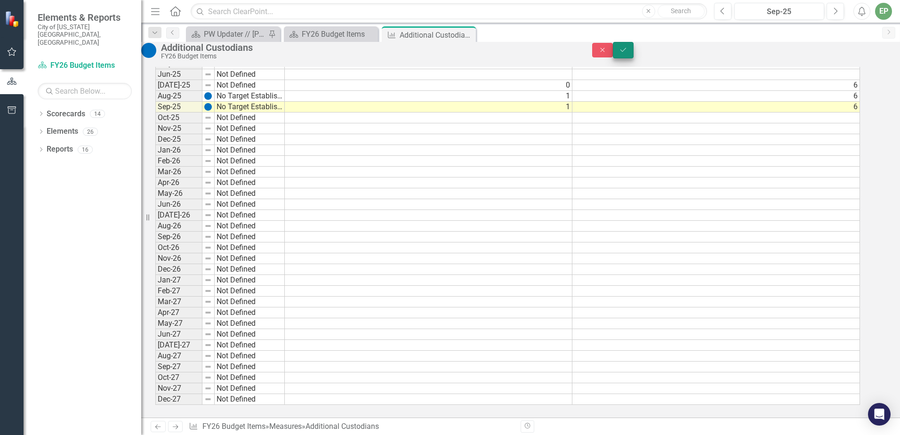
type textarea "6"
click at [633, 51] on button "Save" at bounding box center [623, 50] width 21 height 16
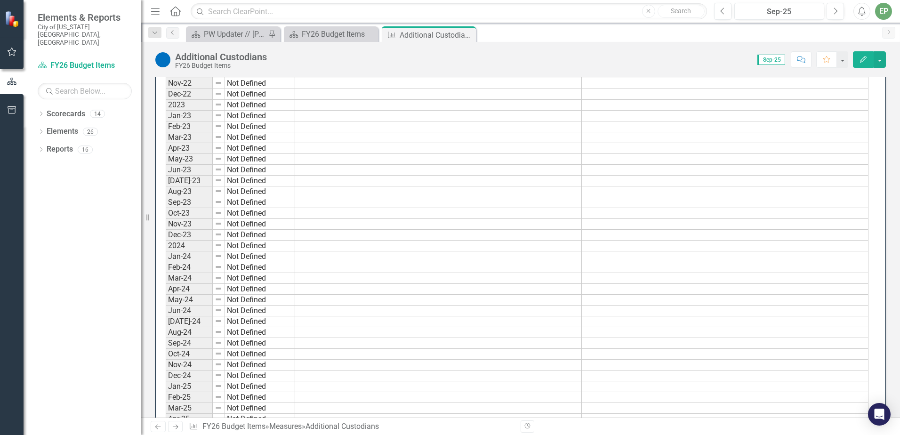
scroll to position [235, 0]
click at [469, 34] on icon "Close" at bounding box center [466, 35] width 9 height 8
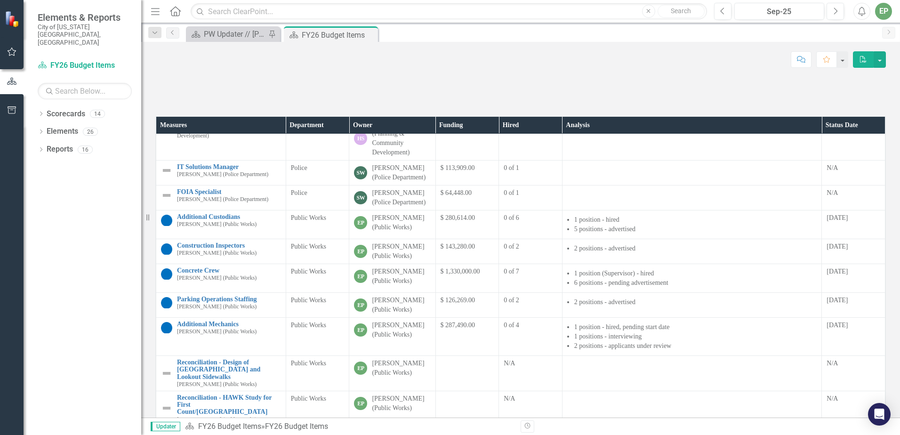
scroll to position [722, 0]
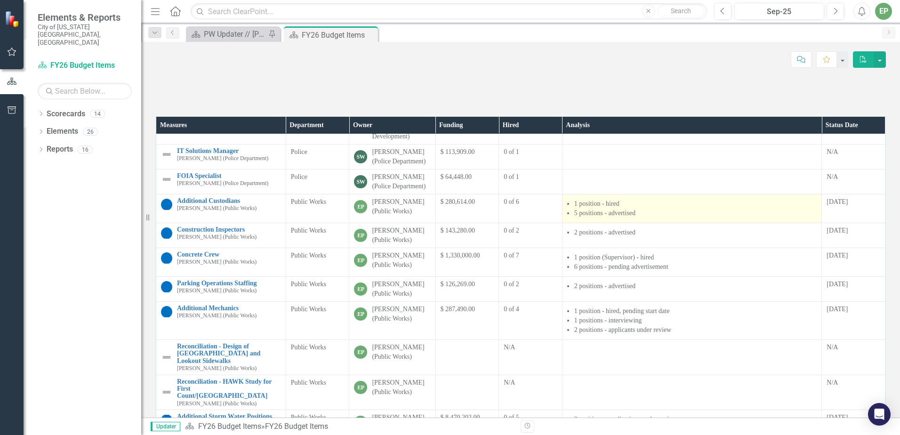
click at [631, 208] on li "1 position - hired" at bounding box center [695, 203] width 243 height 9
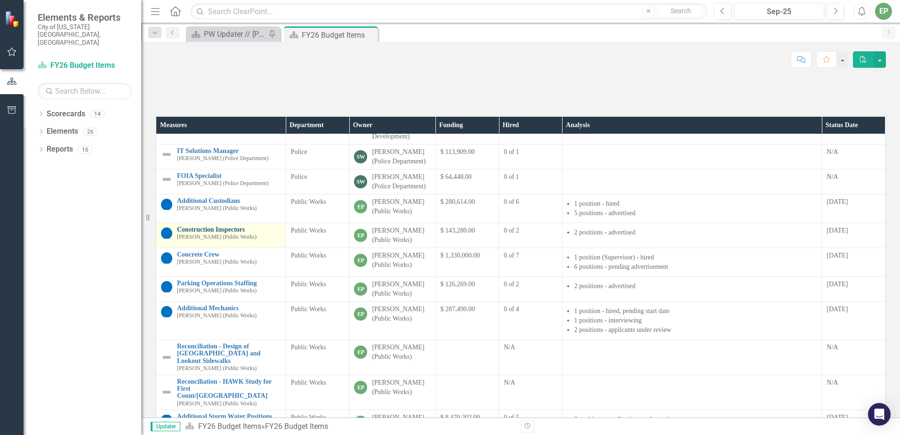
click at [230, 233] on link "Construction Inspectors" at bounding box center [229, 229] width 104 height 7
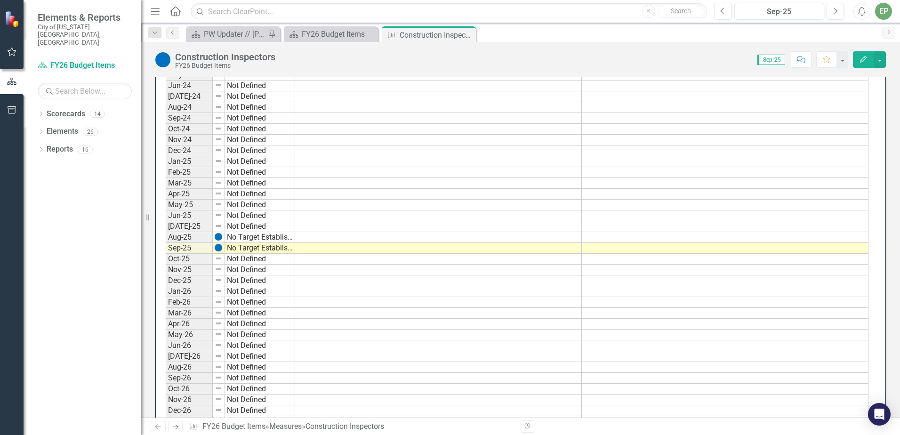
scroll to position [874, 0]
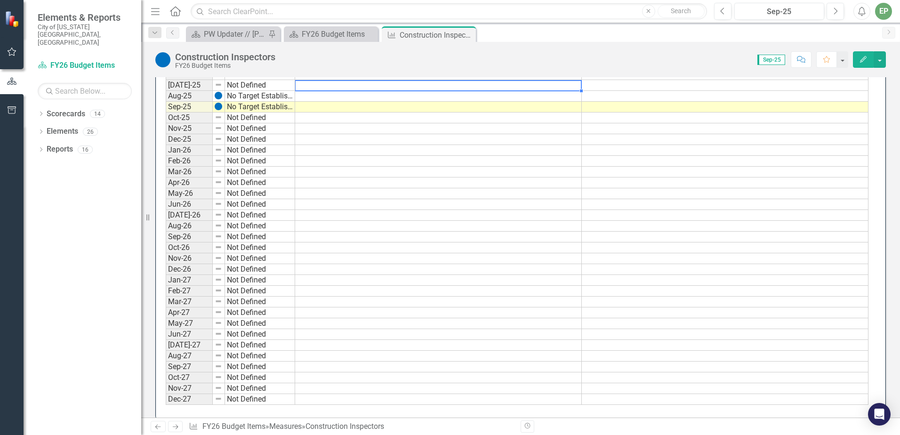
click at [327, 91] on td at bounding box center [438, 85] width 287 height 11
type textarea "0"
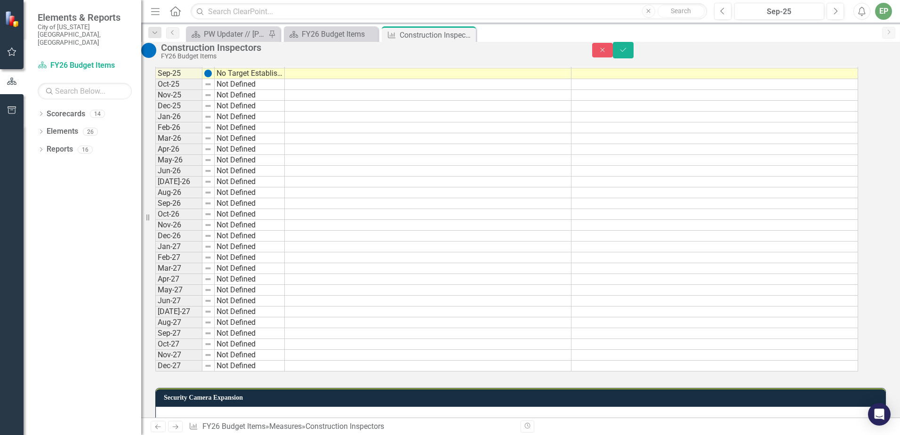
scroll to position [878, 0]
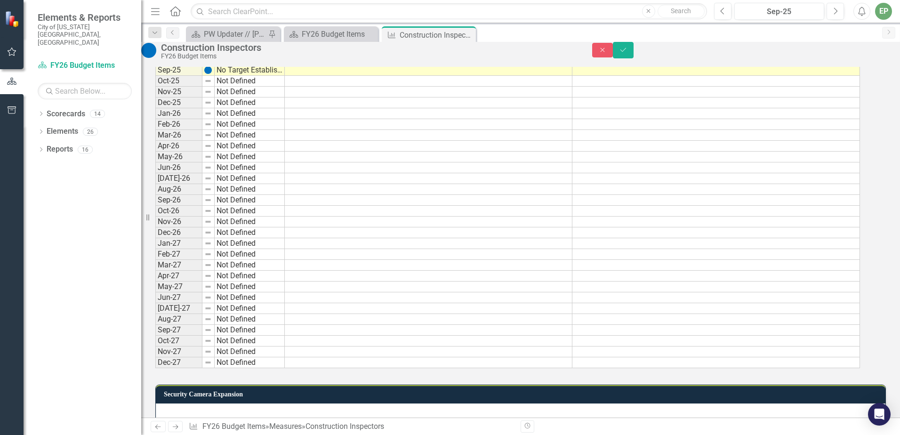
type textarea "2"
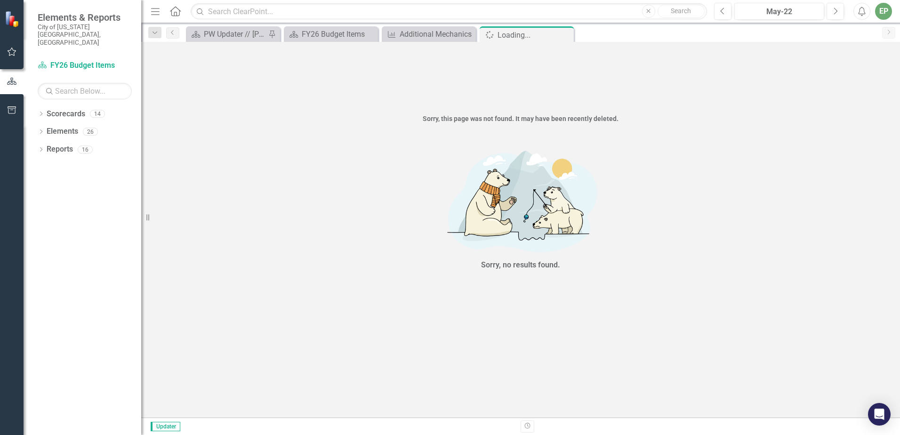
click at [0, 0] on icon "Close" at bounding box center [0, 0] width 0 height 0
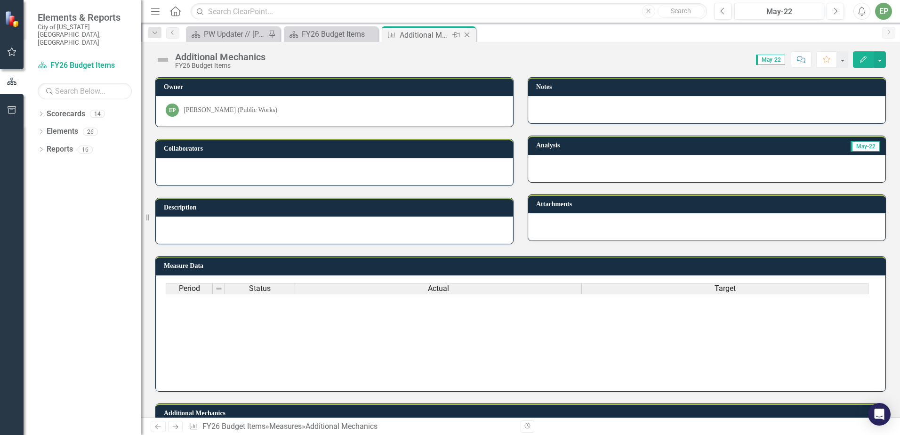
click at [469, 33] on icon at bounding box center [466, 34] width 5 height 5
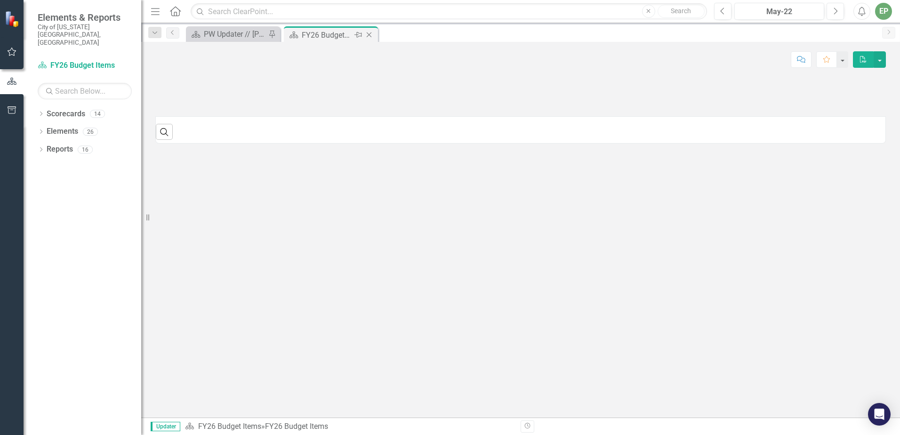
click at [310, 35] on div "FY26 Budget Items" at bounding box center [327, 35] width 50 height 12
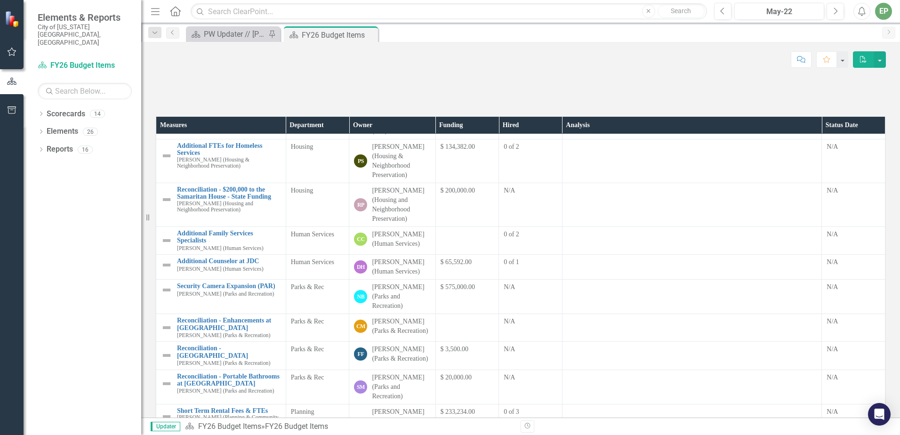
scroll to position [487, 0]
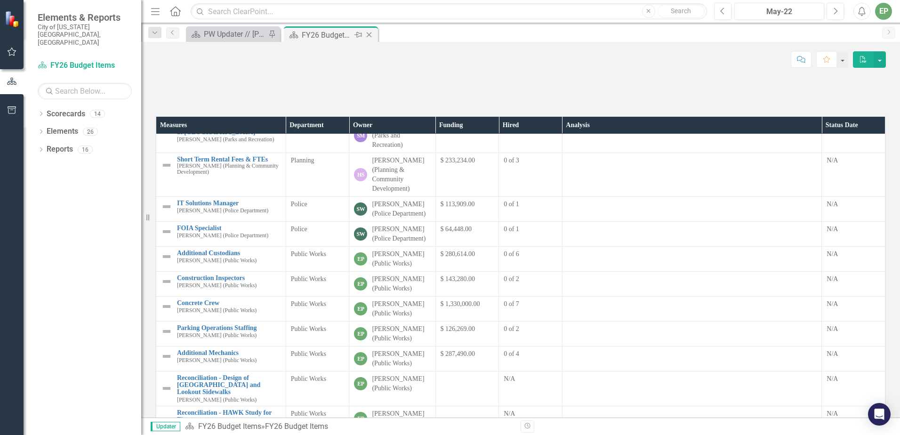
click at [365, 33] on icon "Close" at bounding box center [368, 35] width 9 height 8
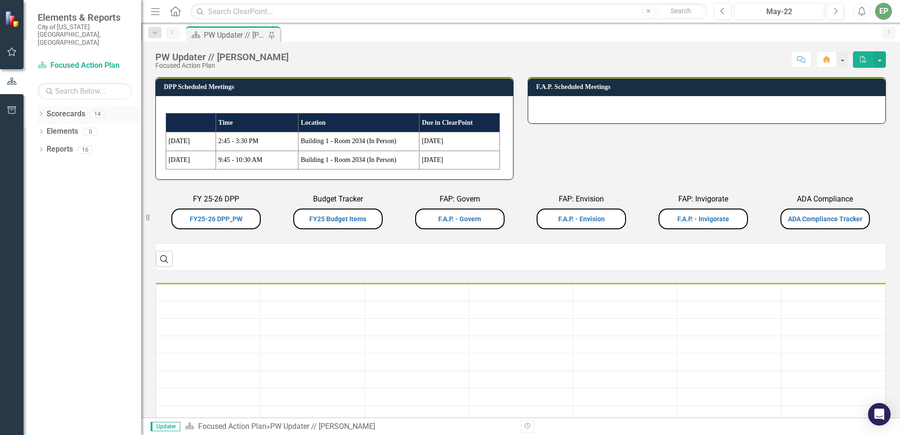
click at [41, 106] on div "Dropdown Scorecards 14" at bounding box center [90, 115] width 104 height 18
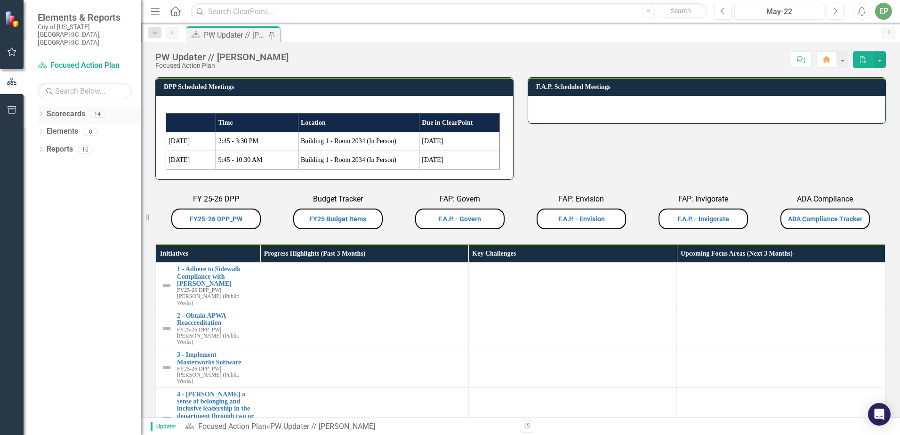
click at [40, 112] on icon "Dropdown" at bounding box center [41, 114] width 7 height 5
click at [45, 128] on icon "Dropdown" at bounding box center [45, 131] width 7 height 6
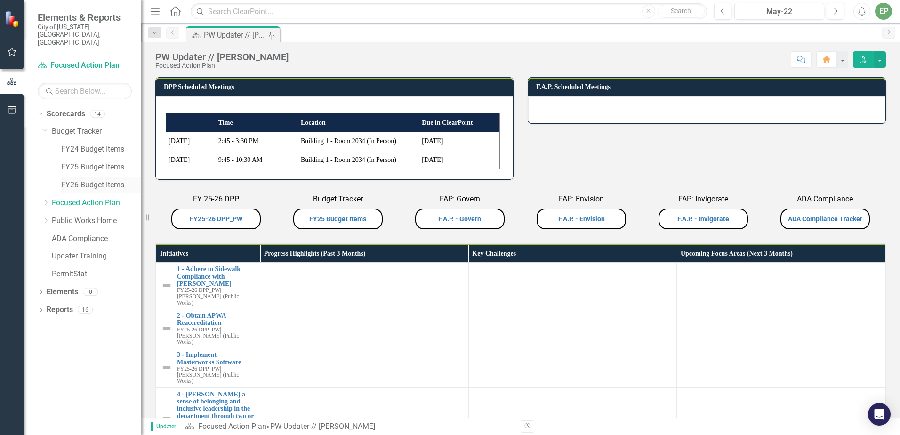
click at [97, 180] on link "FY26 Budget Items" at bounding box center [101, 185] width 80 height 11
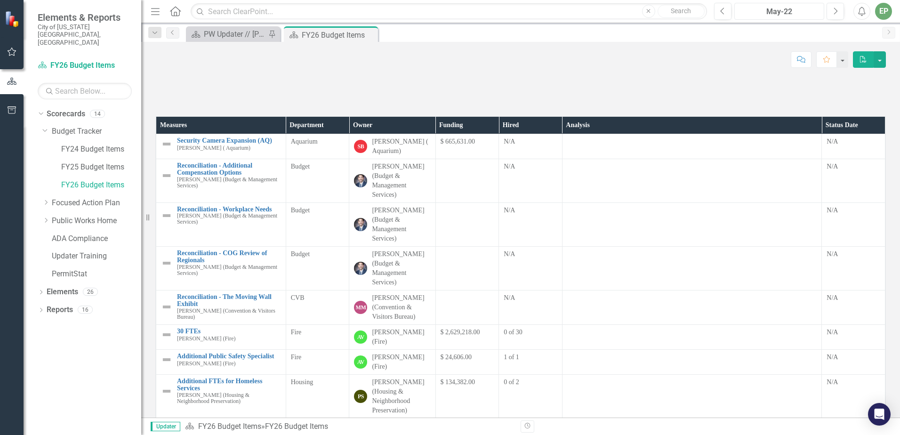
click at [804, 4] on button "May-22" at bounding box center [779, 11] width 90 height 17
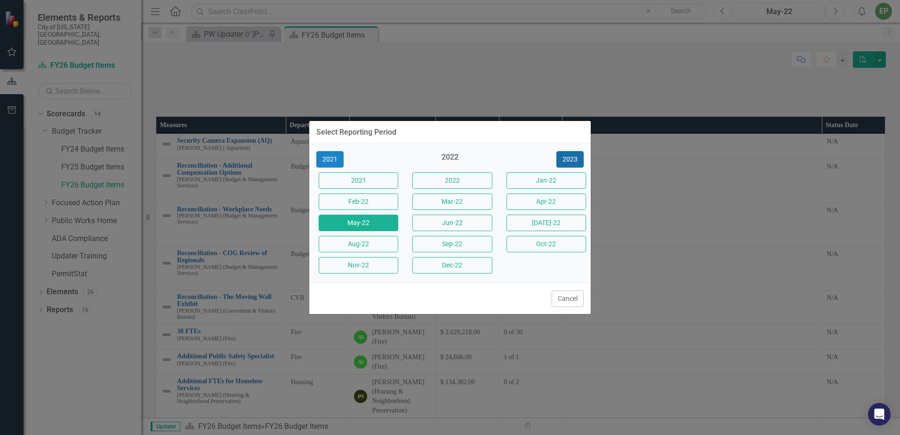
click at [569, 163] on button "2023" at bounding box center [569, 159] width 27 height 16
click at [569, 163] on button "2024" at bounding box center [569, 159] width 27 height 16
click at [569, 163] on button "2025" at bounding box center [569, 159] width 27 height 16
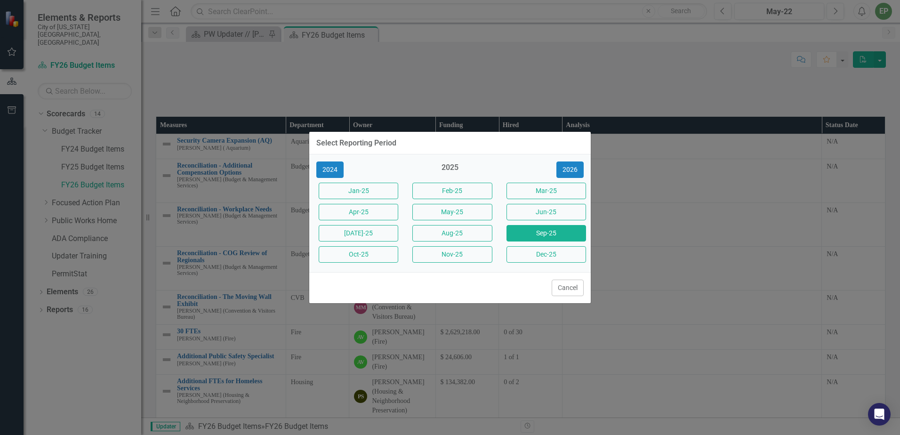
click at [537, 236] on button "Sep-25" at bounding box center [546, 233] width 80 height 16
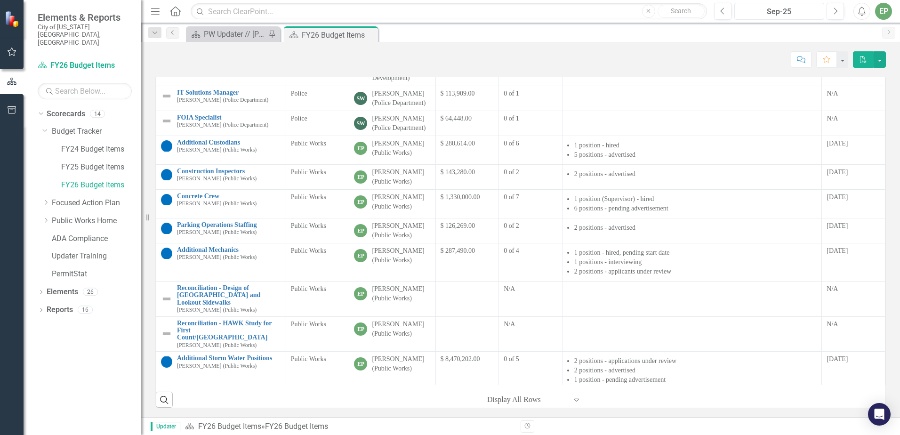
scroll to position [141, 0]
click at [241, 339] on link "Reconciliation - HAWK Study for First Count/[GEOGRAPHIC_DATA]" at bounding box center [229, 330] width 104 height 22
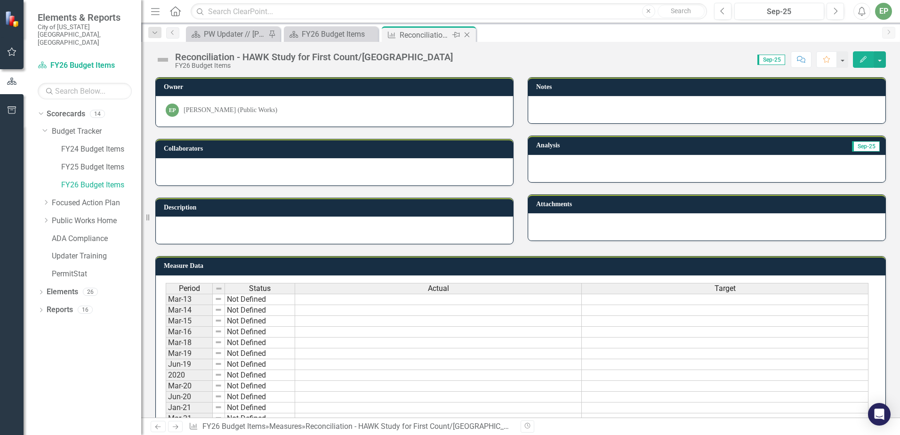
click at [470, 35] on icon "Close" at bounding box center [466, 35] width 9 height 8
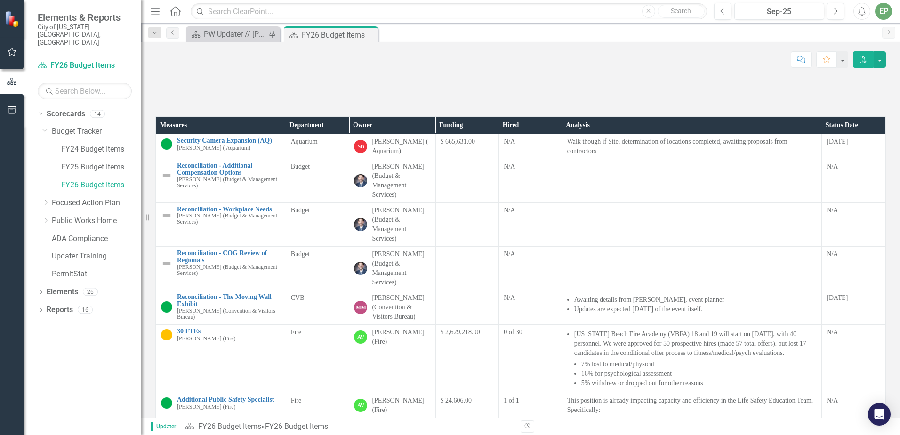
click at [337, 134] on th "Department" at bounding box center [318, 125] width 64 height 17
click at [337, 134] on th "Department Sort Ascending" at bounding box center [318, 125] width 64 height 17
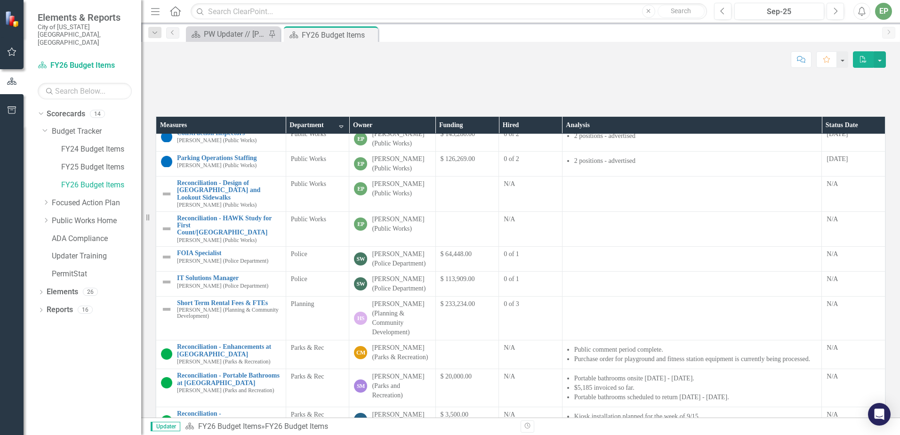
scroll to position [94, 0]
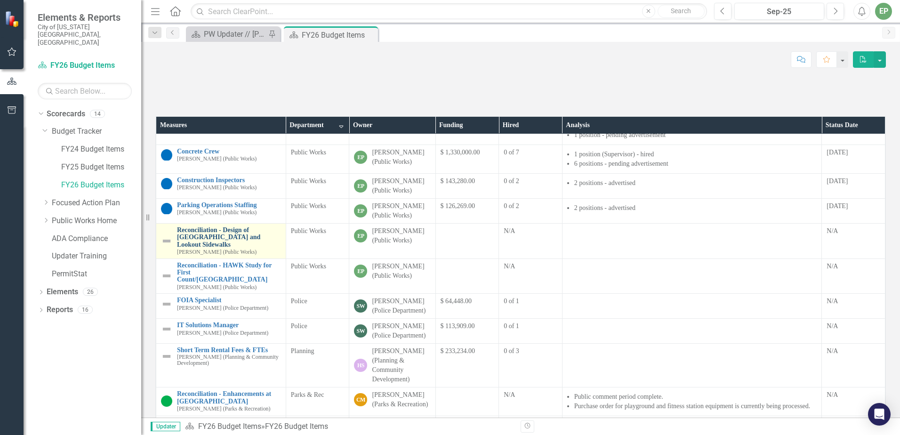
click at [201, 248] on link "Reconciliation - Design of [GEOGRAPHIC_DATA] and Lookout Sidewalks" at bounding box center [229, 237] width 104 height 22
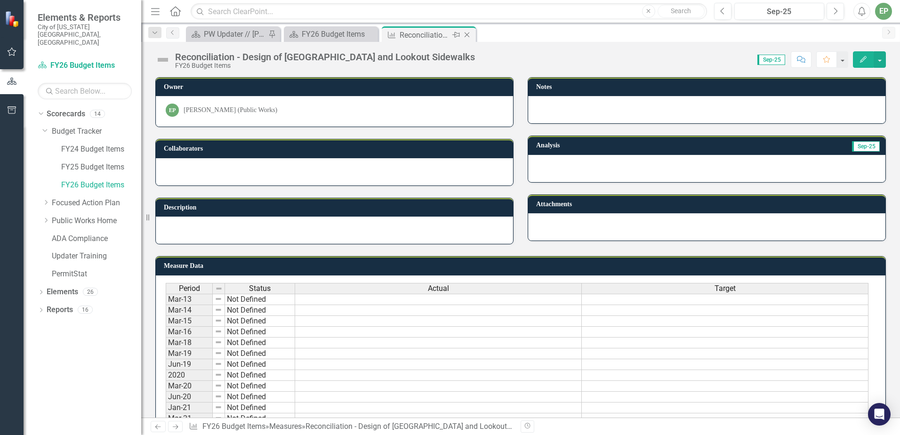
click at [472, 36] on div "Close" at bounding box center [468, 35] width 12 height 12
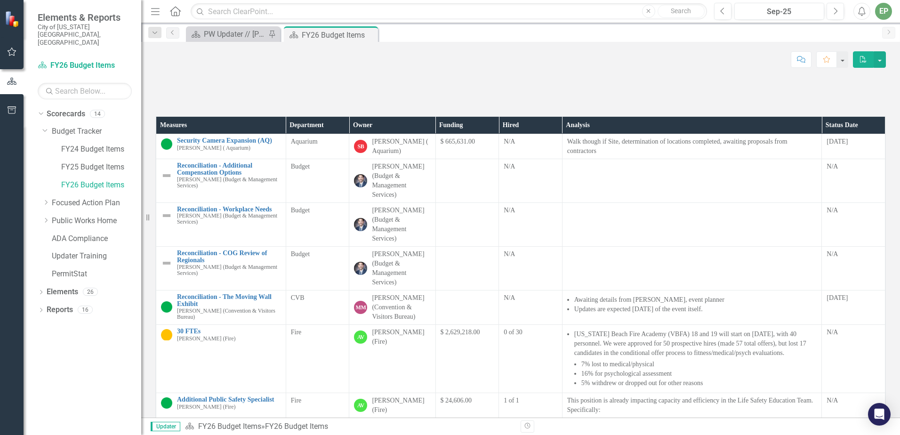
click at [327, 134] on th "Department" at bounding box center [318, 125] width 64 height 17
click at [339, 134] on th "Department Sort Ascending" at bounding box center [318, 125] width 64 height 17
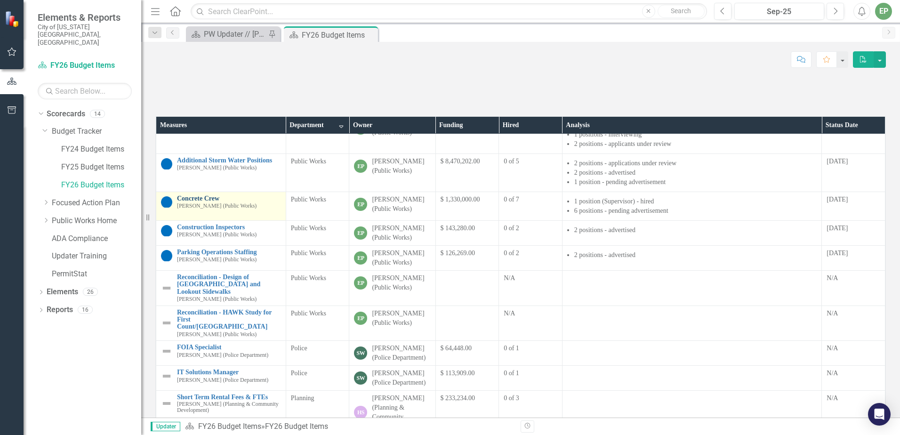
scroll to position [94, 0]
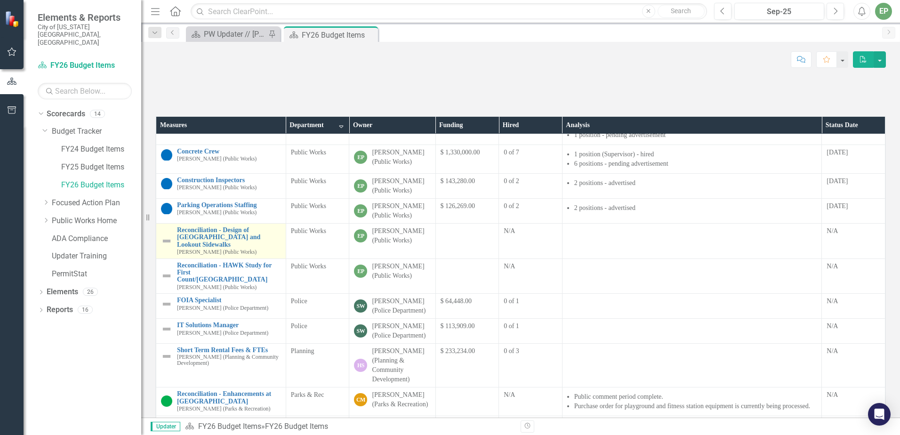
click at [169, 247] on img at bounding box center [166, 240] width 11 height 11
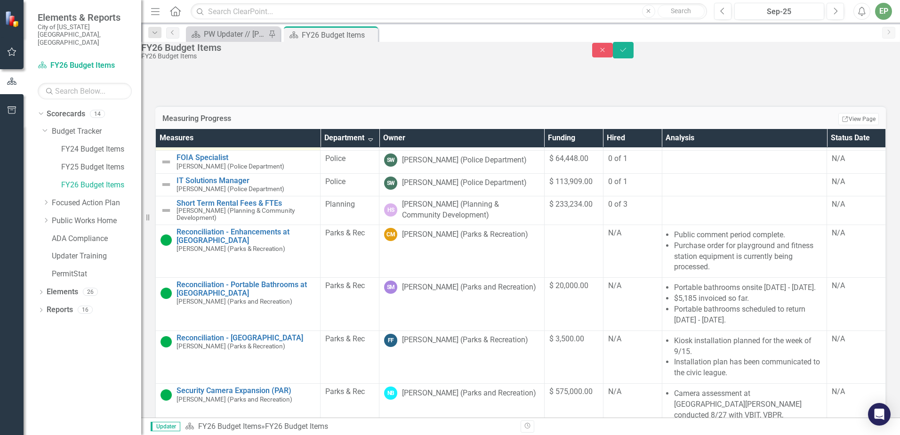
scroll to position [188, 0]
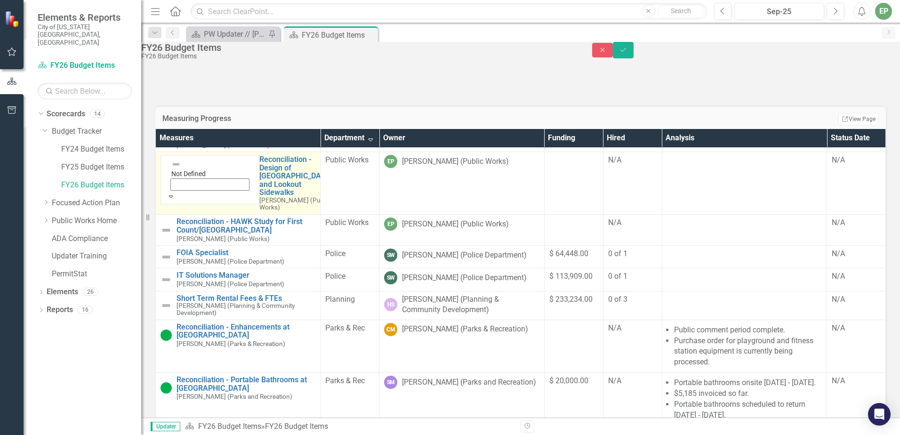
click at [175, 200] on icon "Expand" at bounding box center [171, 196] width 8 height 7
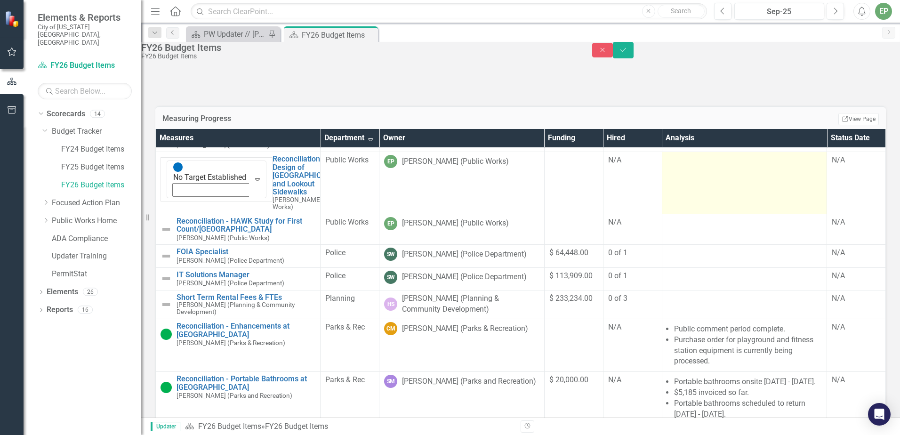
click at [667, 166] on div at bounding box center [744, 160] width 155 height 11
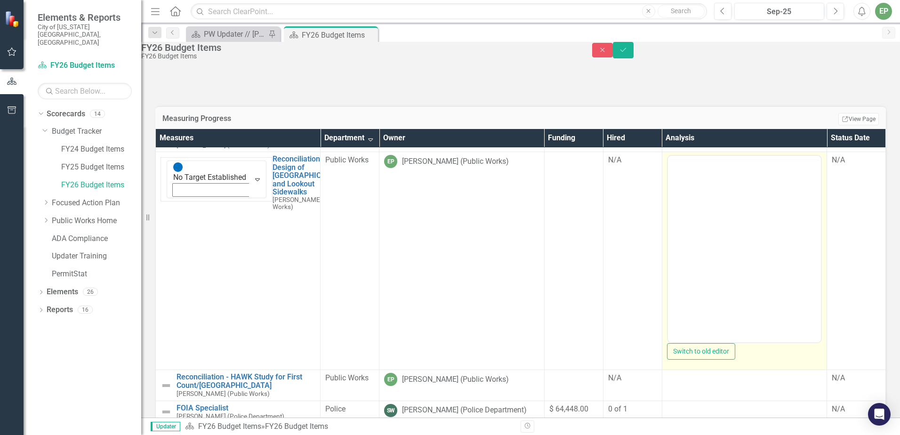
scroll to position [0, 0]
click at [736, 173] on icon "Reveal or hide additional toolbar items" at bounding box center [741, 166] width 11 height 11
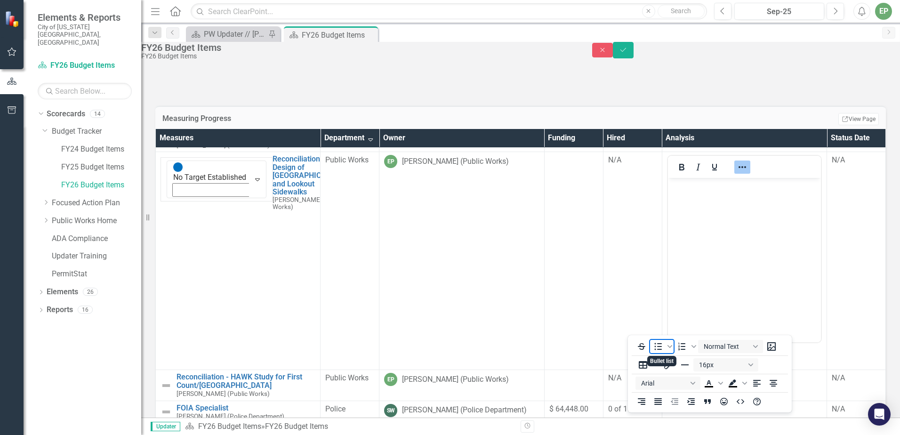
drag, startPoint x: 660, startPoint y: 347, endPoint x: 34, endPoint y: 22, distance: 705.5
click at [660, 347] on icon "Bullet list" at bounding box center [657, 346] width 11 height 11
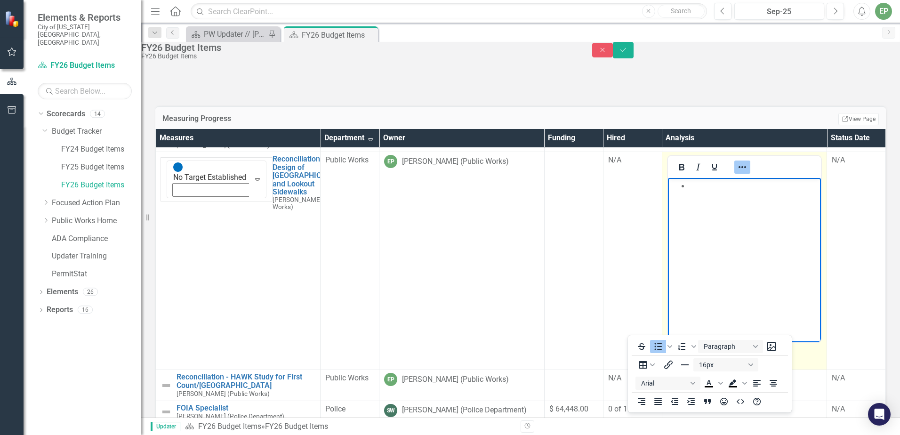
click at [714, 185] on li "Rich Text Area. Press ALT-0 for help." at bounding box center [752, 185] width 129 height 11
click at [728, 176] on div at bounding box center [741, 167] width 27 height 18
click at [734, 174] on button "Reveal or hide additional toolbar items" at bounding box center [742, 166] width 16 height 13
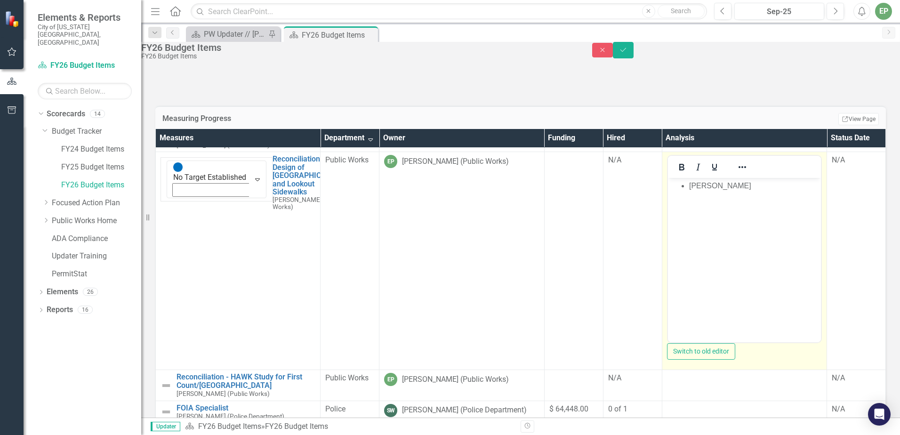
click at [817, 187] on li "Emerson Gaume" at bounding box center [752, 185] width 129 height 11
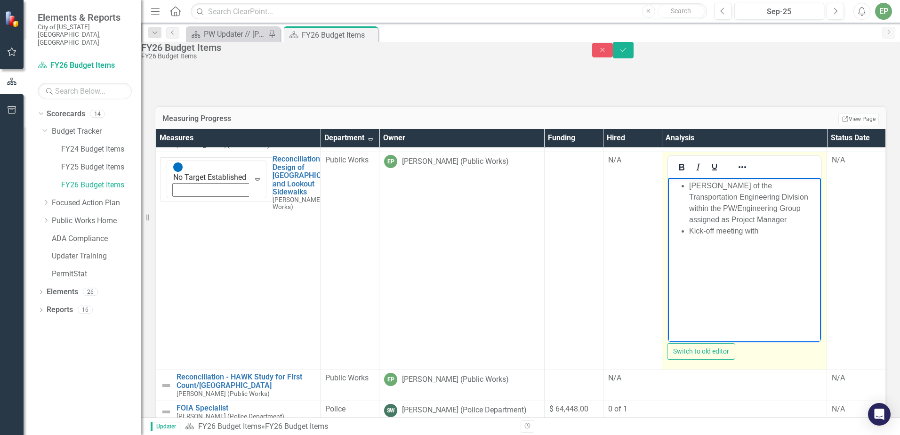
click at [778, 225] on li "Kick-off meeting with" at bounding box center [752, 230] width 129 height 11
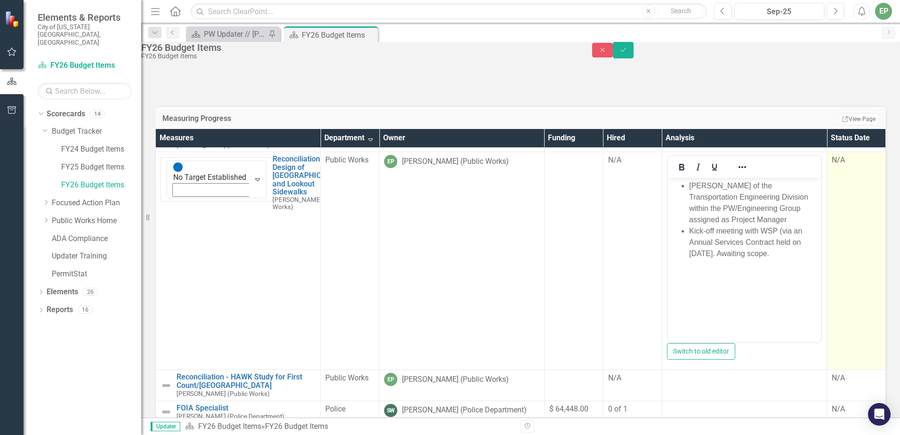
click at [831, 166] on div "N/A" at bounding box center [855, 160] width 49 height 11
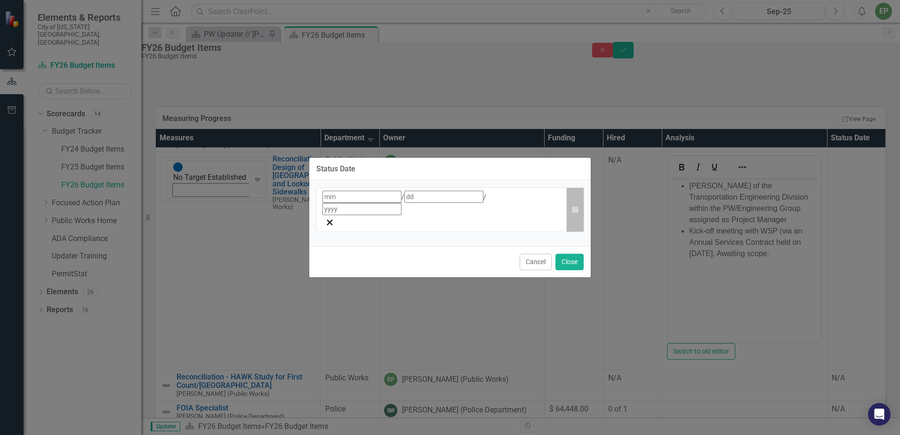
click at [574, 207] on icon "button" at bounding box center [575, 209] width 6 height 7
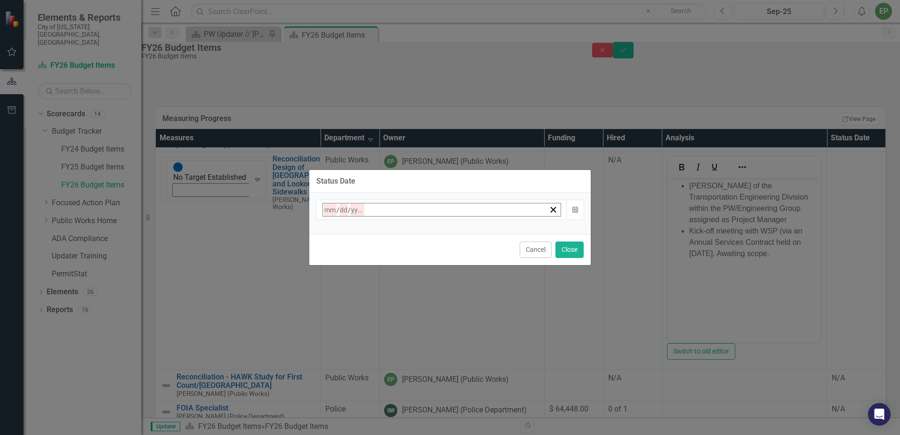
click at [450, 298] on abbr "19" at bounding box center [446, 302] width 8 height 8
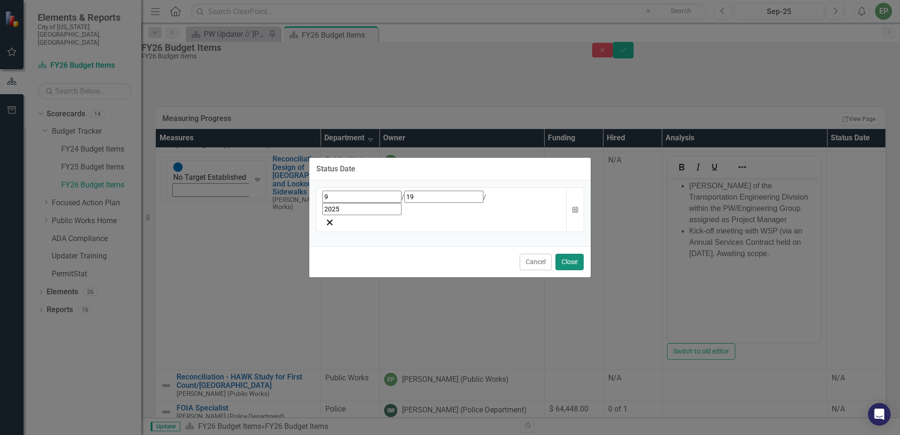
click at [568, 254] on button "Close" at bounding box center [569, 262] width 28 height 16
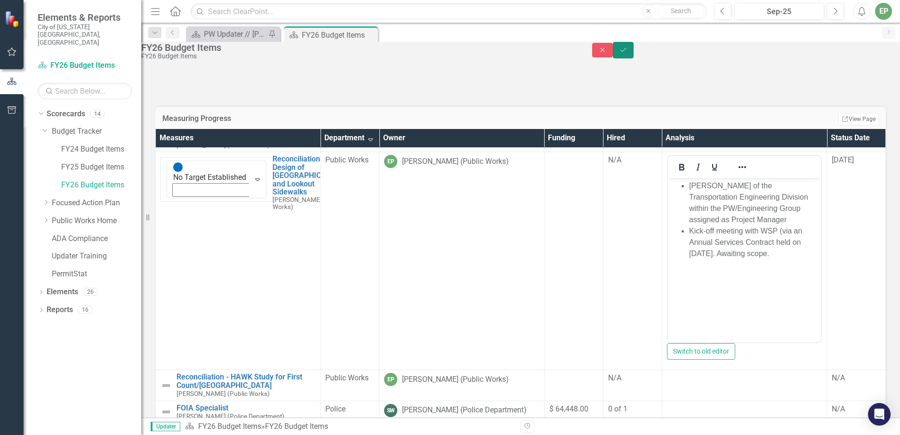
click at [627, 53] on icon "Save" at bounding box center [623, 50] width 8 height 7
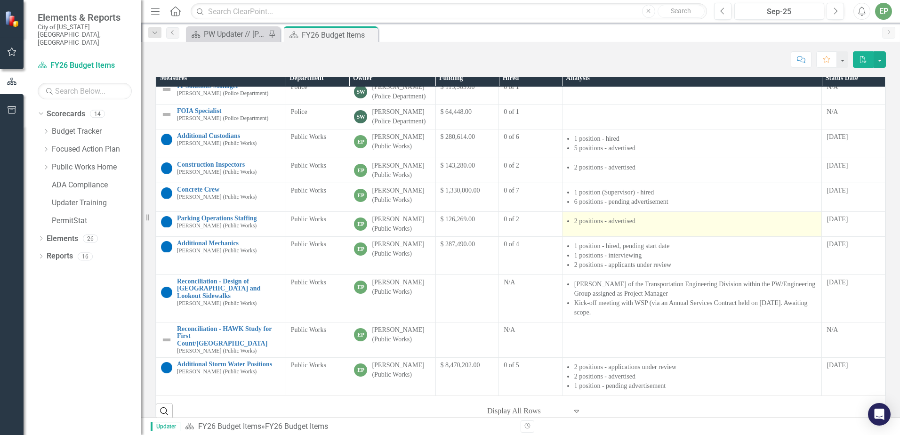
scroll to position [94, 0]
